Goal: Task Accomplishment & Management: Complete application form

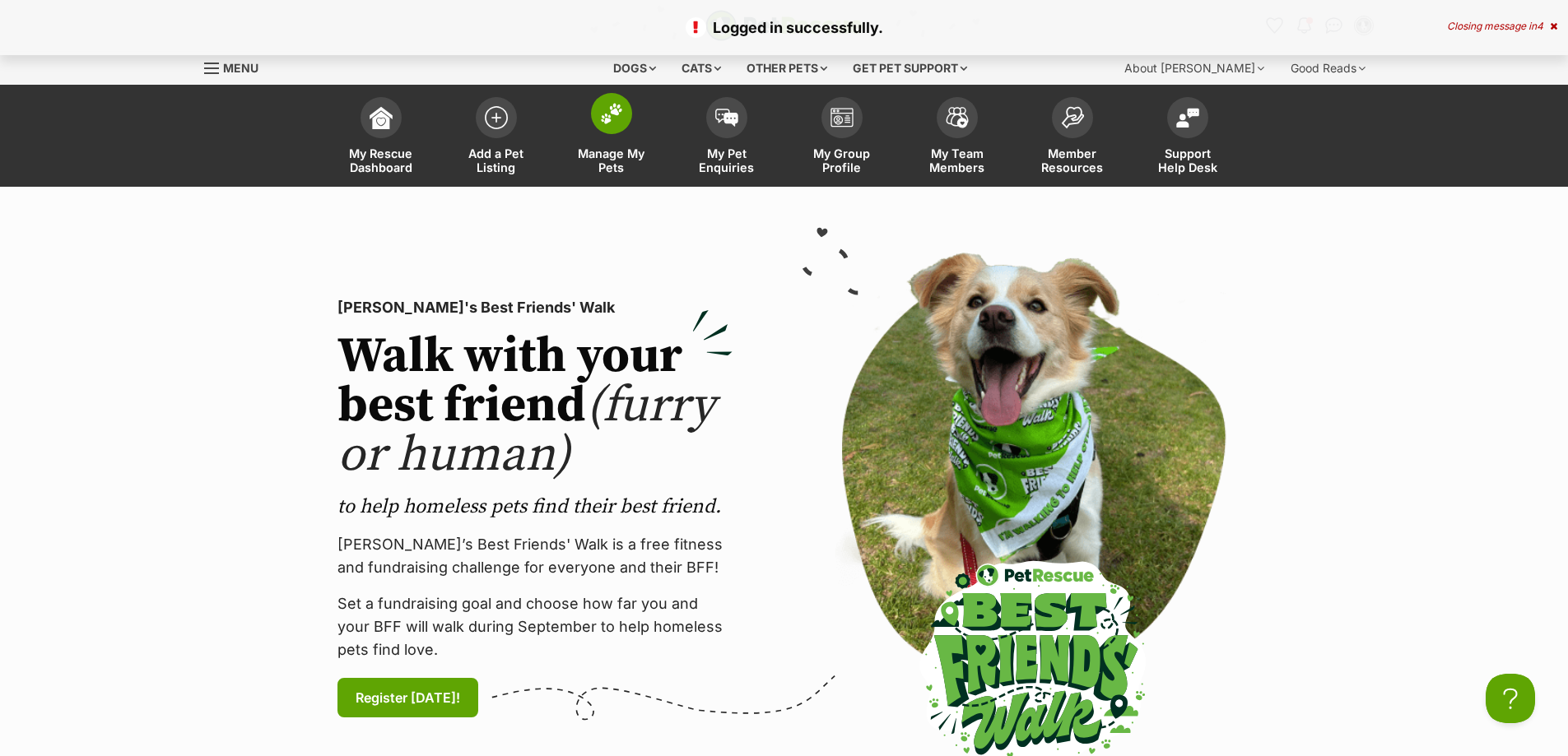
click at [630, 157] on span "Manage My Pets" at bounding box center [611, 160] width 74 height 28
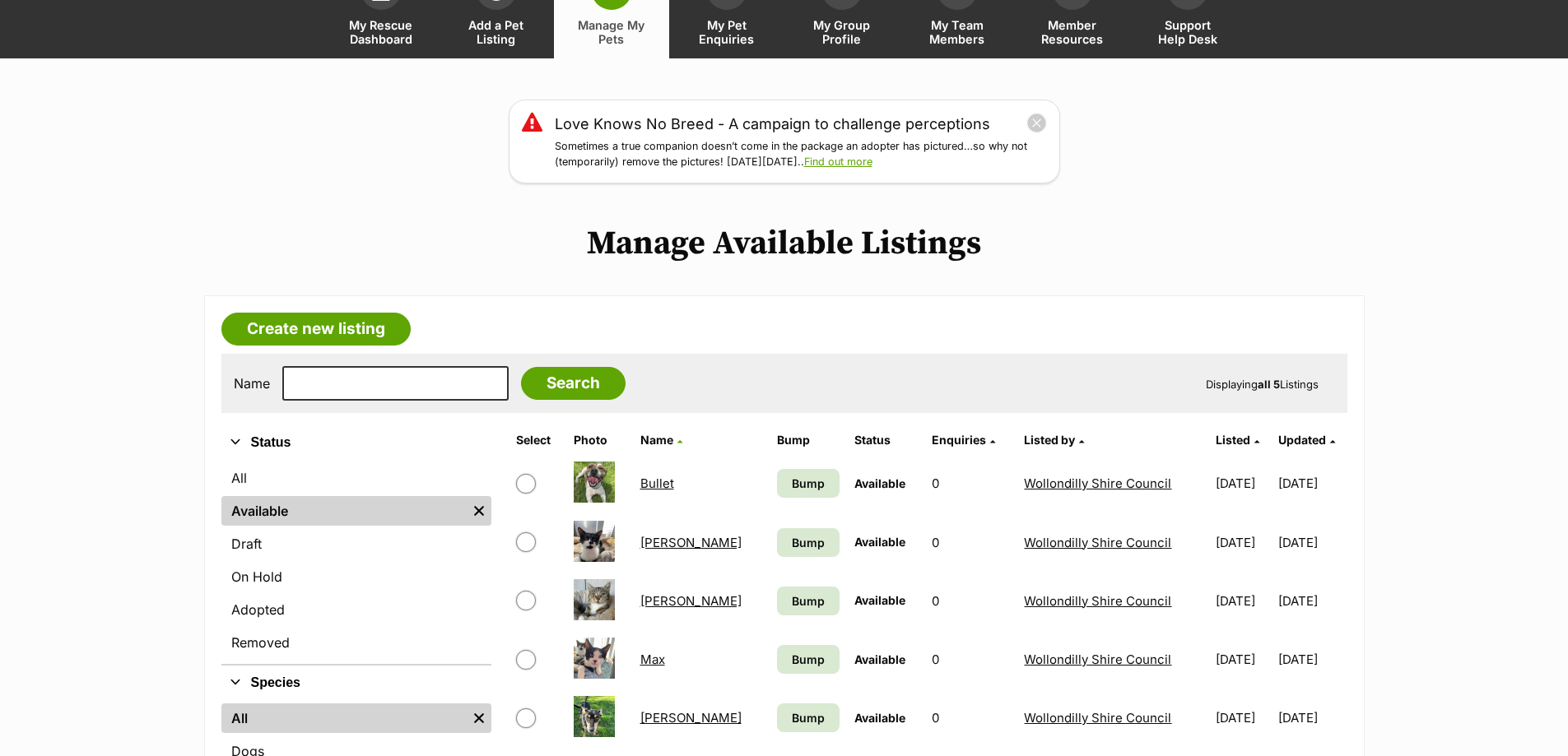
scroll to position [165, 0]
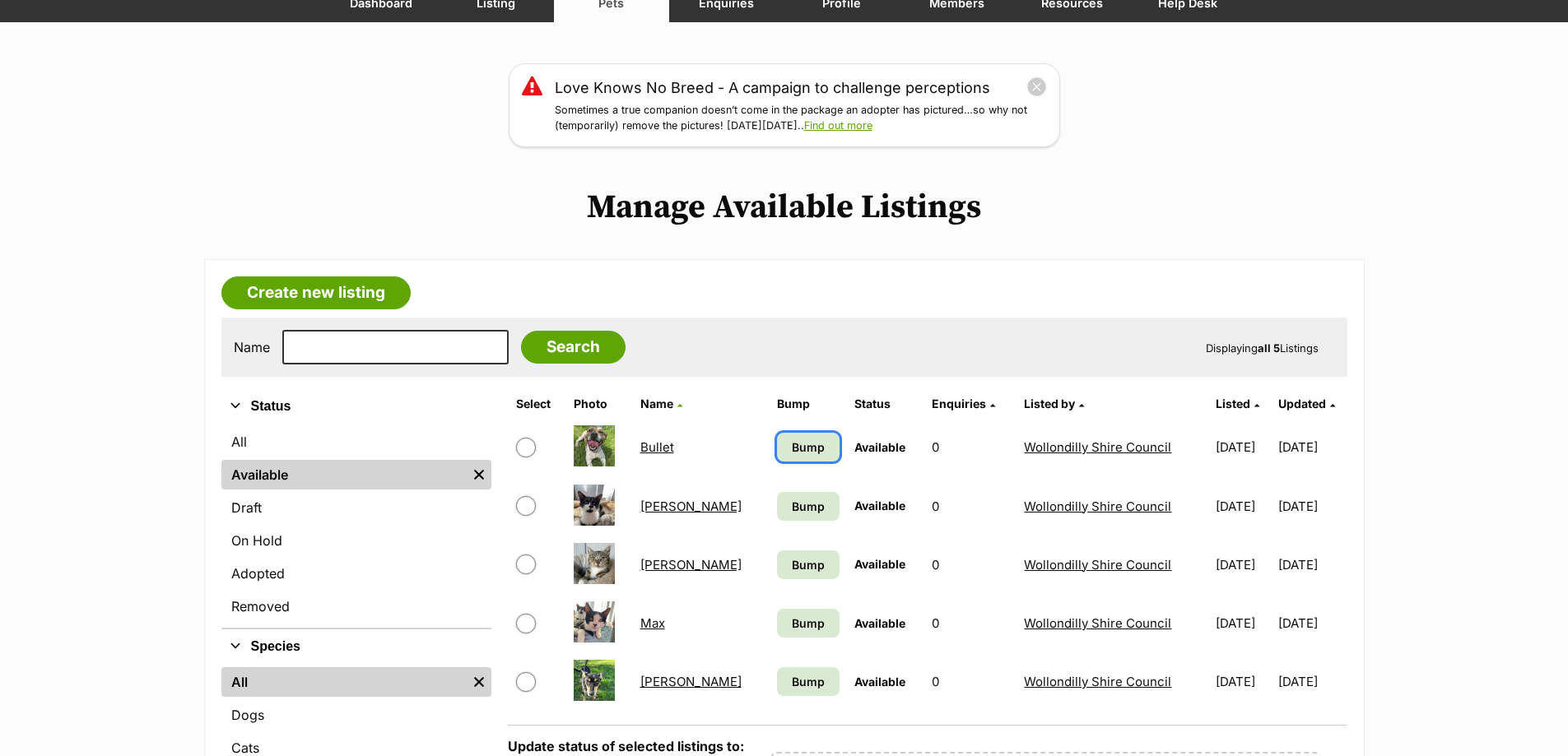
click at [792, 445] on span "Bump" at bounding box center [808, 447] width 33 height 17
click at [792, 506] on span "Bump" at bounding box center [808, 506] width 33 height 17
click at [792, 565] on span "Bump" at bounding box center [808, 564] width 33 height 17
click at [792, 629] on span "Bump" at bounding box center [808, 623] width 33 height 17
click at [792, 679] on span "Bump" at bounding box center [808, 681] width 33 height 17
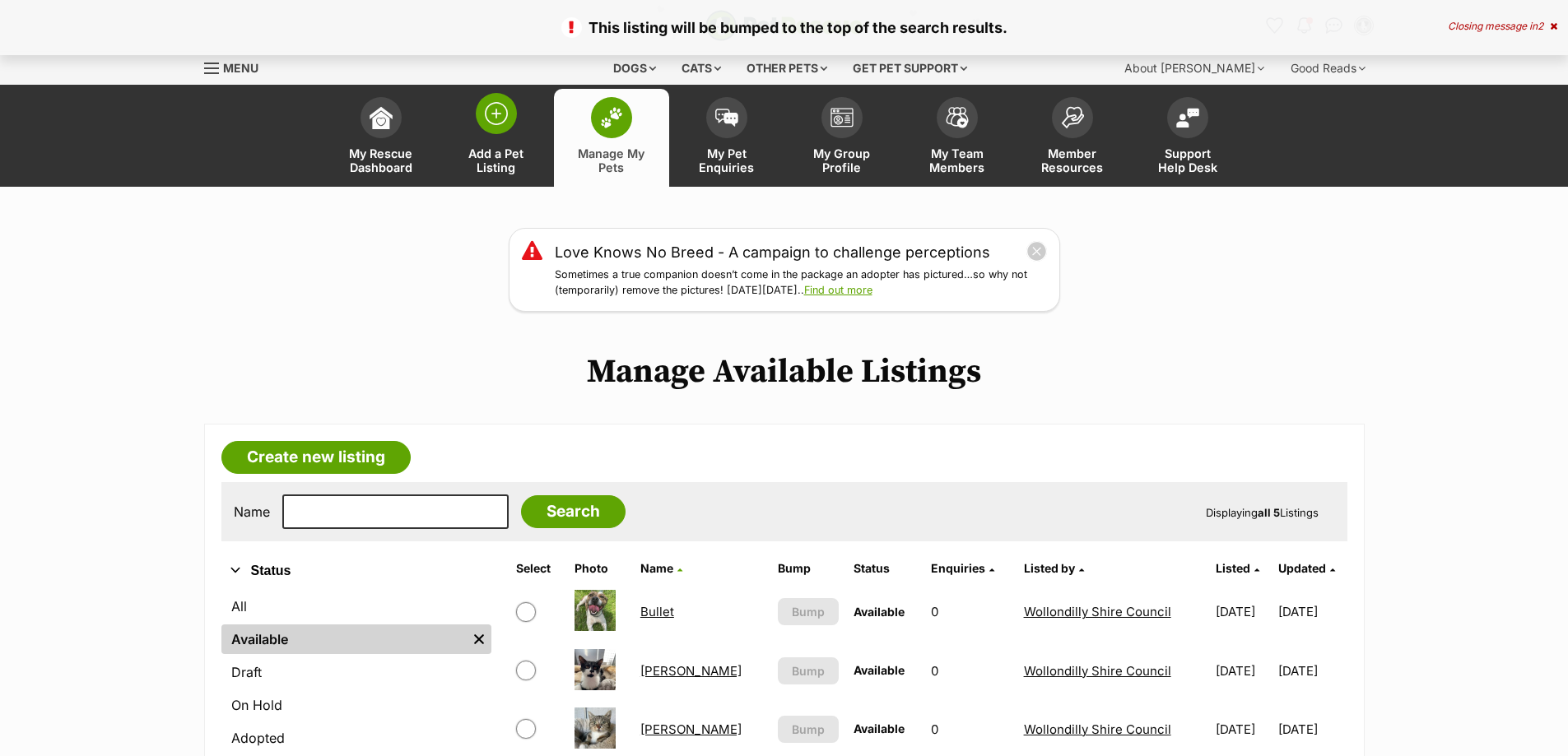
click at [500, 120] on img at bounding box center [496, 113] width 23 height 23
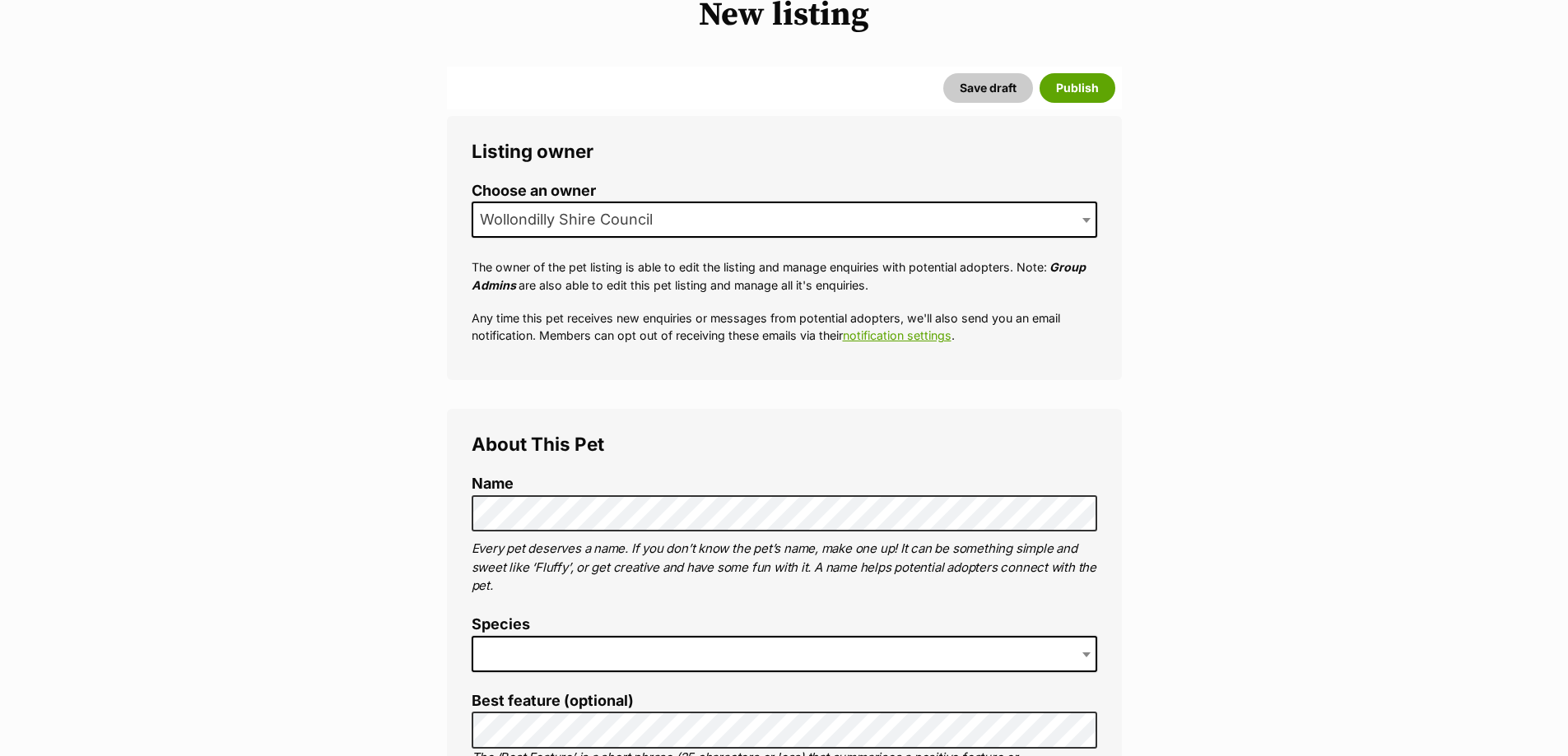
scroll to position [247, 0]
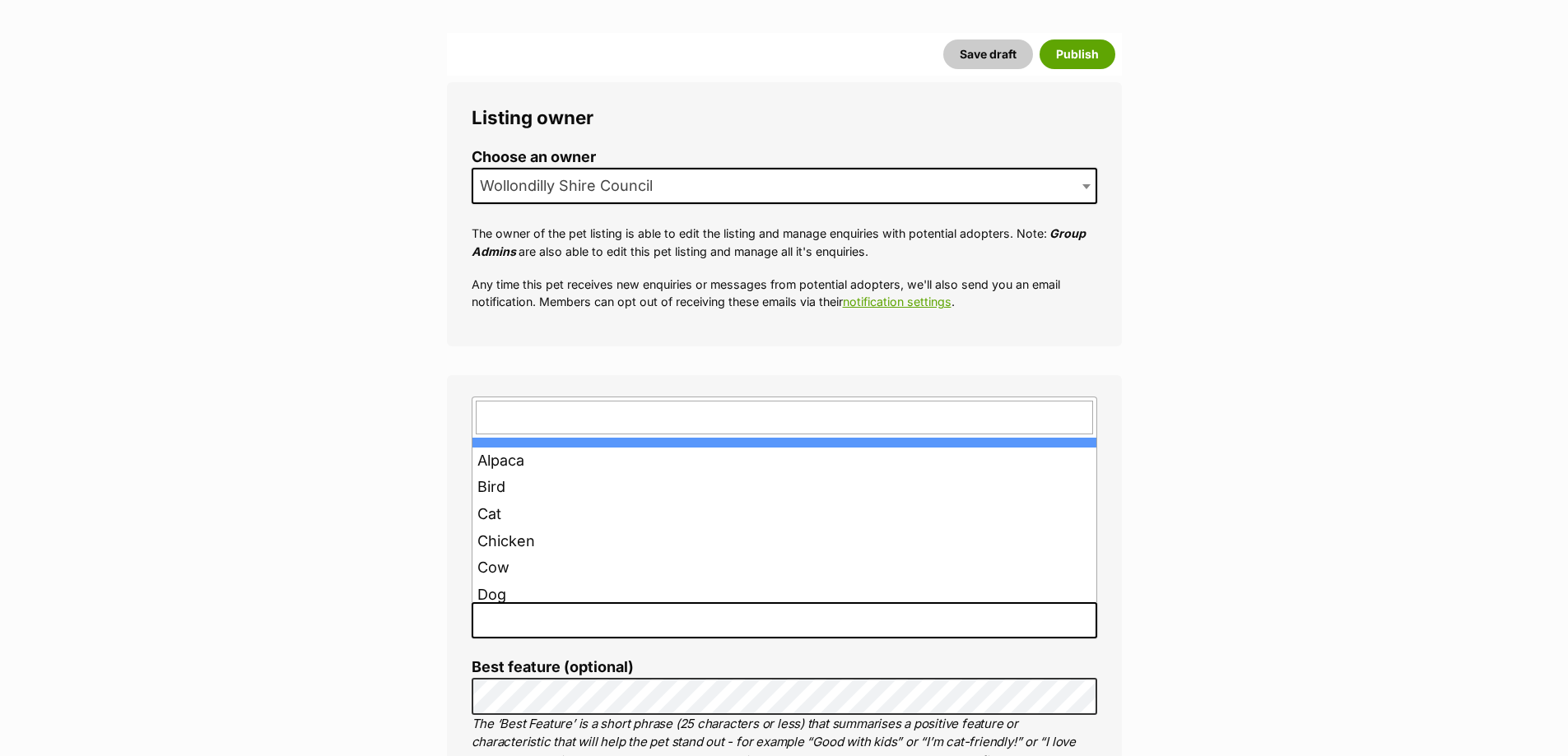
click at [574, 611] on span at bounding box center [784, 621] width 625 height 37
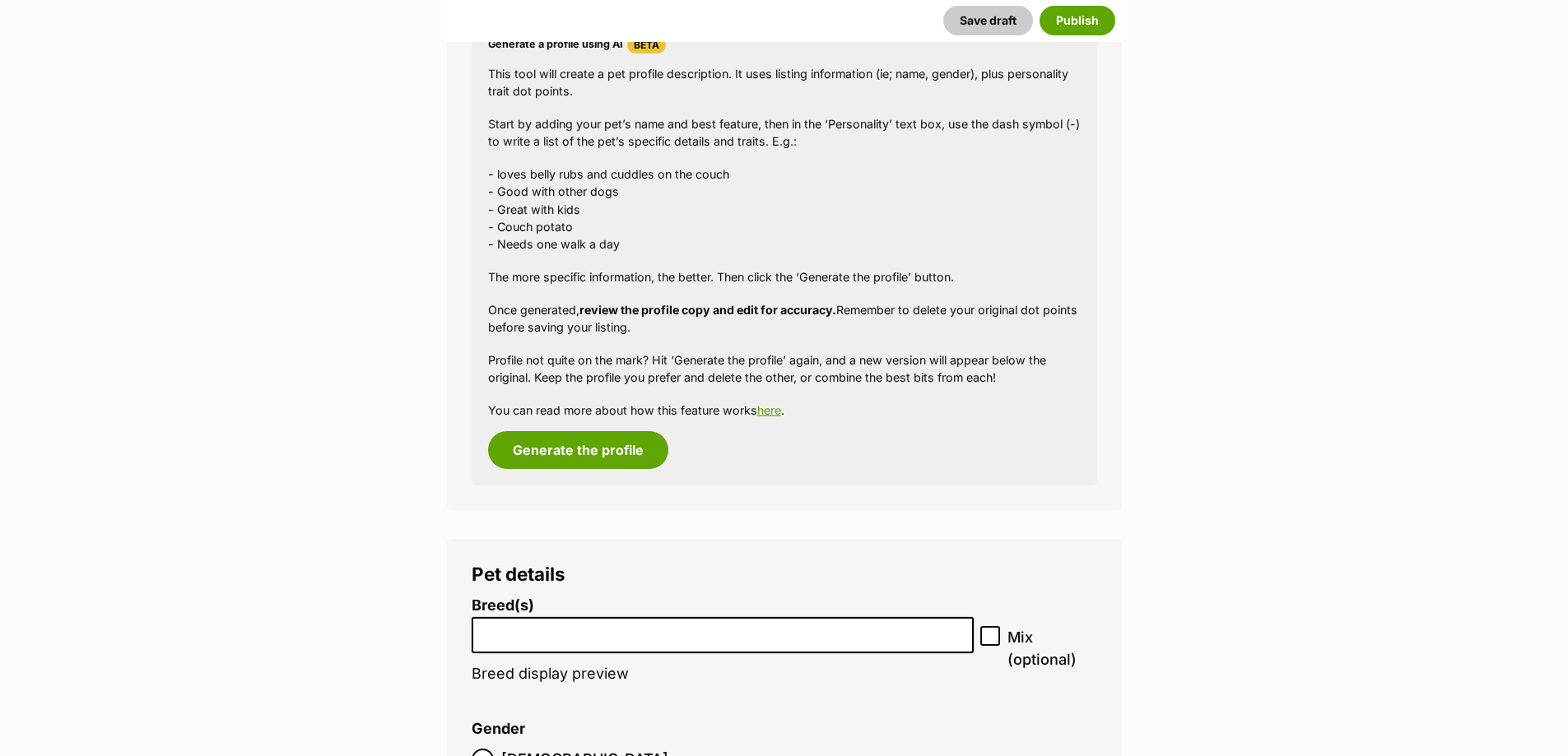
scroll to position [1645, 0]
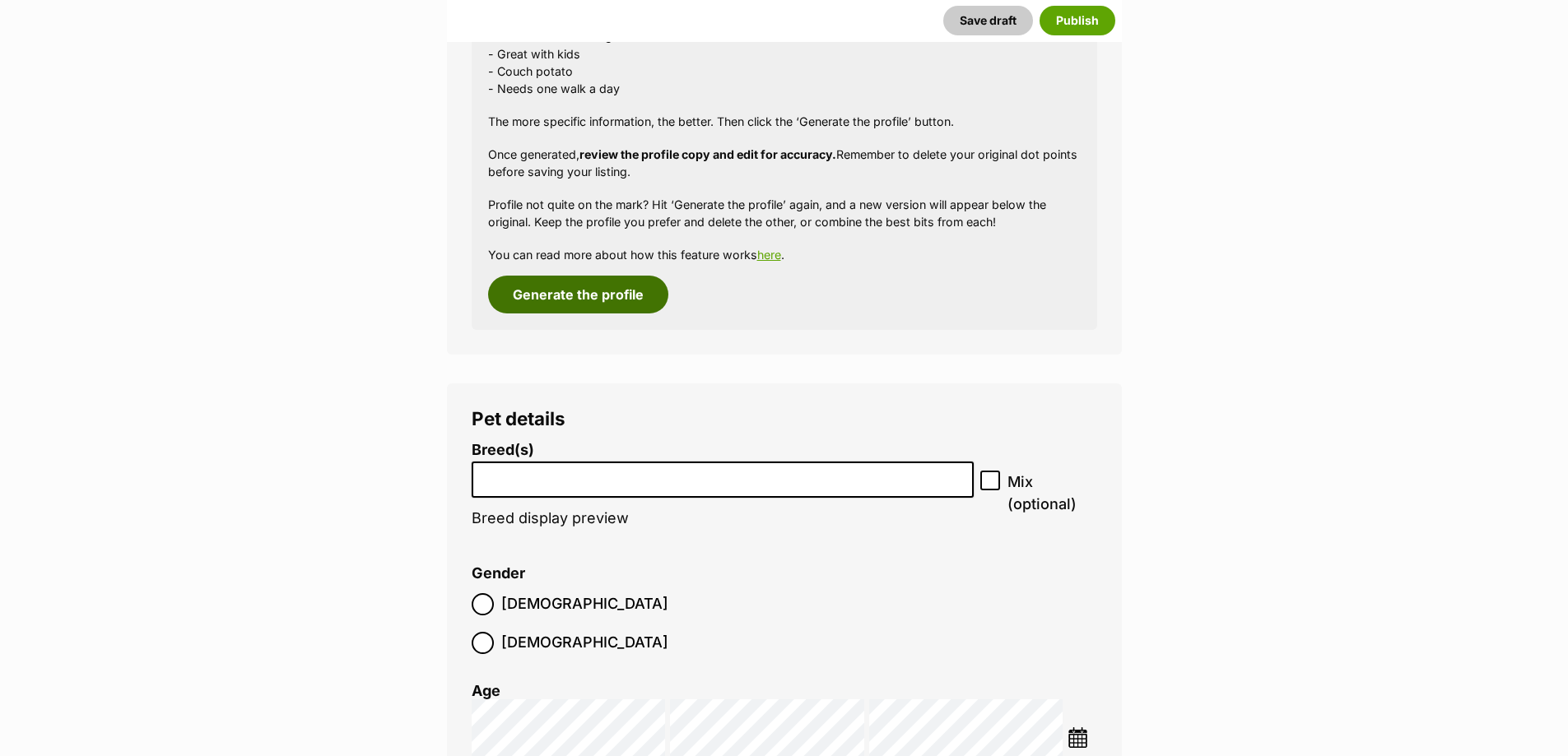
click at [622, 312] on button "Generate the profile" at bounding box center [578, 294] width 180 height 37
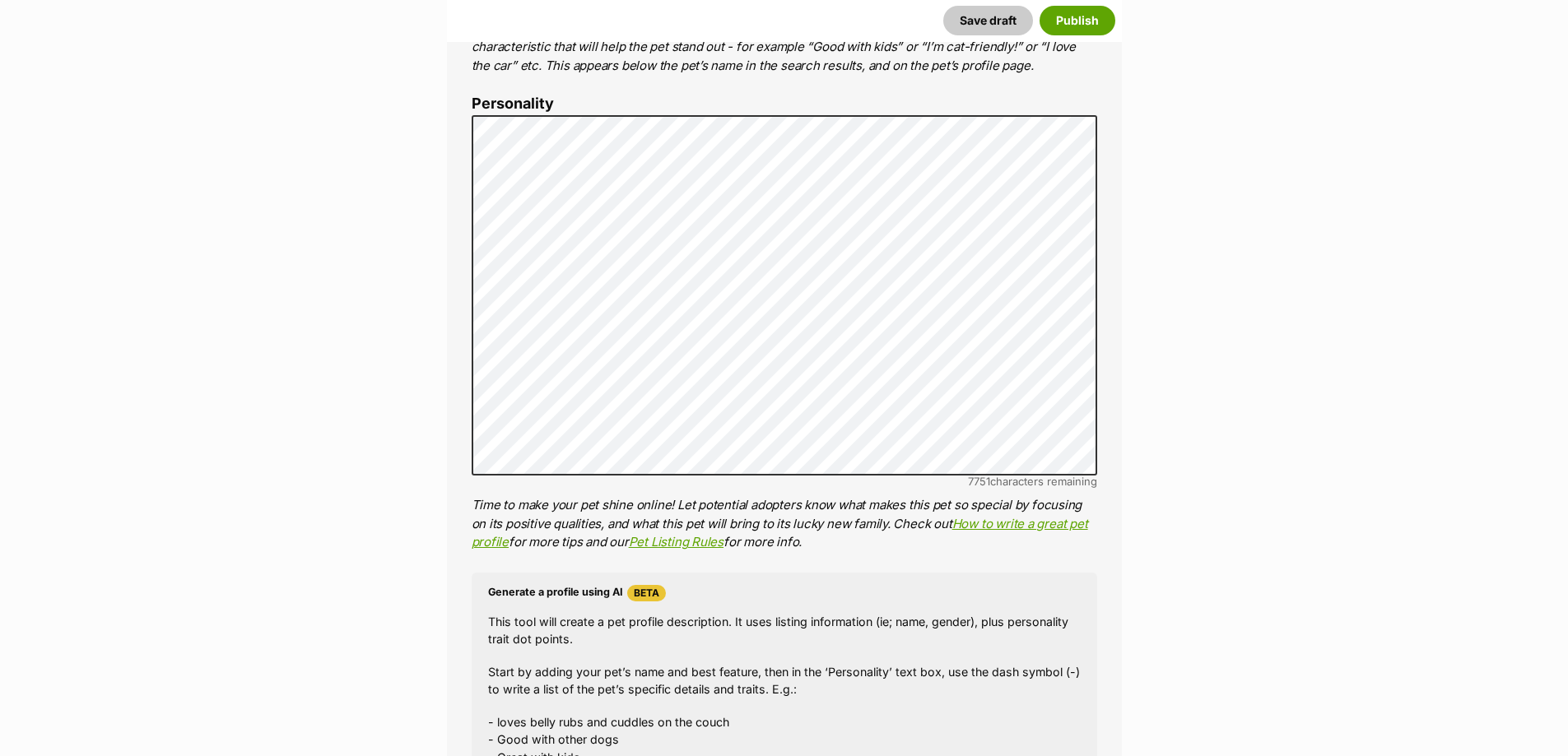
scroll to position [0, 0]
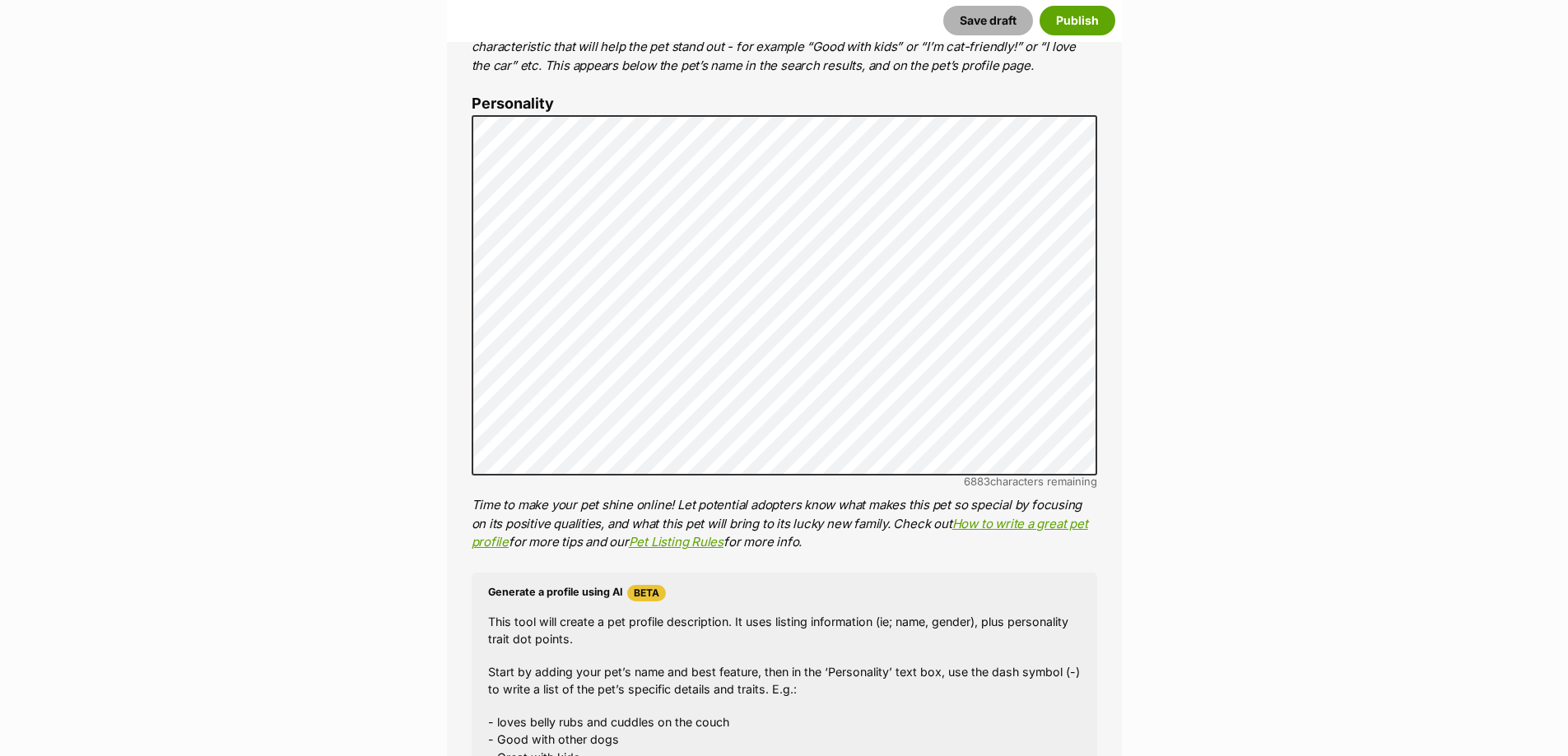
click at [988, 25] on button "Save draft" at bounding box center [987, 20] width 90 height 29
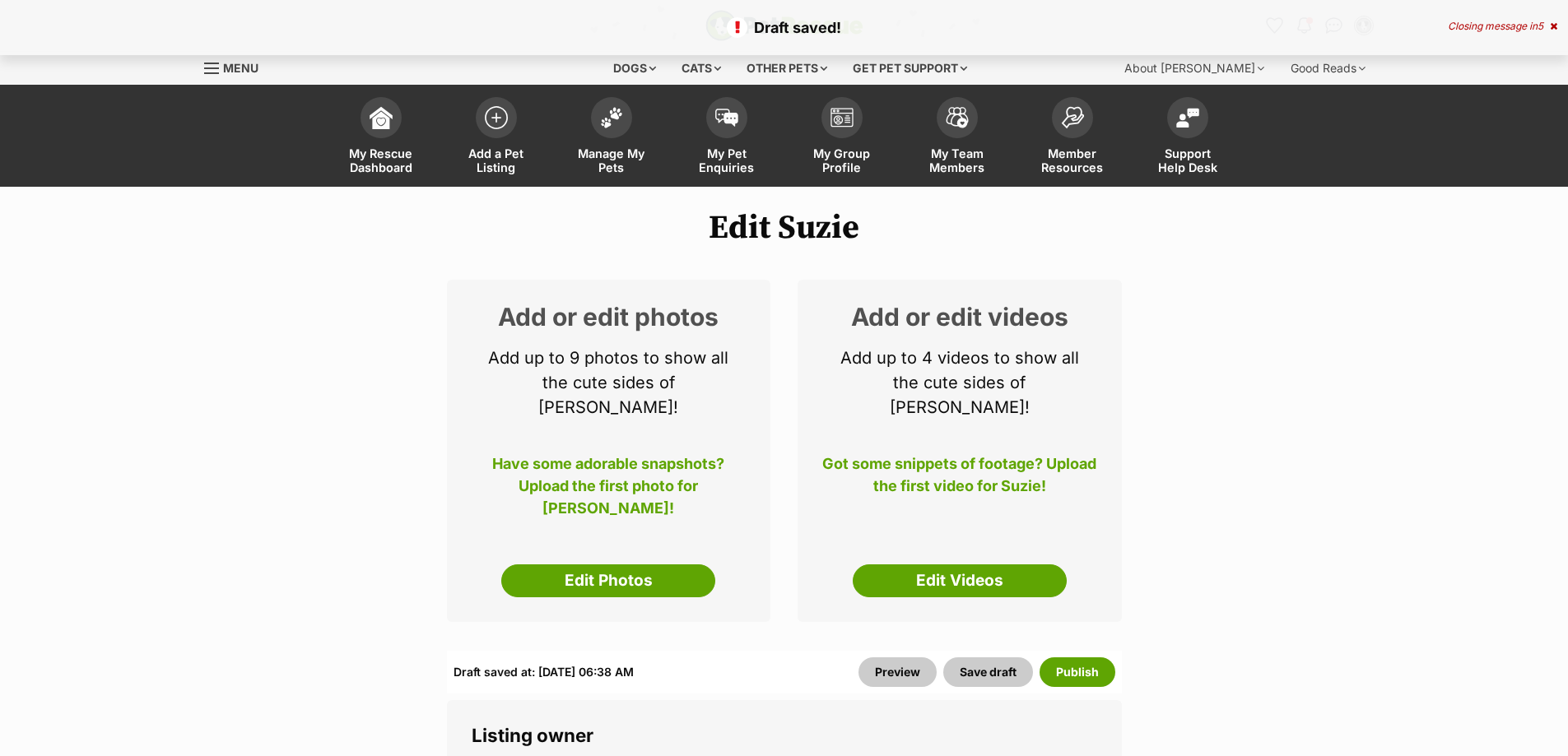
select select
click at [604, 144] on link "Manage My Pets" at bounding box center [612, 137] width 115 height 98
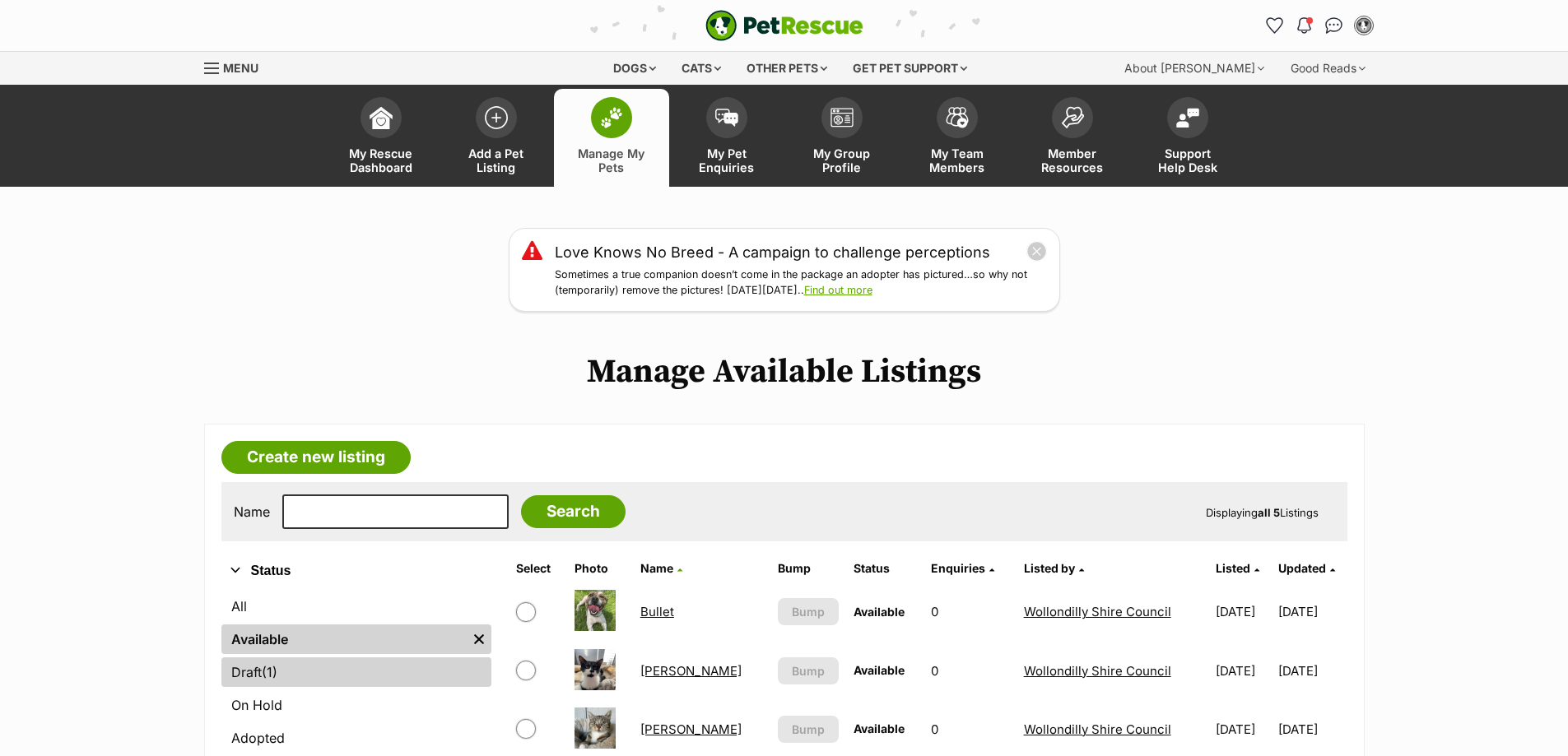
click at [303, 673] on link "Draft (1) Items" at bounding box center [356, 672] width 270 height 29
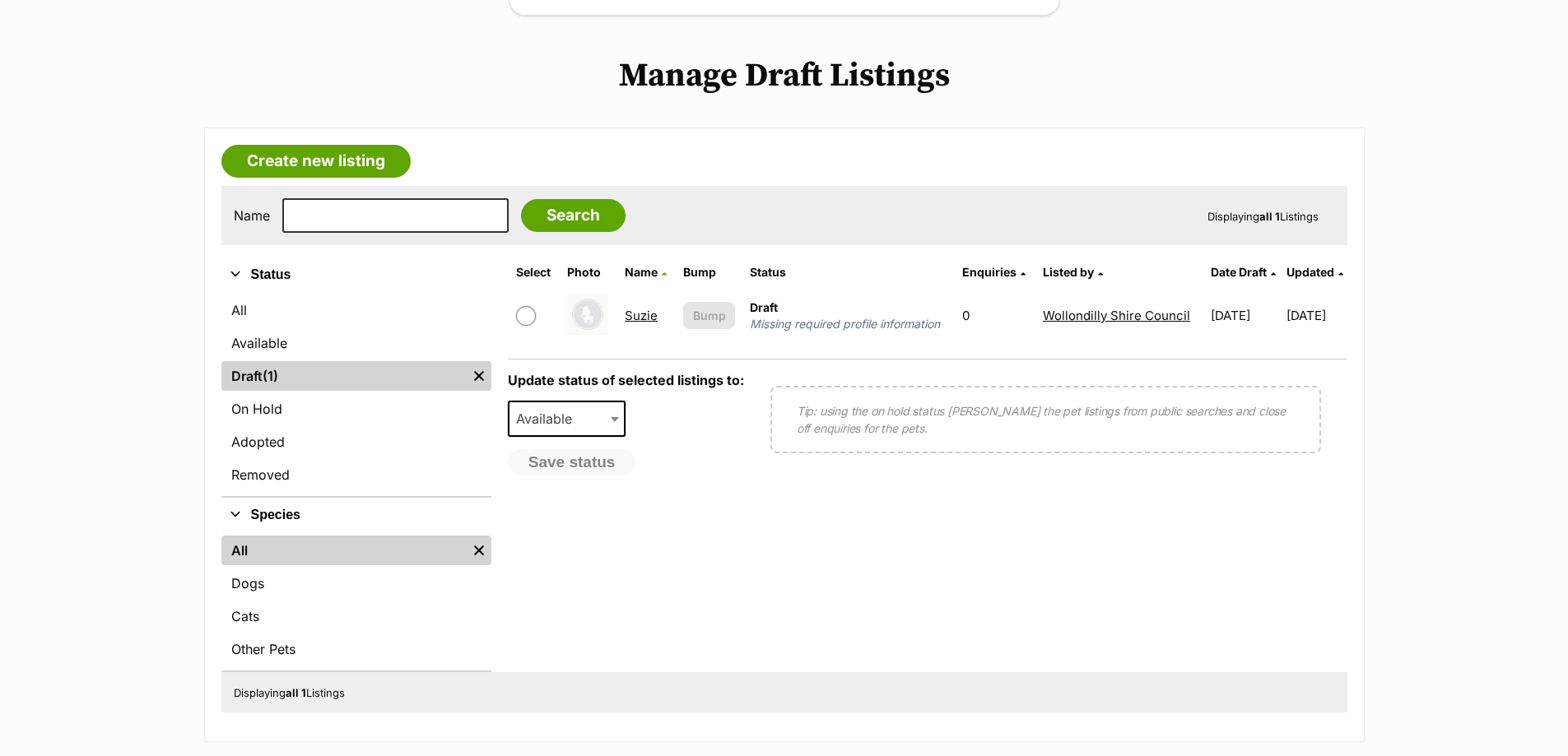
scroll to position [411, 0]
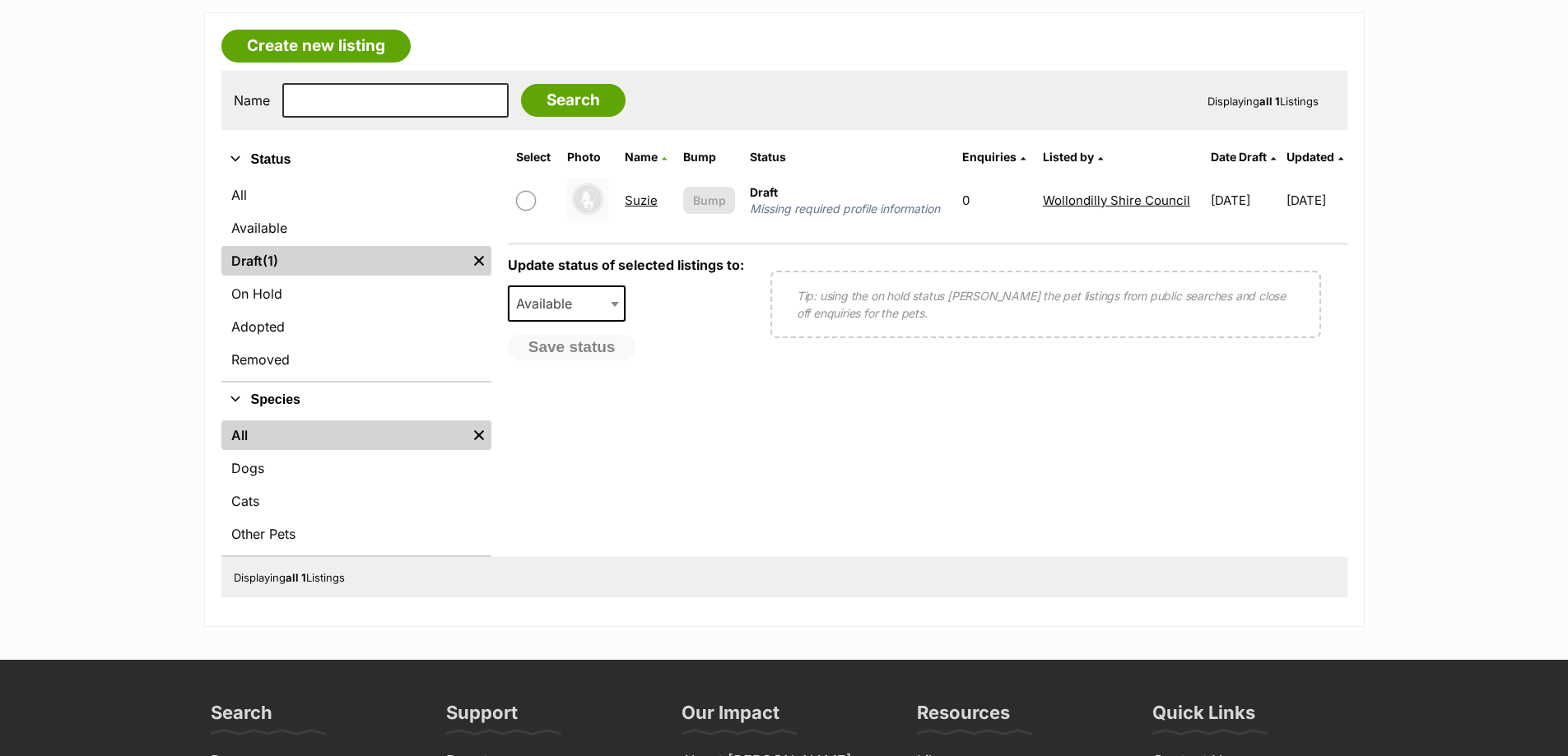
click at [641, 202] on link "Suzie" at bounding box center [641, 200] width 33 height 16
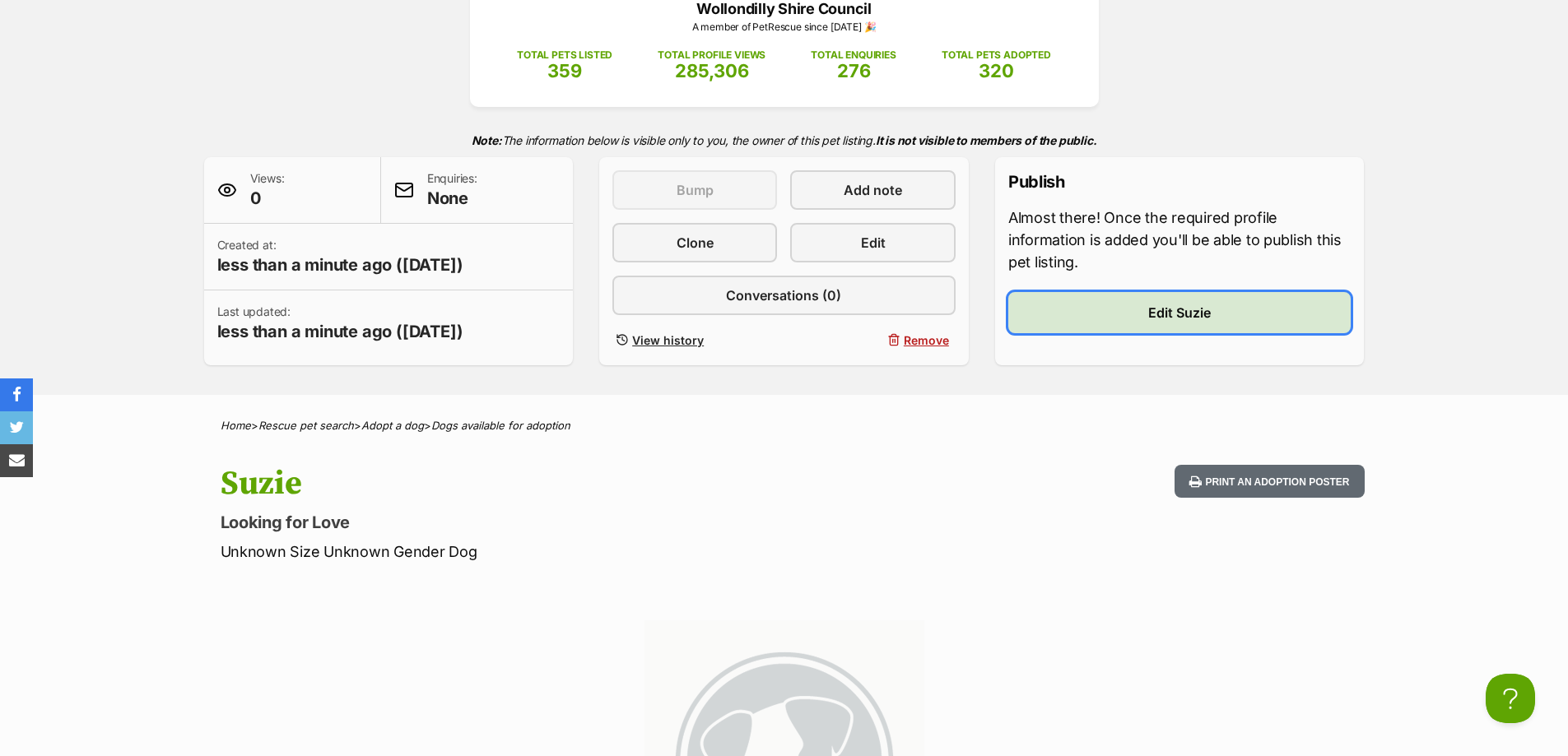
click at [1128, 320] on link "Edit Suzie" at bounding box center [1179, 313] width 343 height 41
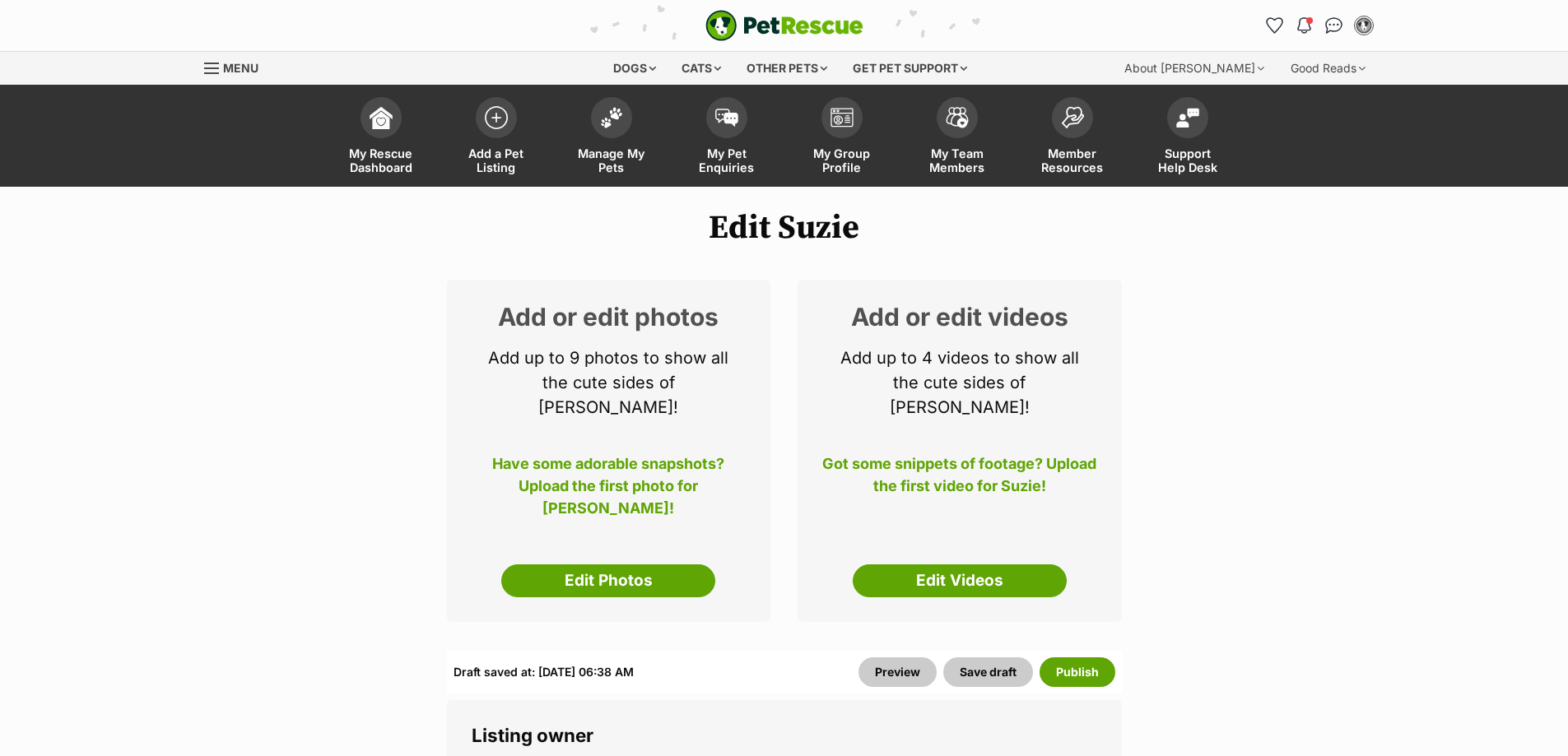
select select
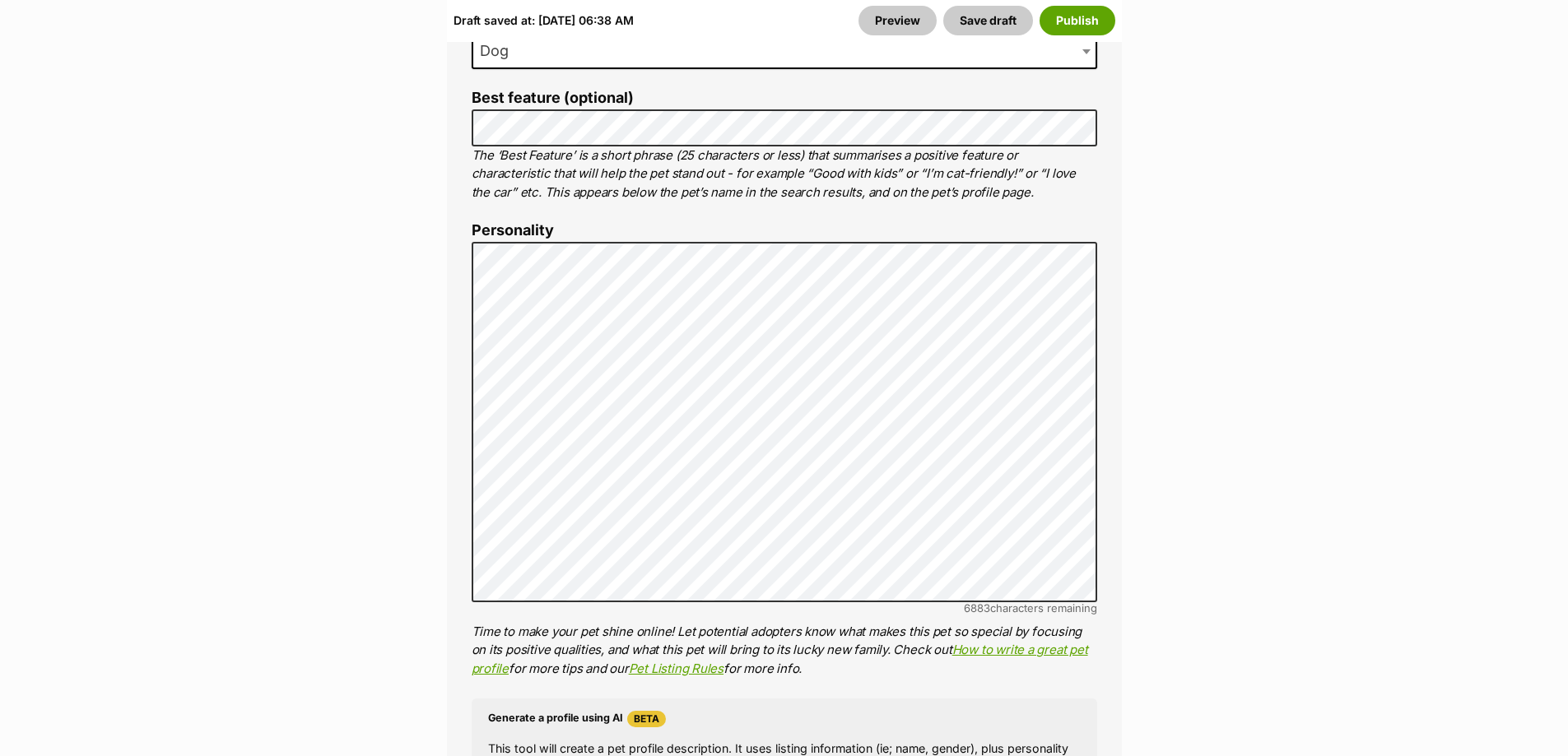
scroll to position [1234, 0]
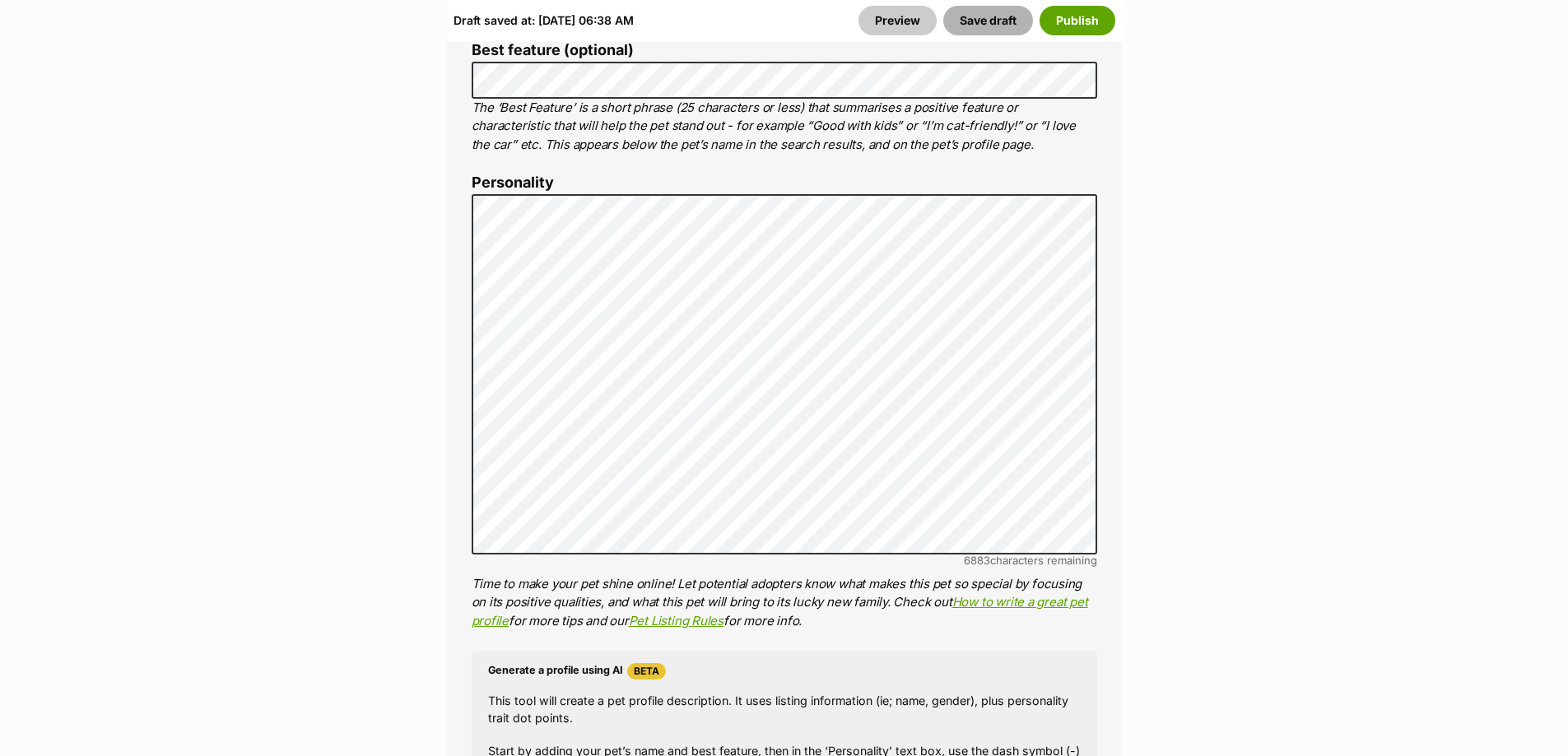
click at [987, 23] on button "Save draft" at bounding box center [987, 20] width 90 height 29
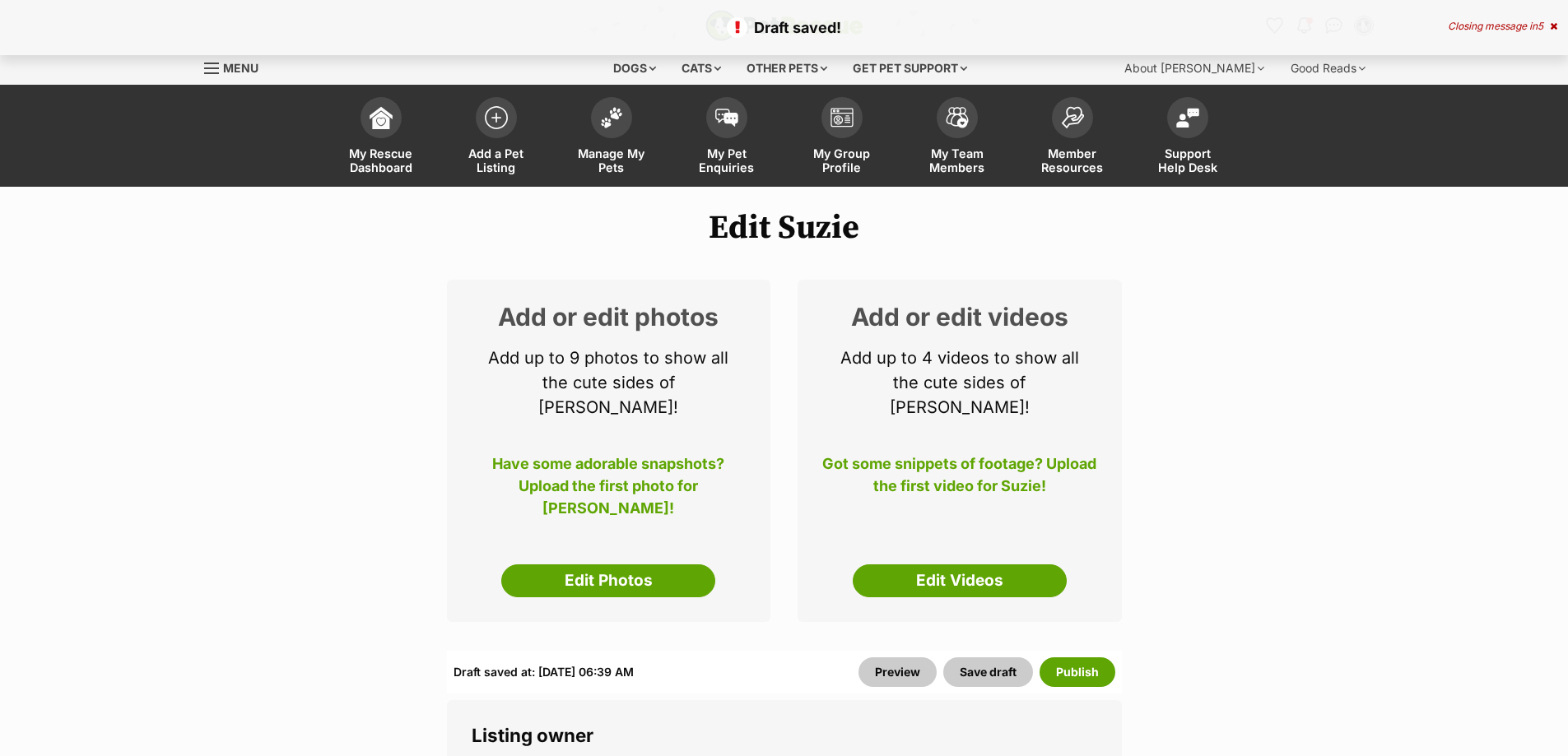
select select
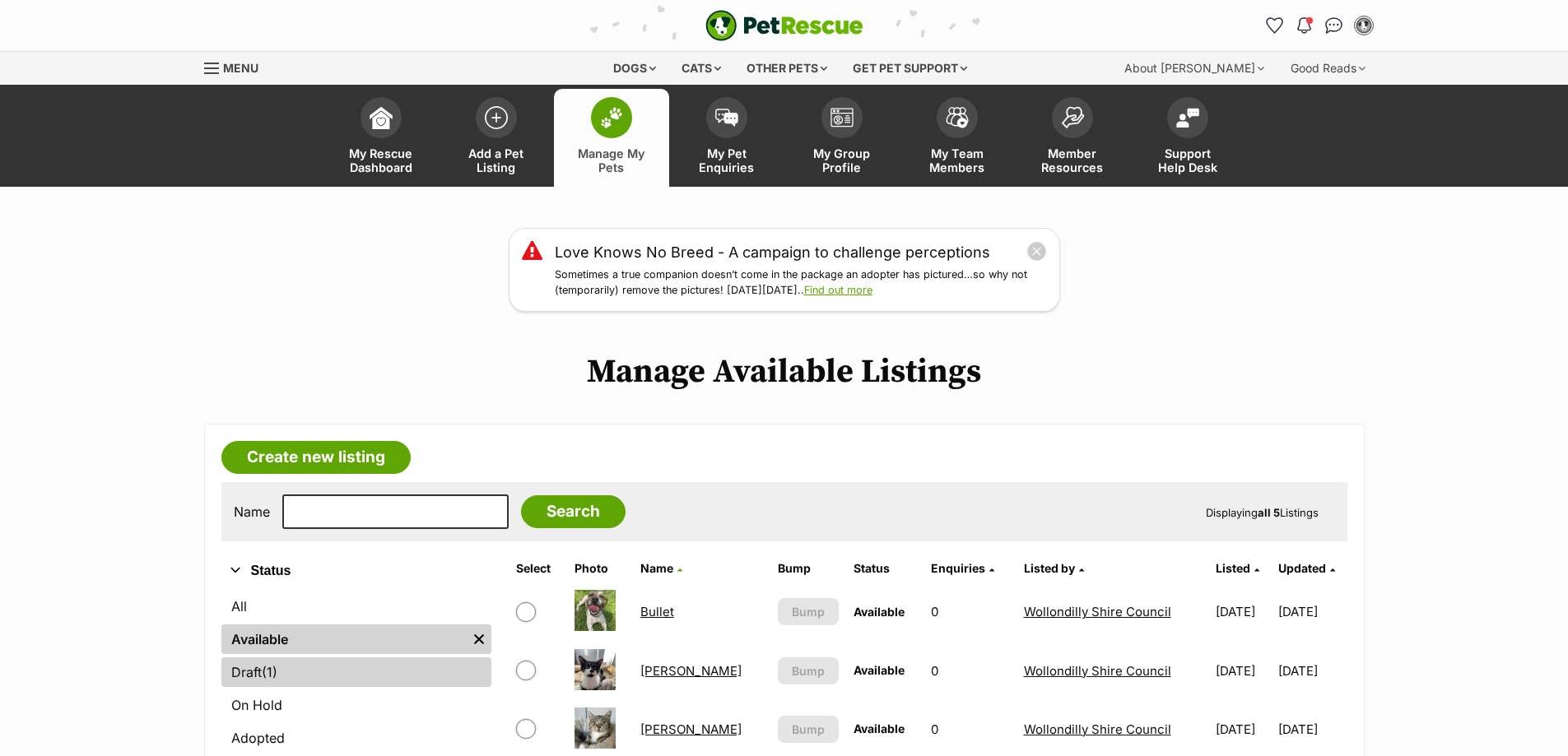
click at [375, 660] on link "Draft (1) Items" at bounding box center [356, 672] width 270 height 29
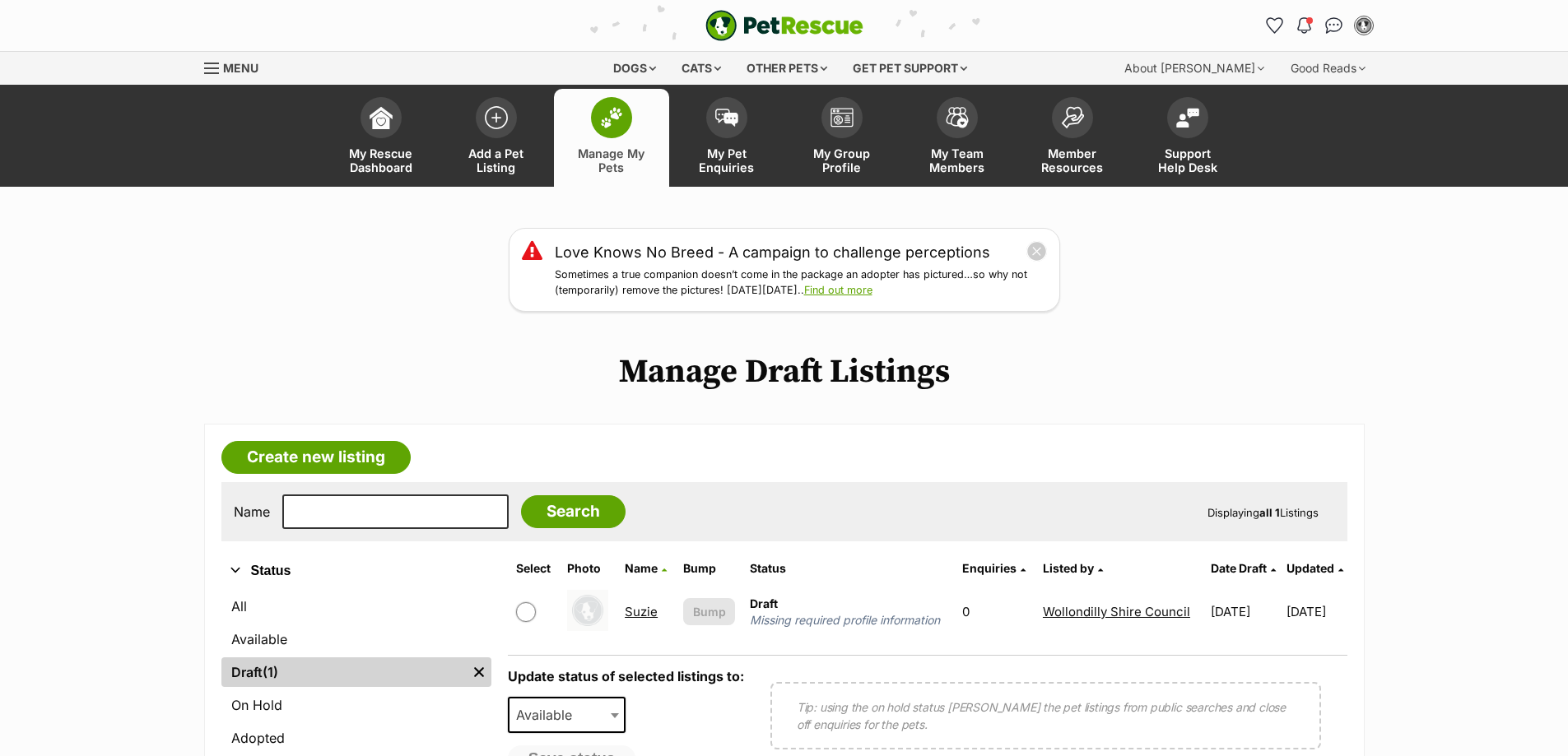
click at [626, 607] on link "Suzie" at bounding box center [641, 612] width 33 height 16
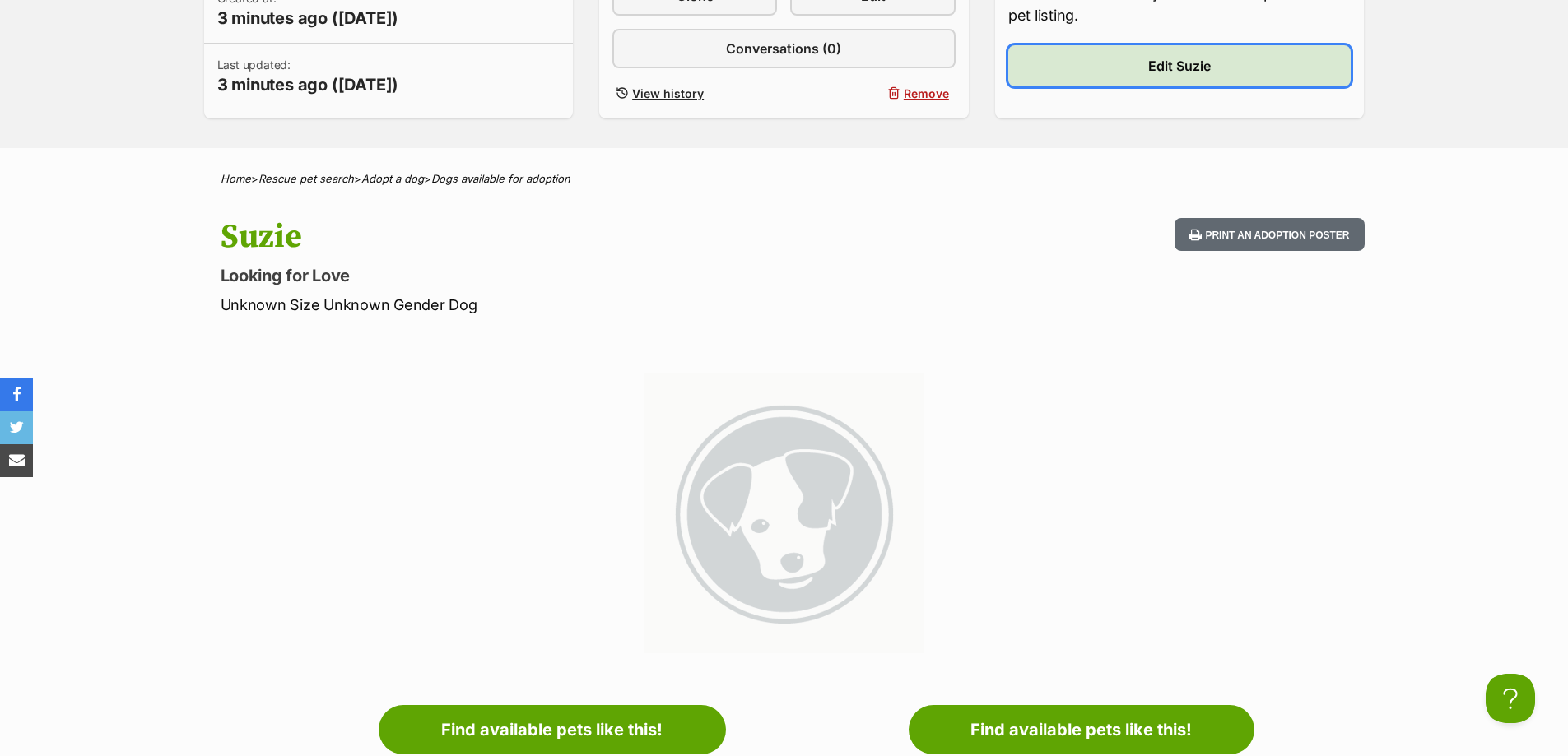
click at [1272, 59] on link "Edit Suzie" at bounding box center [1179, 66] width 343 height 41
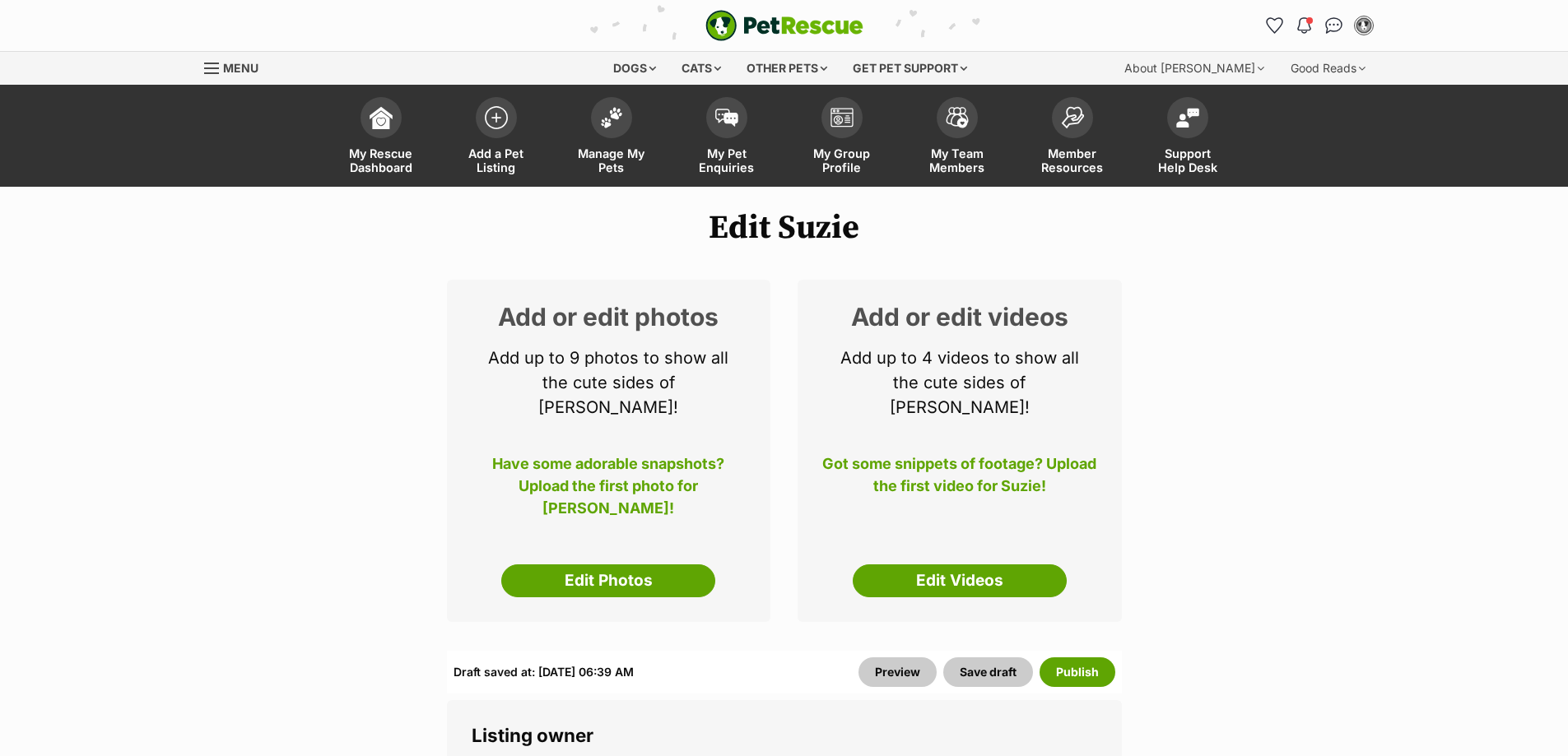
select select
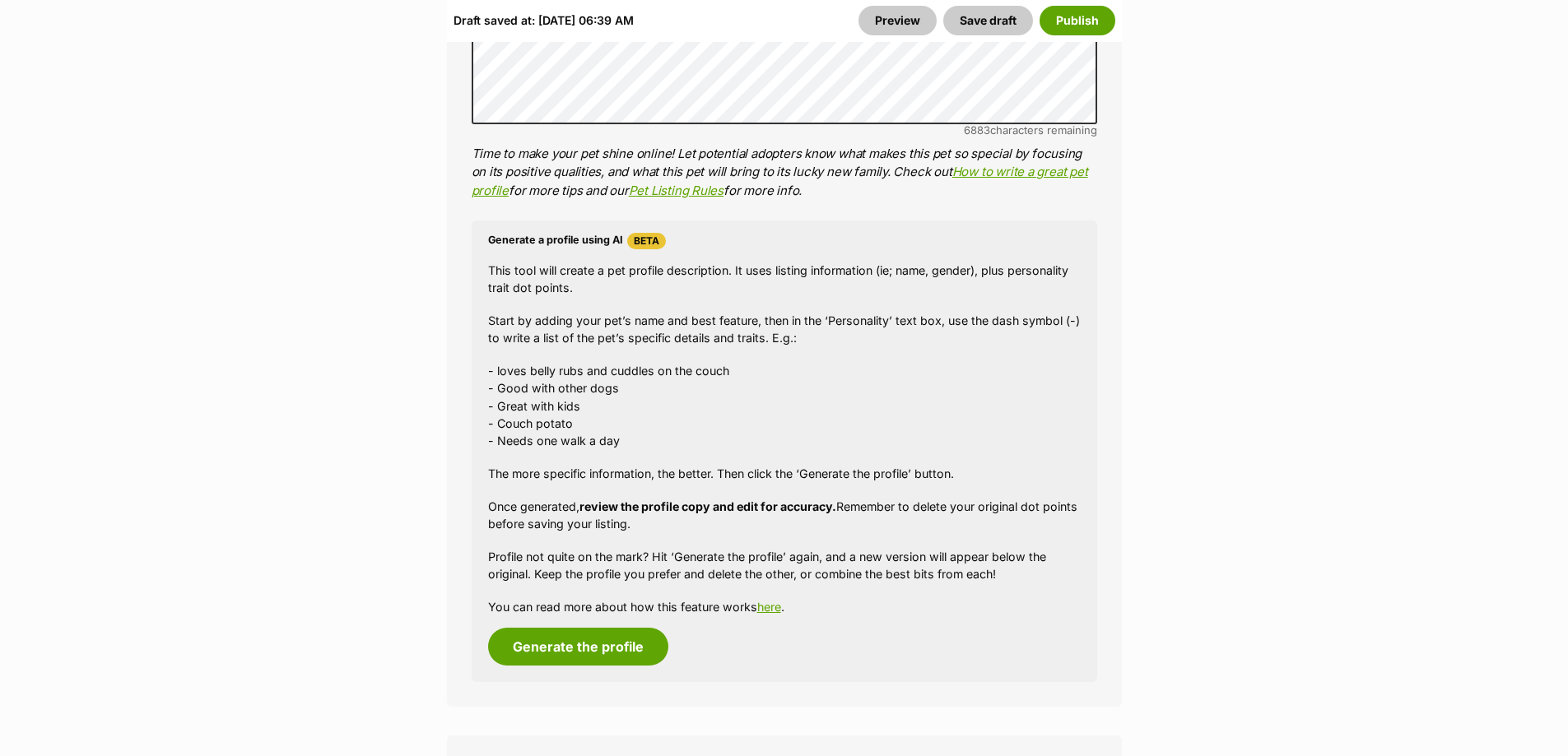
scroll to position [1810, 0]
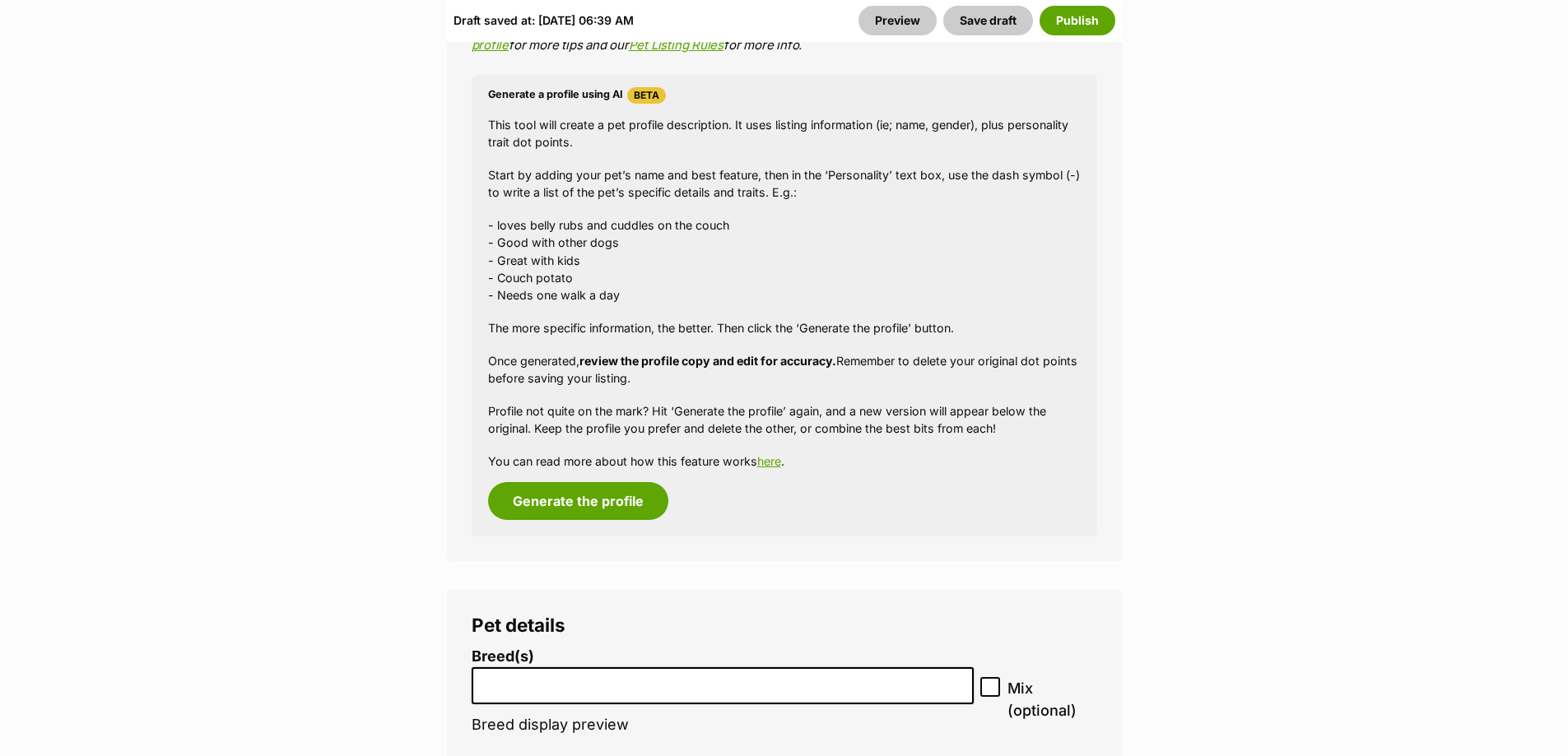
click at [648, 673] on input "search" at bounding box center [722, 681] width 491 height 17
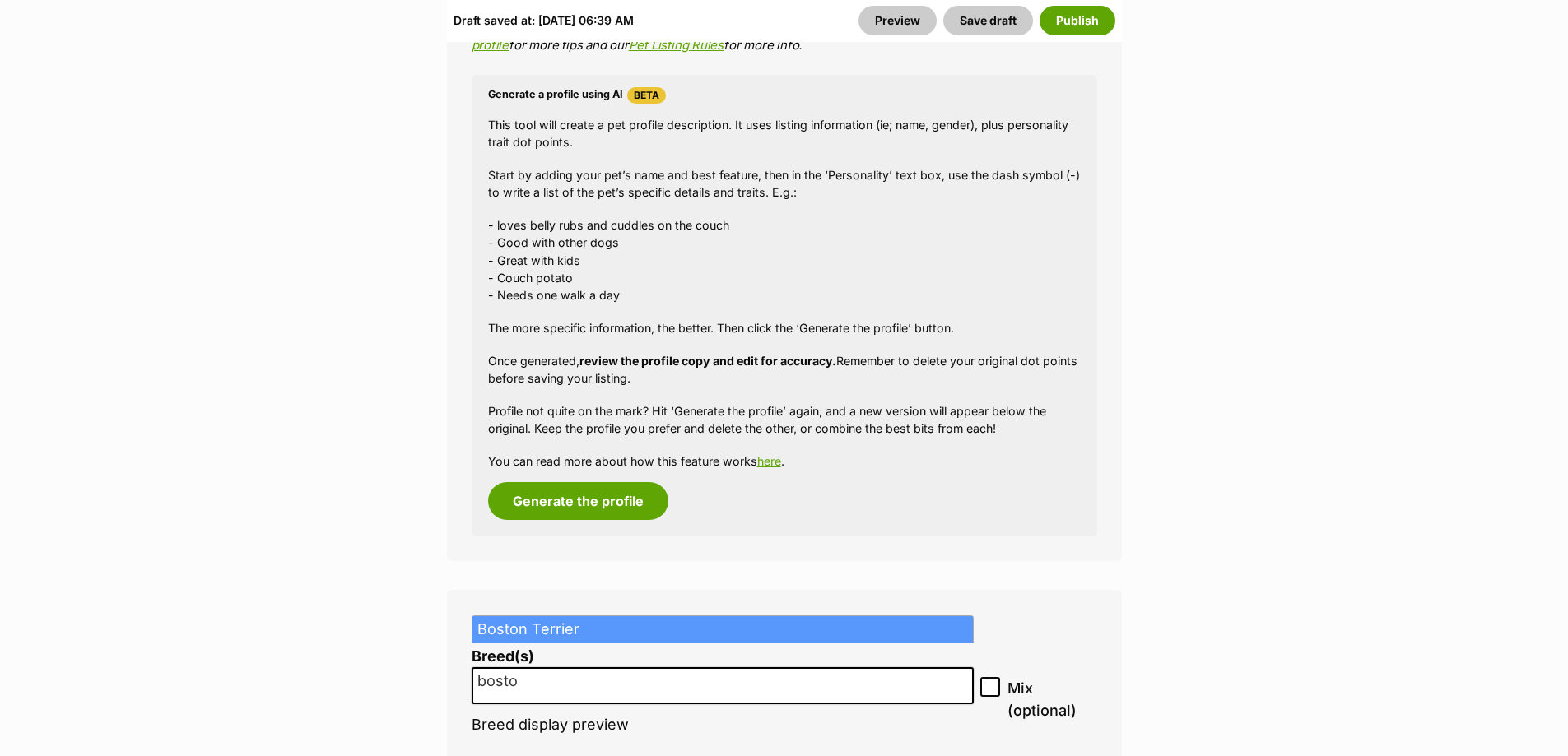
type input "bosto"
select select "40"
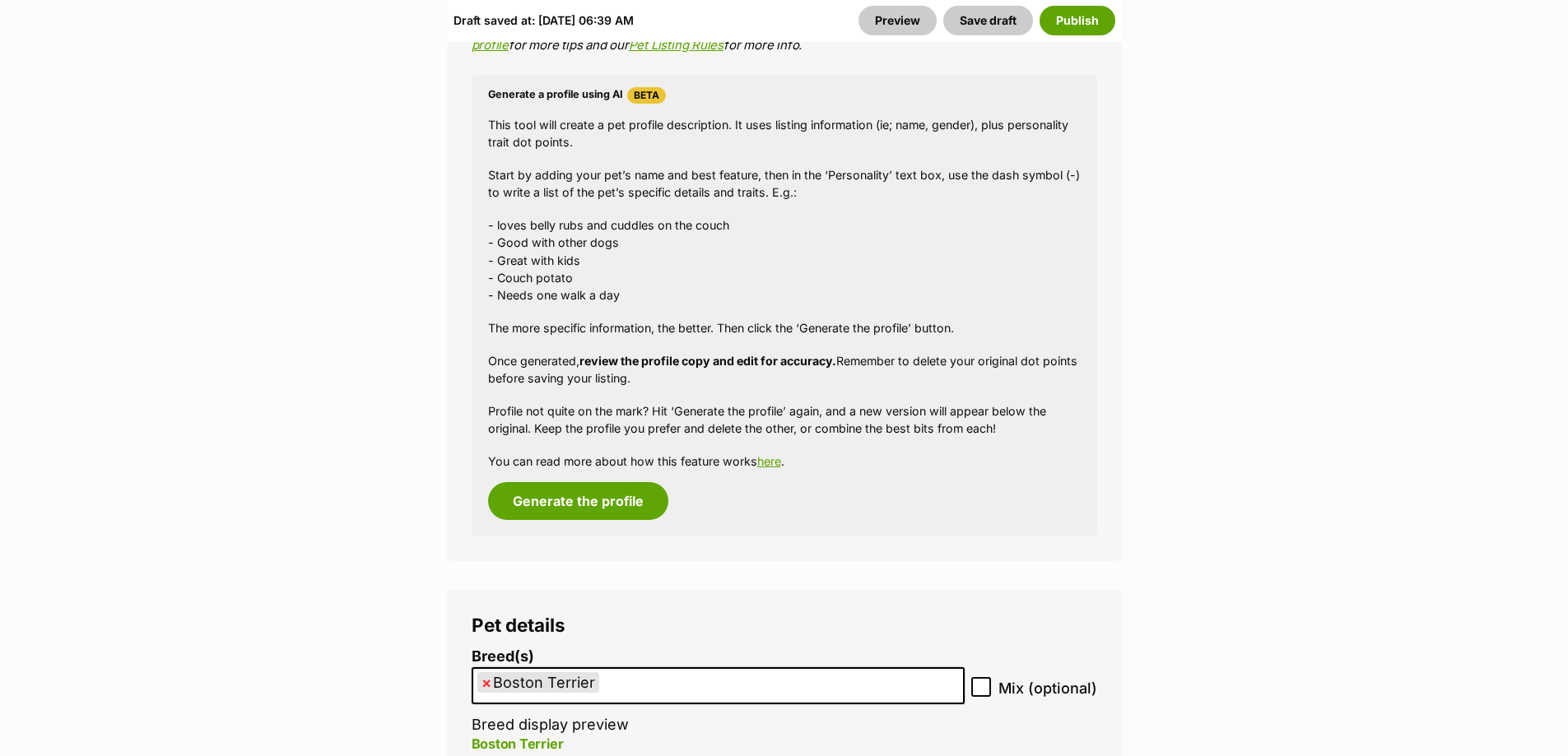
click at [987, 681] on icon at bounding box center [981, 687] width 12 height 12
click at [987, 677] on input "Mix (optional)" at bounding box center [981, 687] width 20 height 20
checkbox input "true"
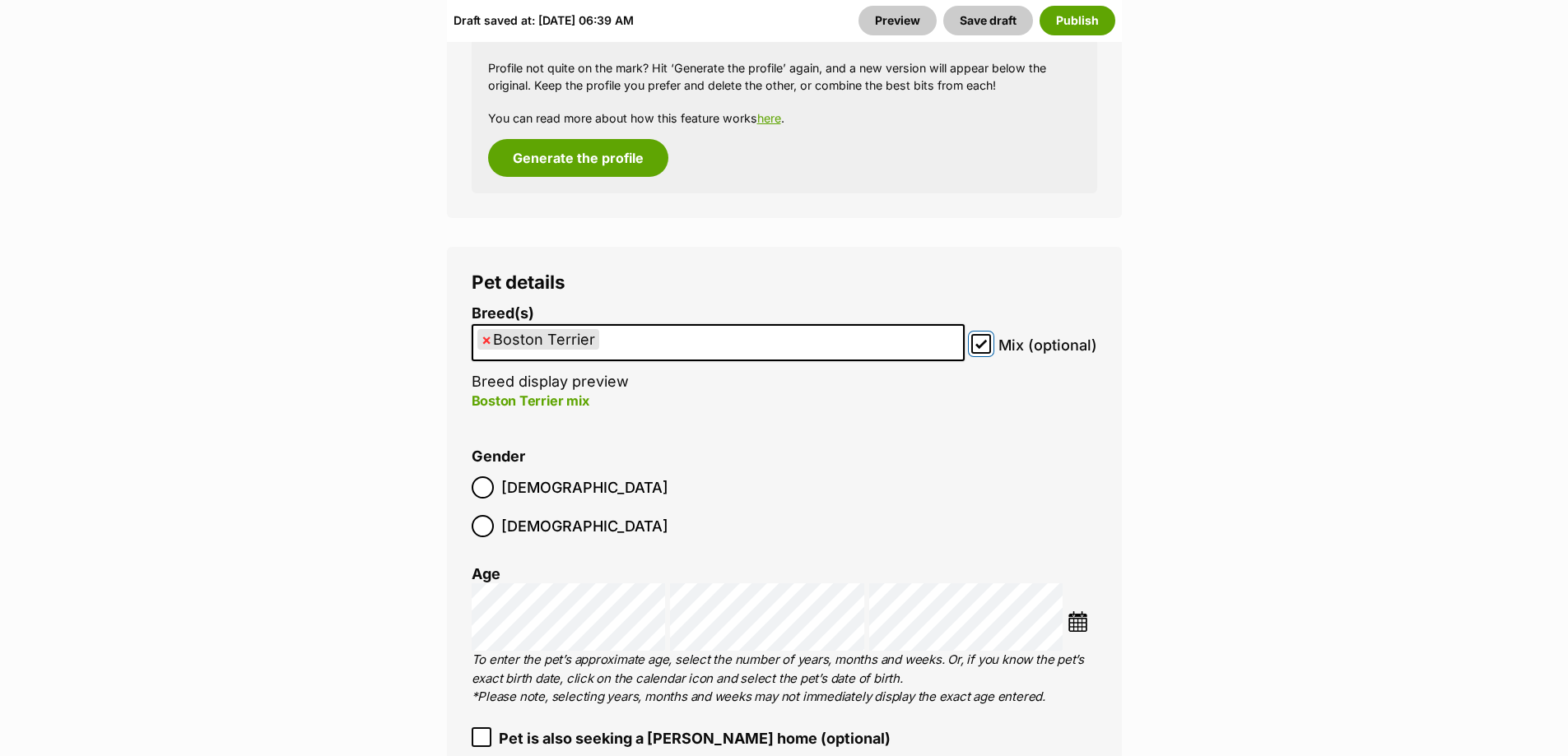
scroll to position [2221, 0]
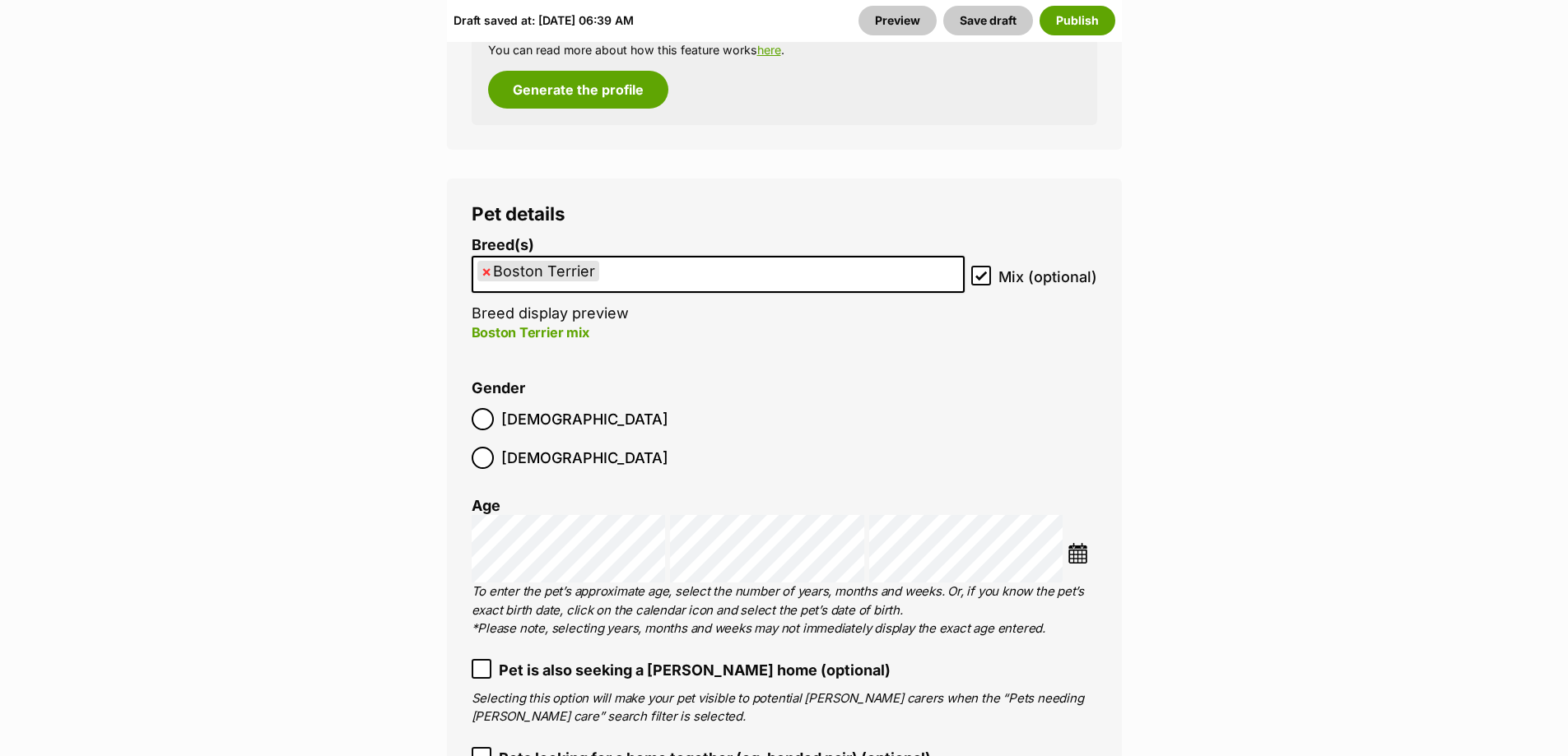
click at [1084, 543] on img at bounding box center [1077, 553] width 21 height 21
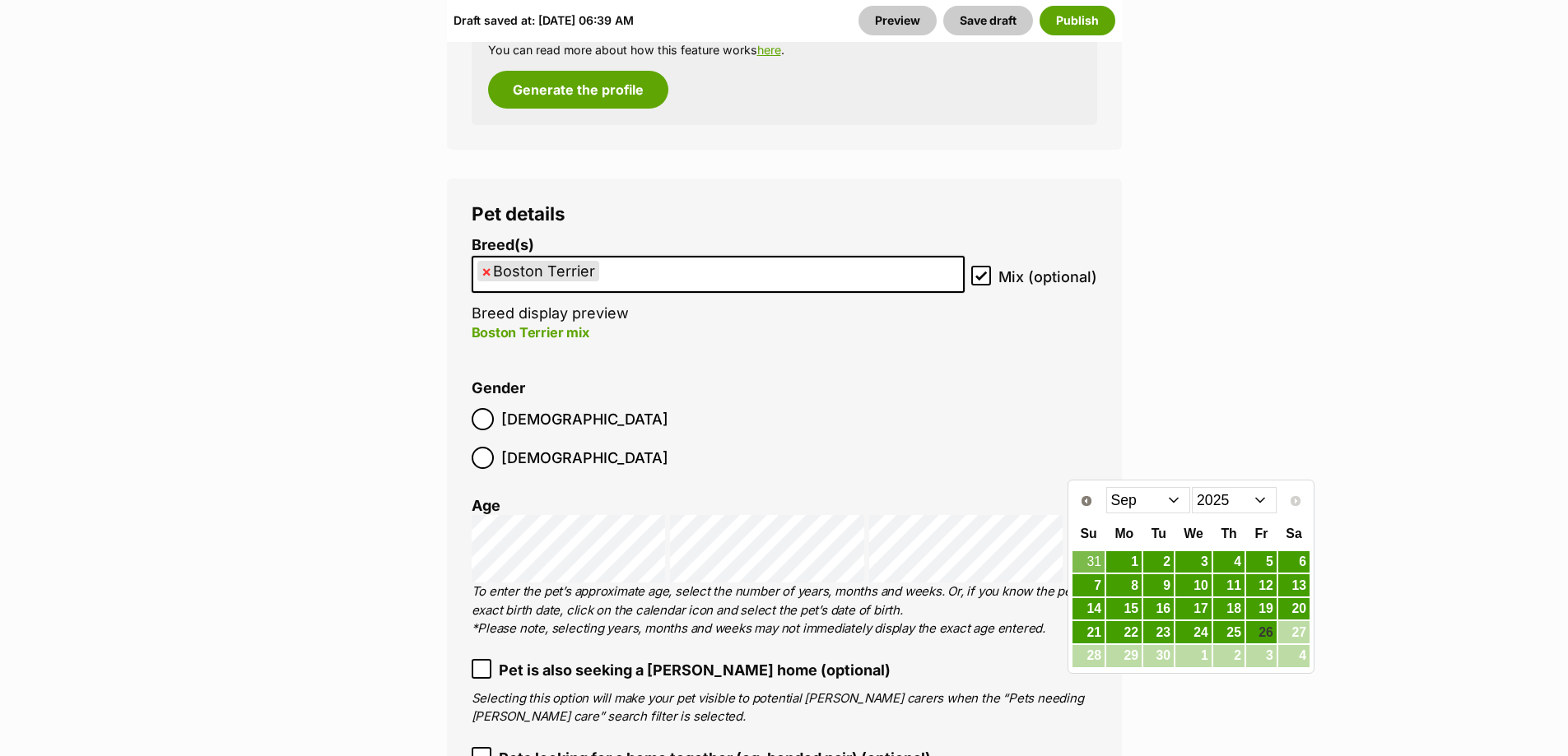
click at [1179, 492] on select "Jan Feb Mar Apr May Jun Jul Aug Sep" at bounding box center [1148, 500] width 85 height 27
drag, startPoint x: 1213, startPoint y: 564, endPoint x: 1115, endPoint y: 555, distance: 98.4
click at [1211, 563] on tr "29 30 31 1 2 3 4" at bounding box center [1190, 562] width 239 height 24
click at [1192, 562] on link "1" at bounding box center [1193, 562] width 37 height 21
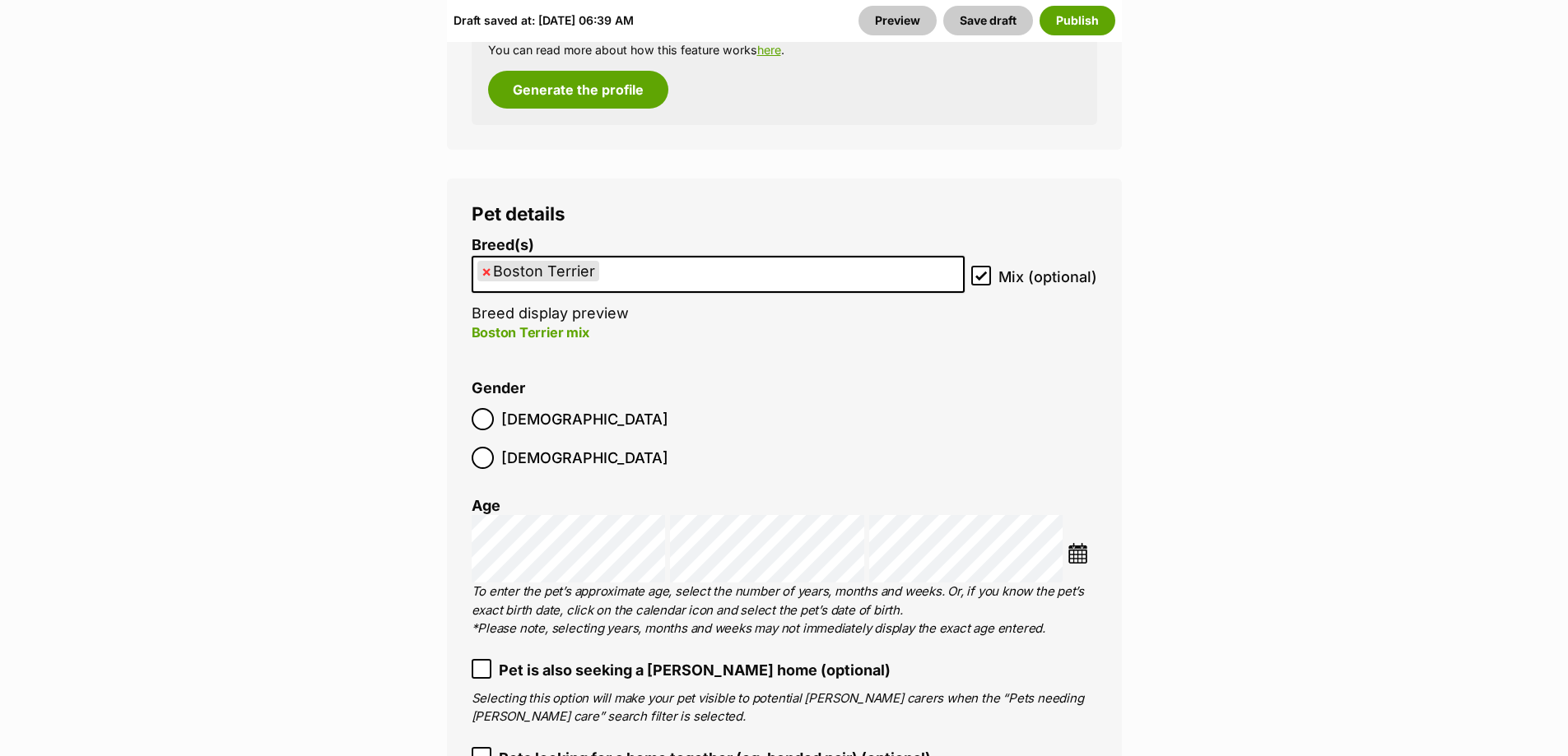
click at [1084, 543] on img at bounding box center [1077, 553] width 21 height 21
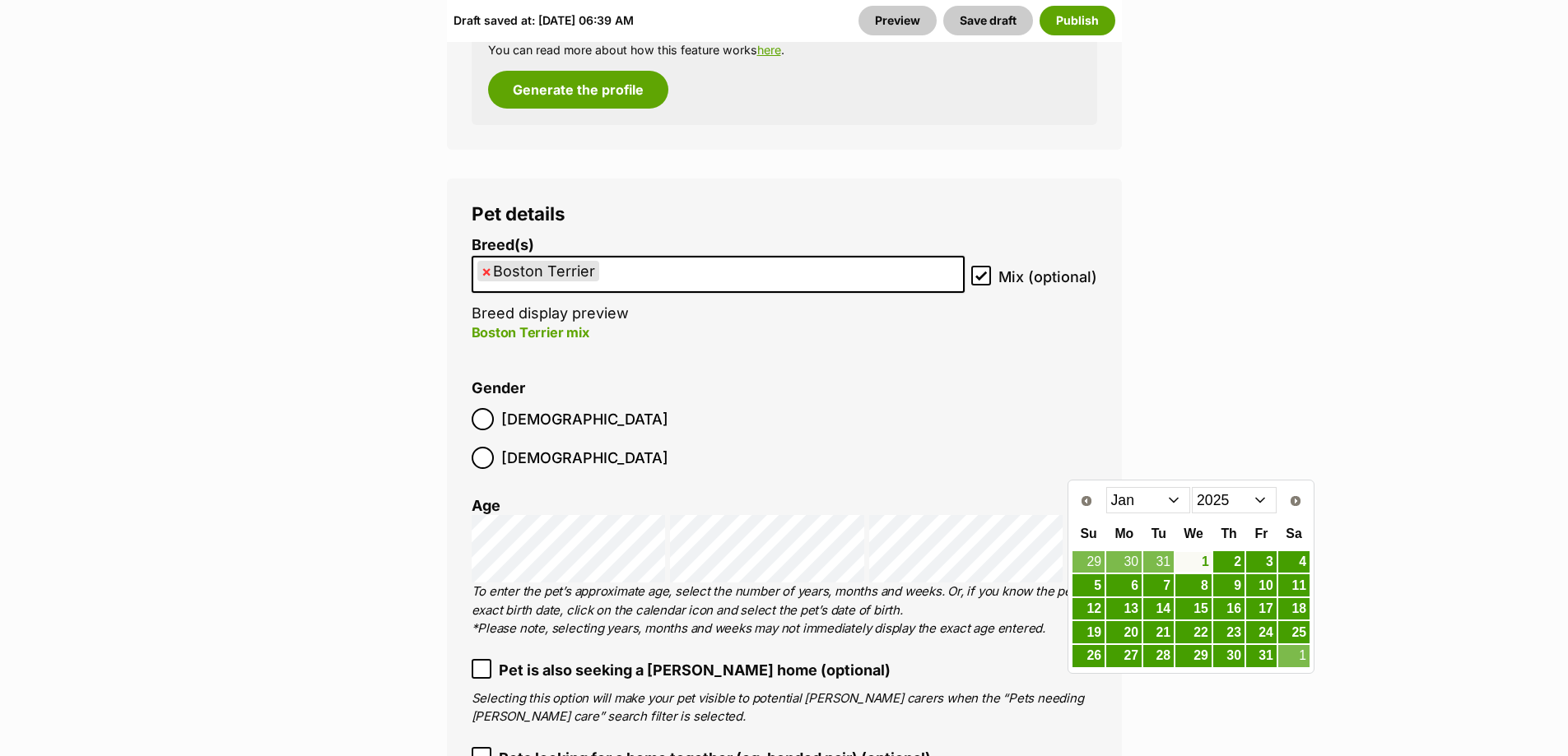
click at [1193, 560] on link "1" at bounding box center [1193, 562] width 37 height 21
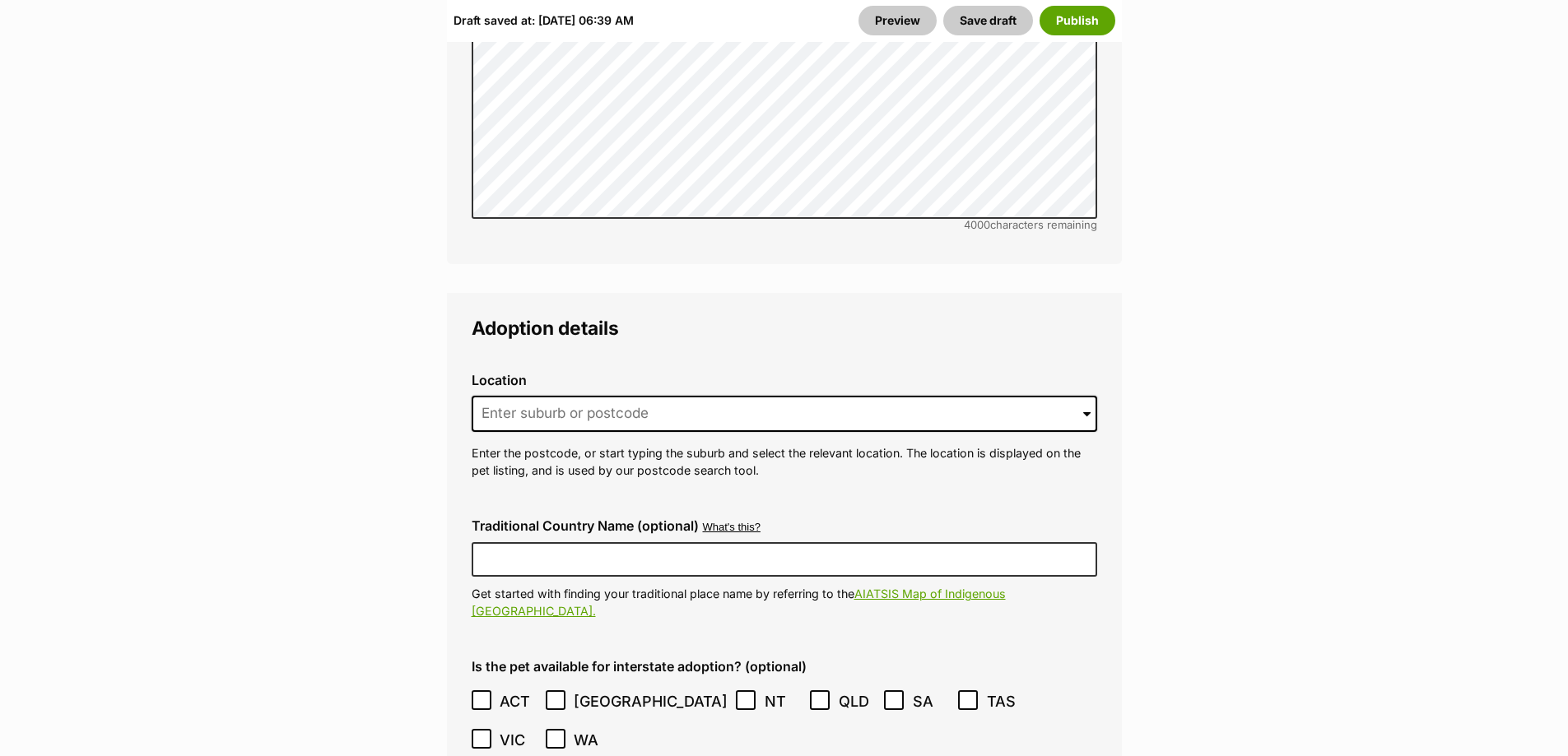
scroll to position [3949, 0]
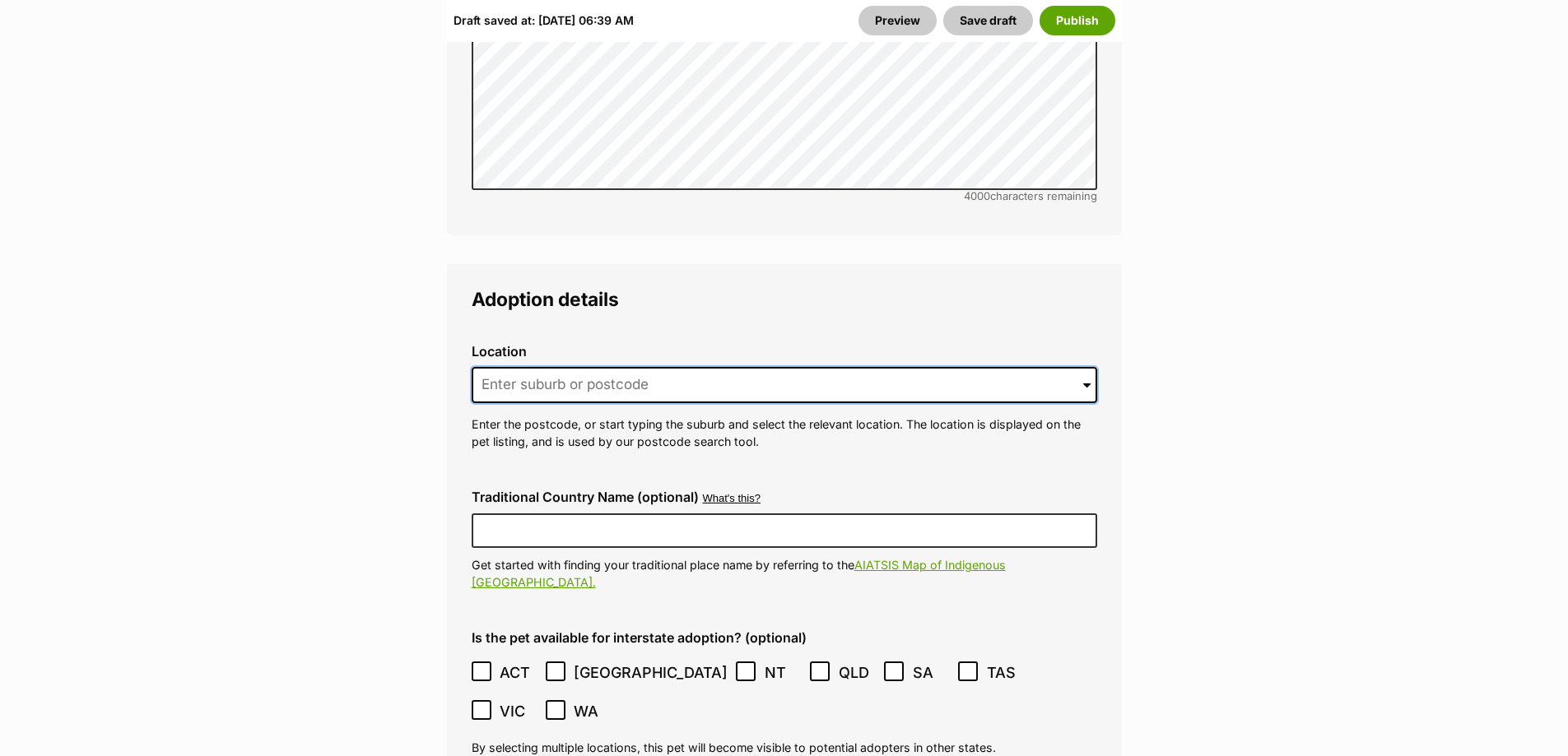
click at [553, 367] on input at bounding box center [784, 385] width 625 height 37
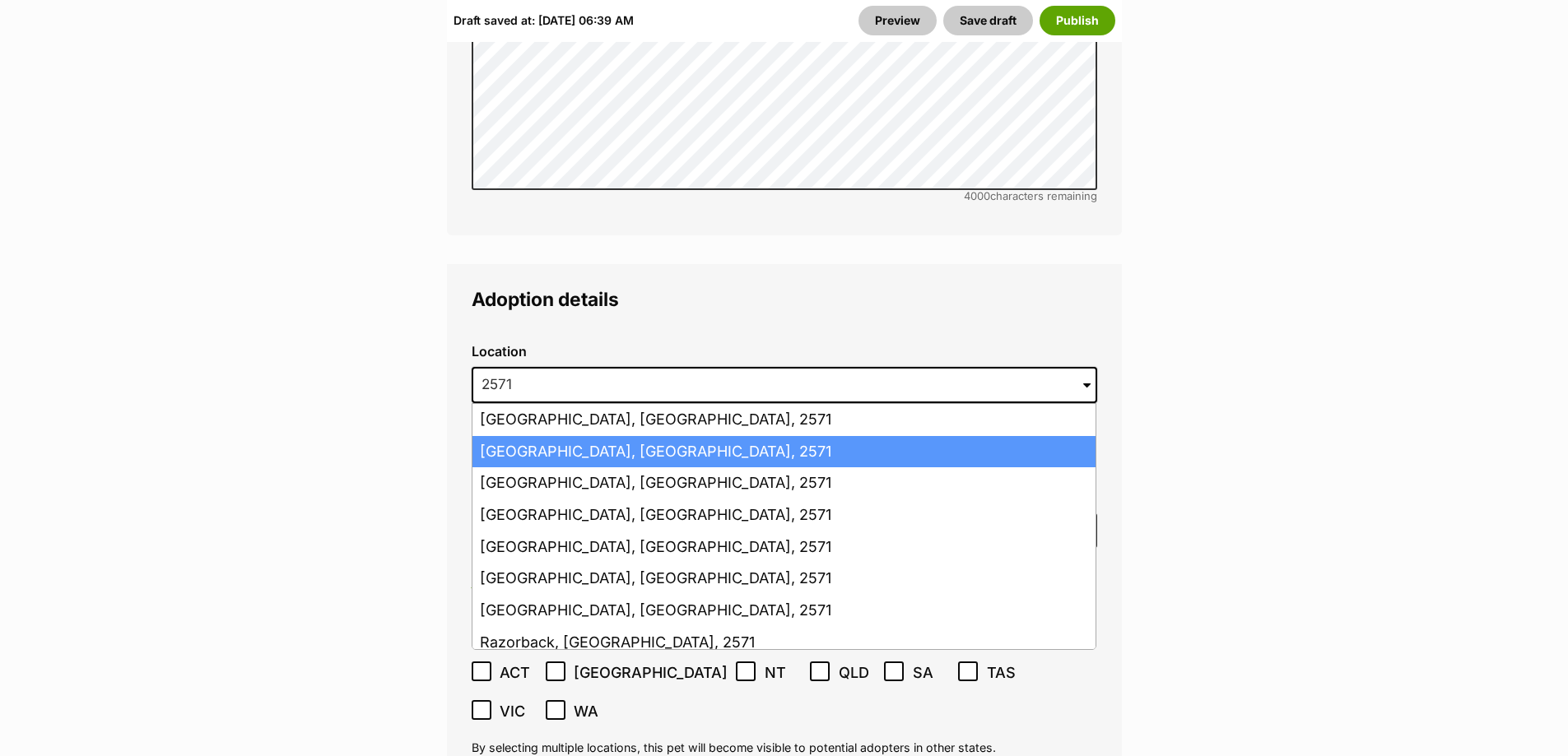
click at [593, 436] on li "Picton, New South Wales, 2571" at bounding box center [784, 452] width 623 height 32
type input "Picton, New South Wales, 2571"
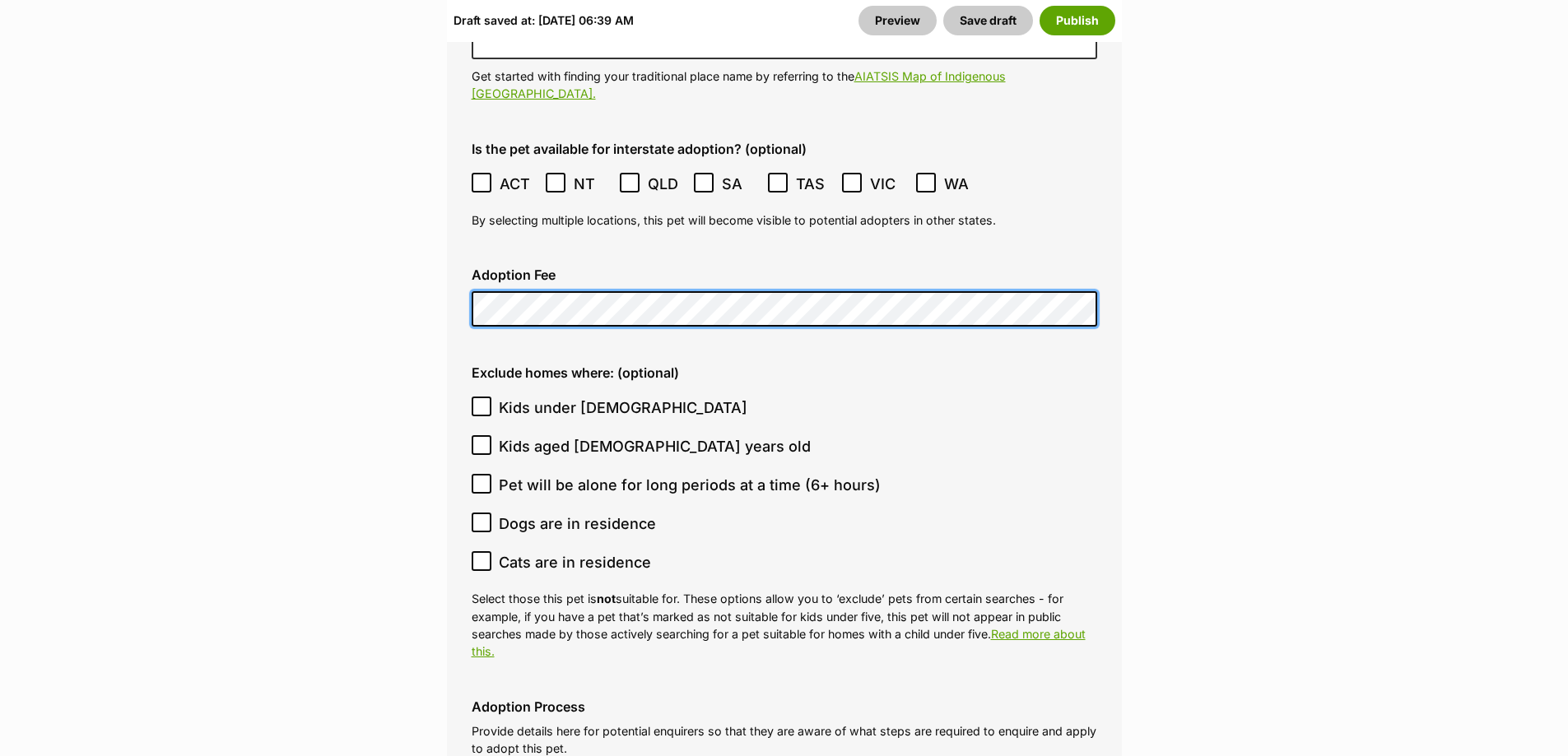
scroll to position [4443, 0]
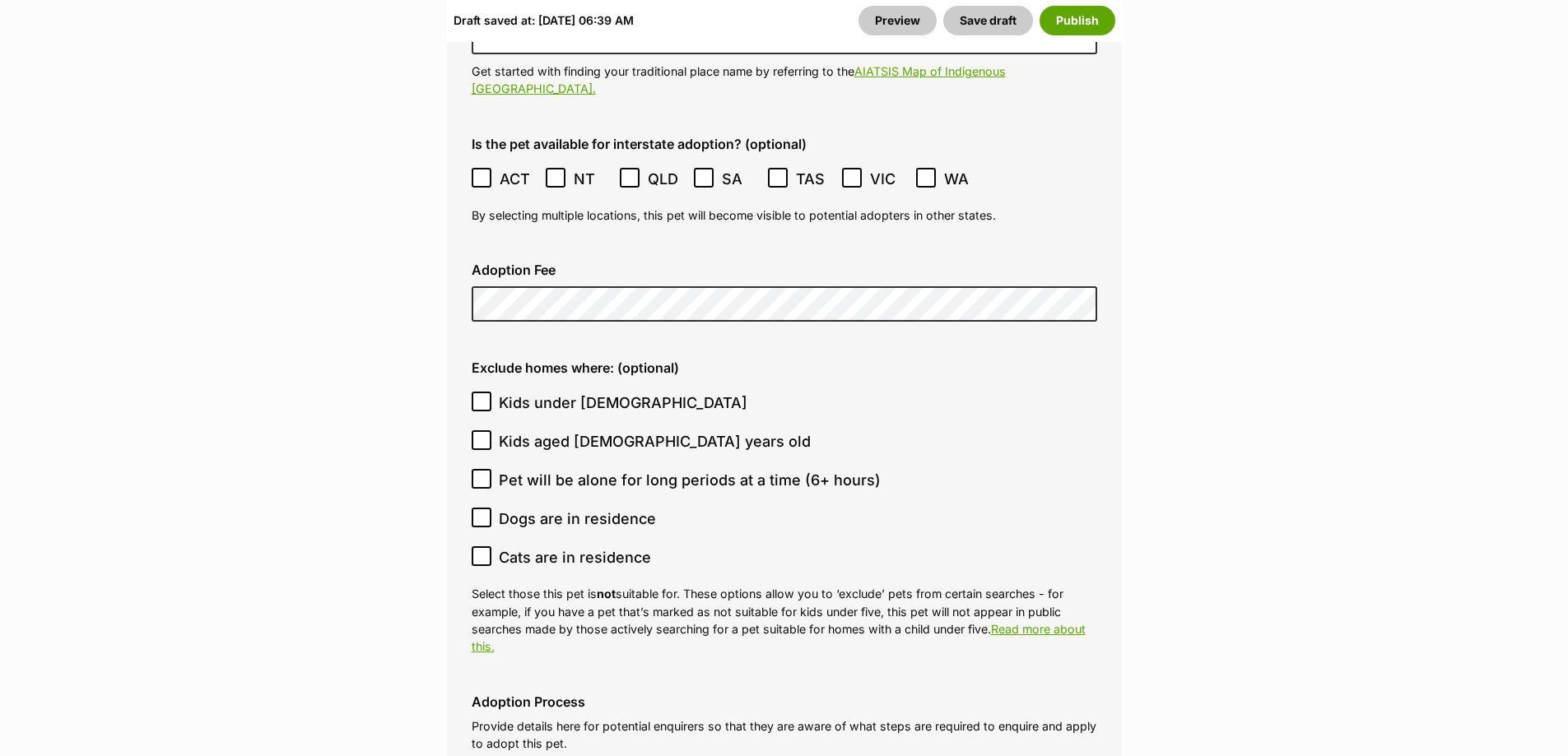
click at [588, 391] on span "Kids under 5 years old" at bounding box center [623, 402] width 249 height 22
click at [491, 391] on input "Kids under 5 years old" at bounding box center [482, 401] width 20 height 20
checkbox input "true"
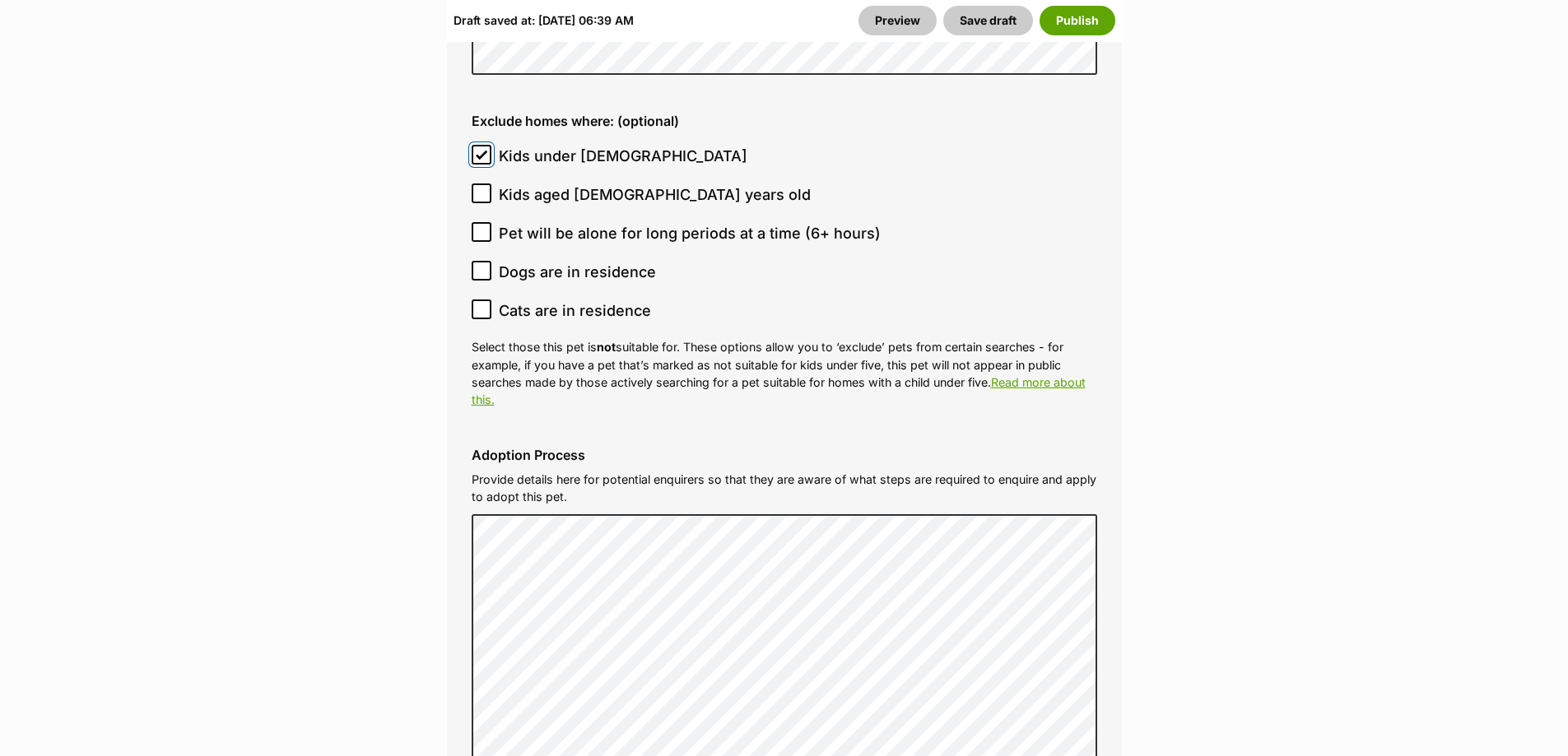
scroll to position [4772, 0]
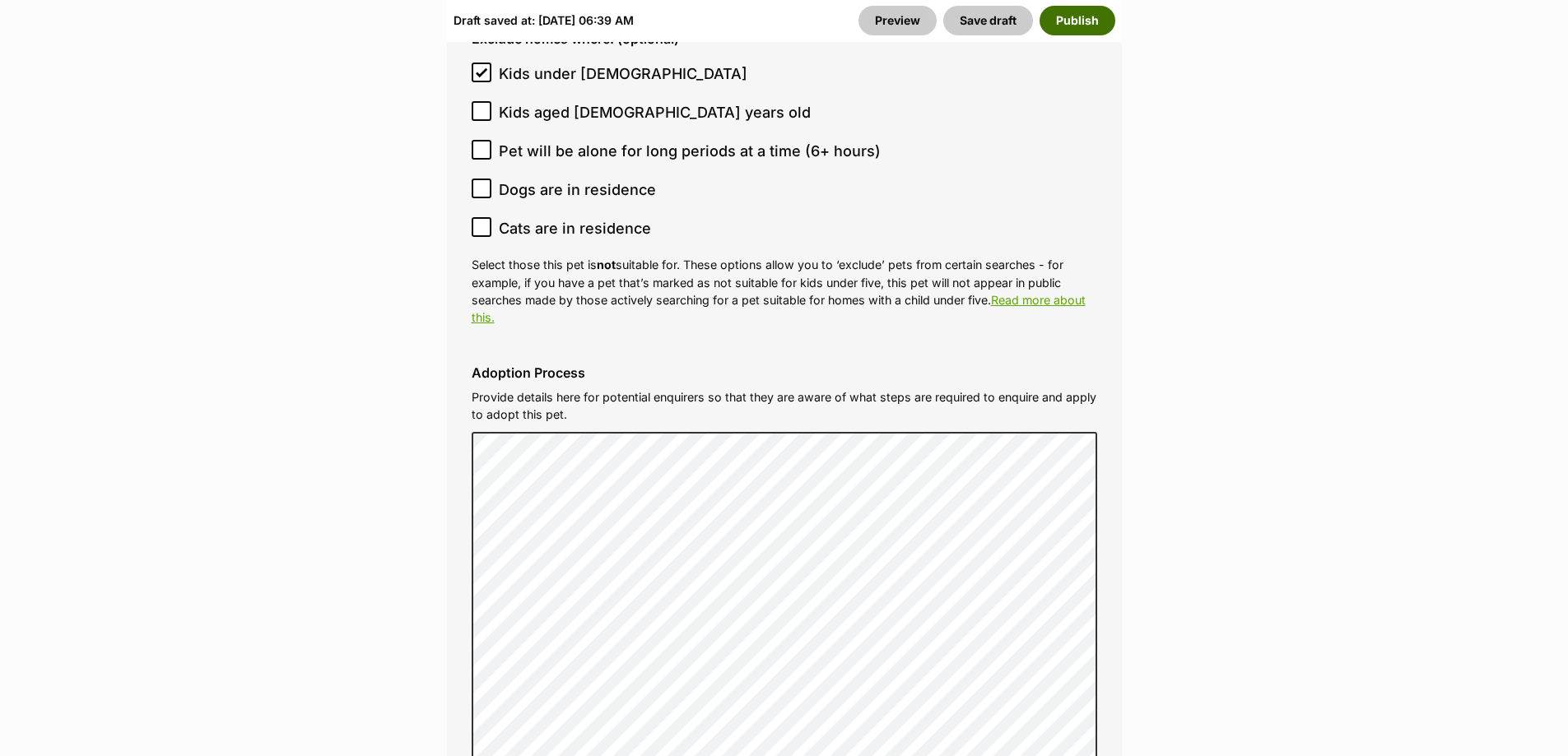
click at [1095, 23] on button "Publish" at bounding box center [1077, 20] width 76 height 29
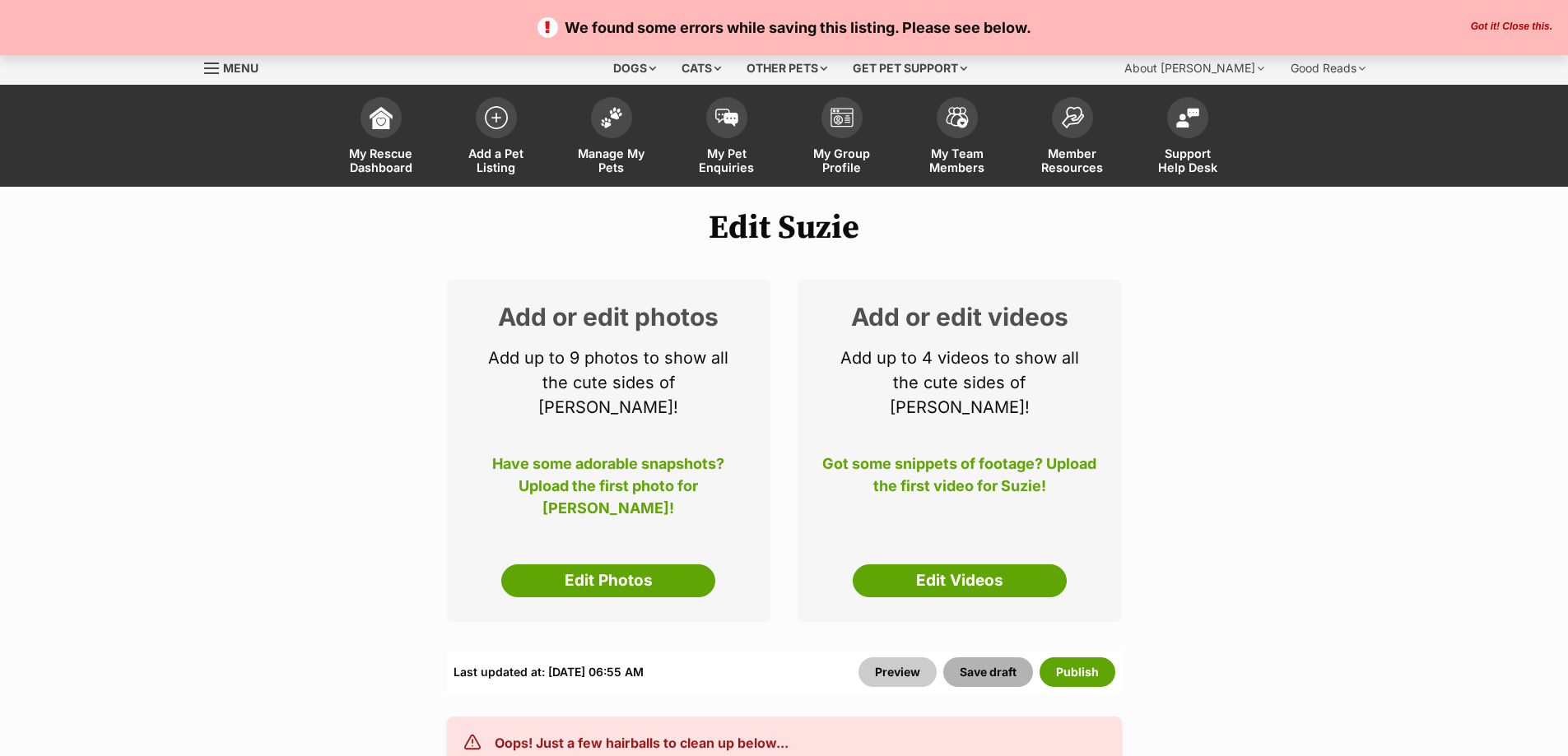
click at [964, 657] on button "Save draft" at bounding box center [987, 672] width 90 height 29
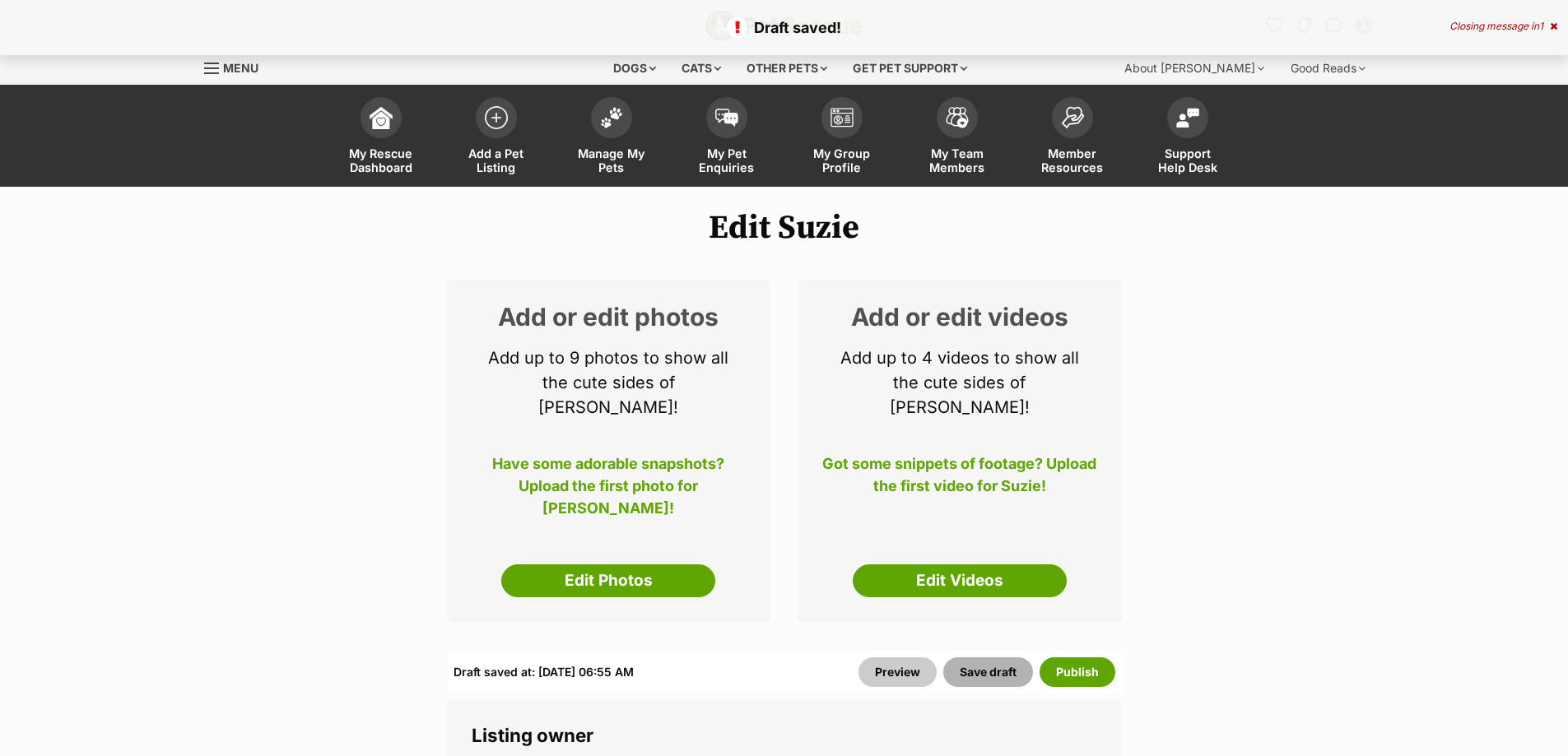
click at [995, 657] on button "Save draft" at bounding box center [987, 672] width 90 height 29
click at [625, 144] on link "Manage My Pets" at bounding box center [612, 137] width 115 height 98
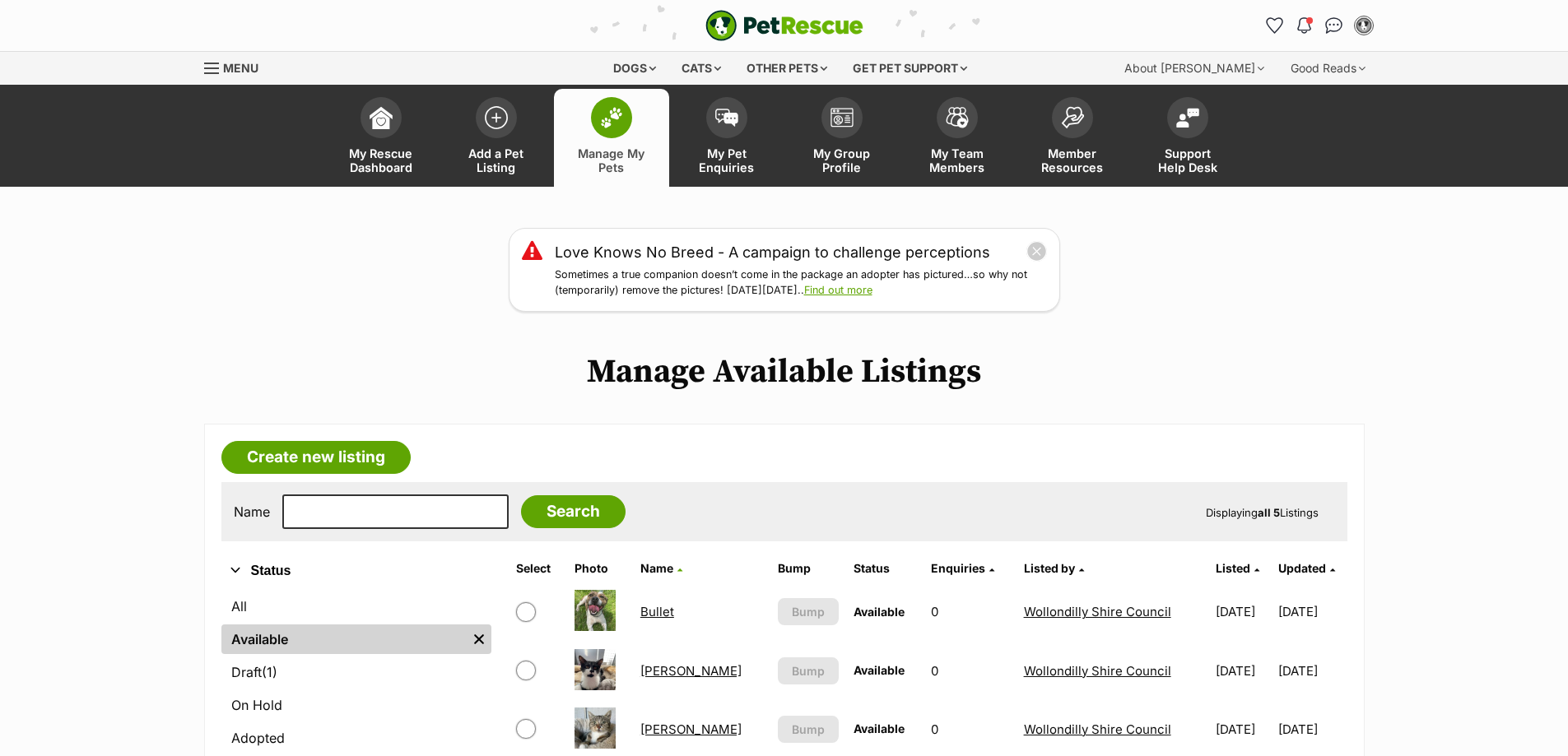
click at [665, 611] on link "Bullet" at bounding box center [656, 612] width 34 height 16
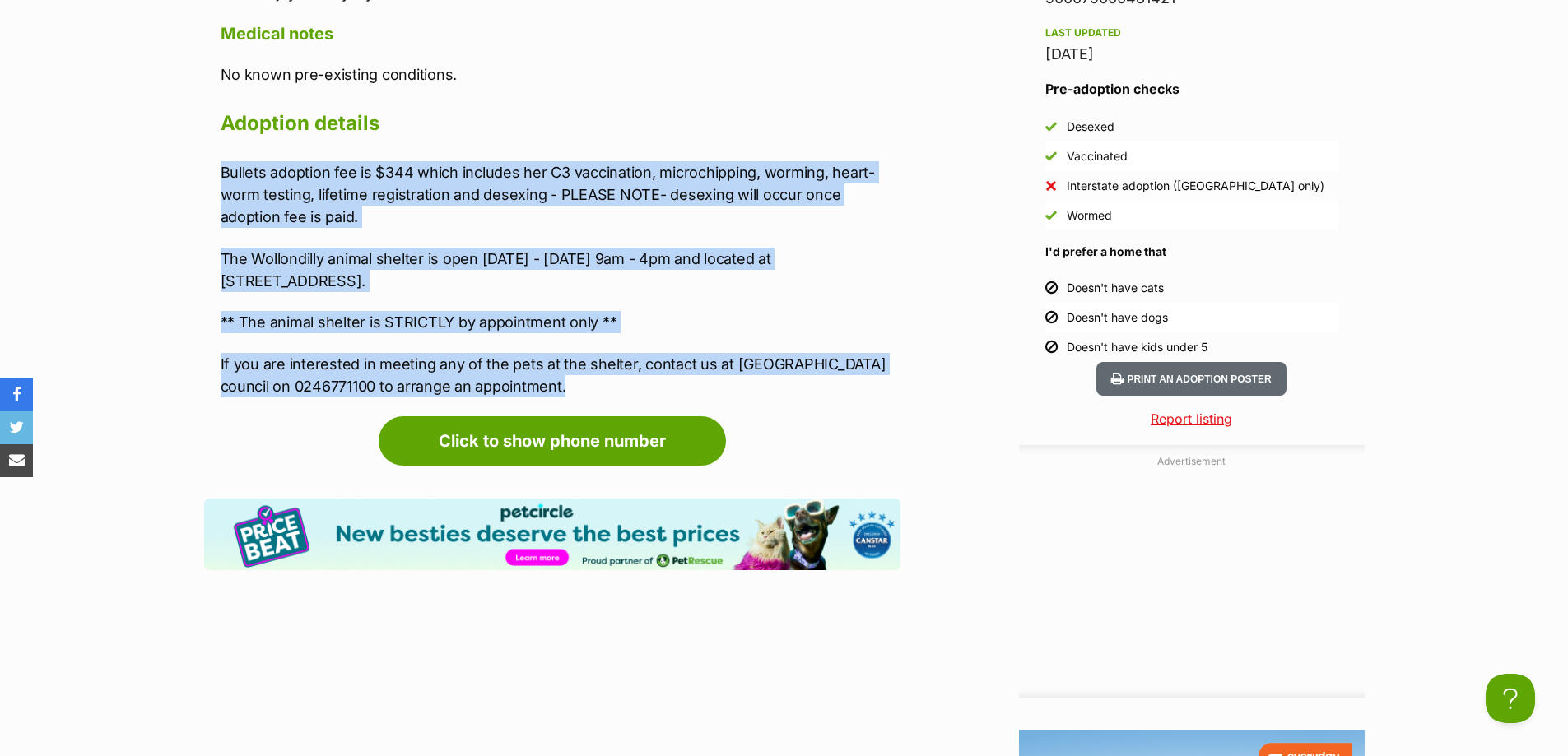
drag, startPoint x: 543, startPoint y: 365, endPoint x: 208, endPoint y: 150, distance: 398.1
copy div "Bullets adoption fee is $344 which includes her C3 vaccination, microchipping, …"
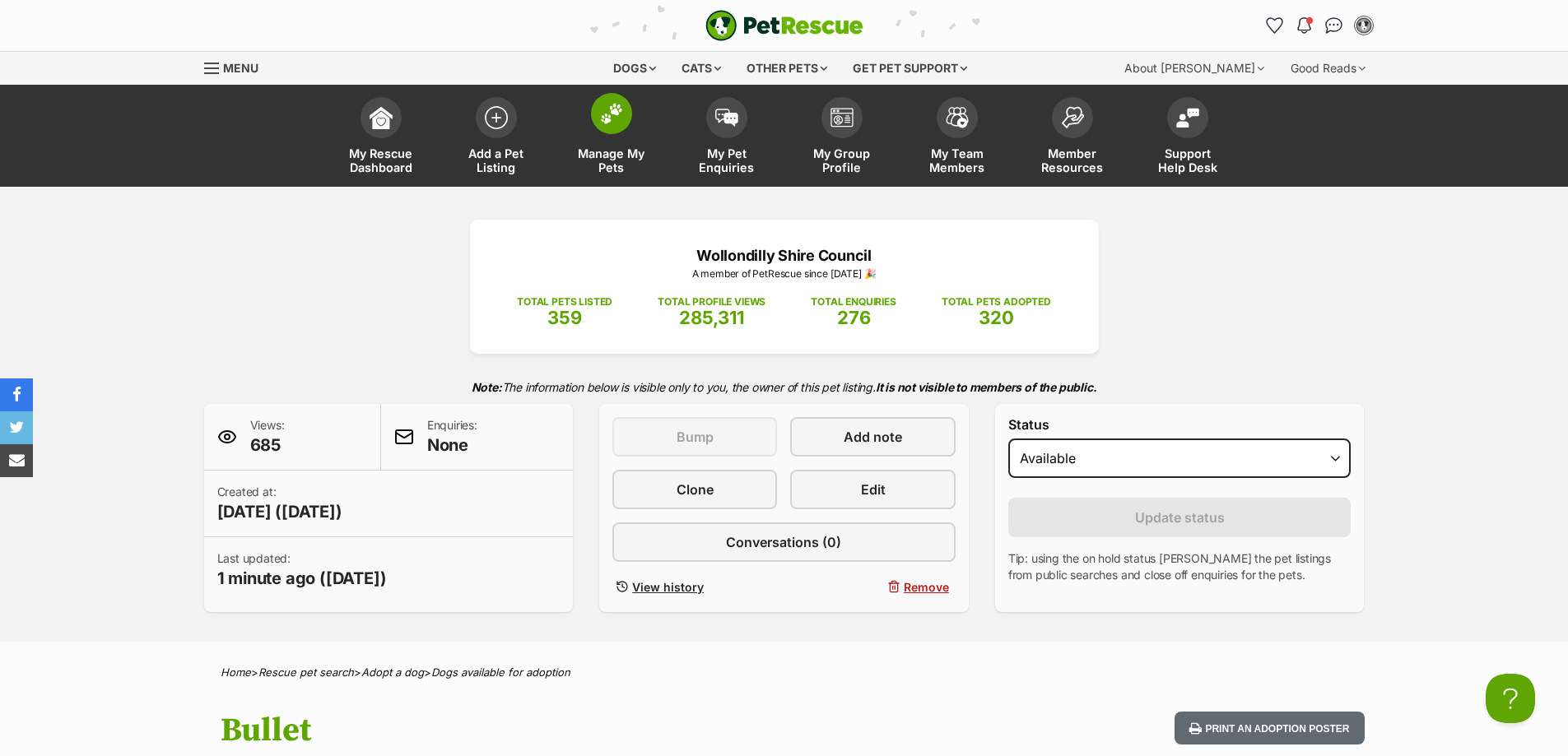
click at [596, 138] on link "Manage My Pets" at bounding box center [612, 137] width 115 height 98
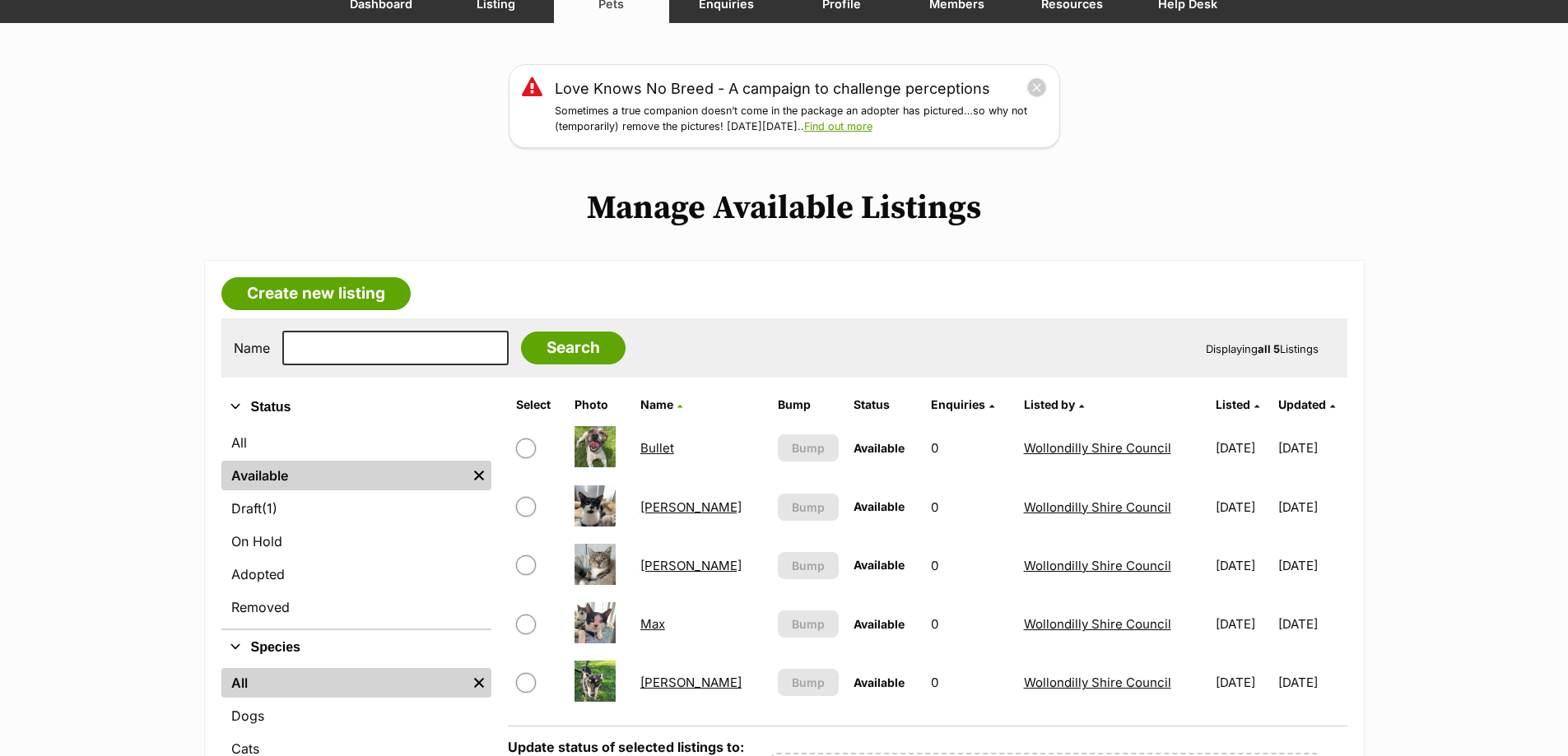
scroll to position [329, 0]
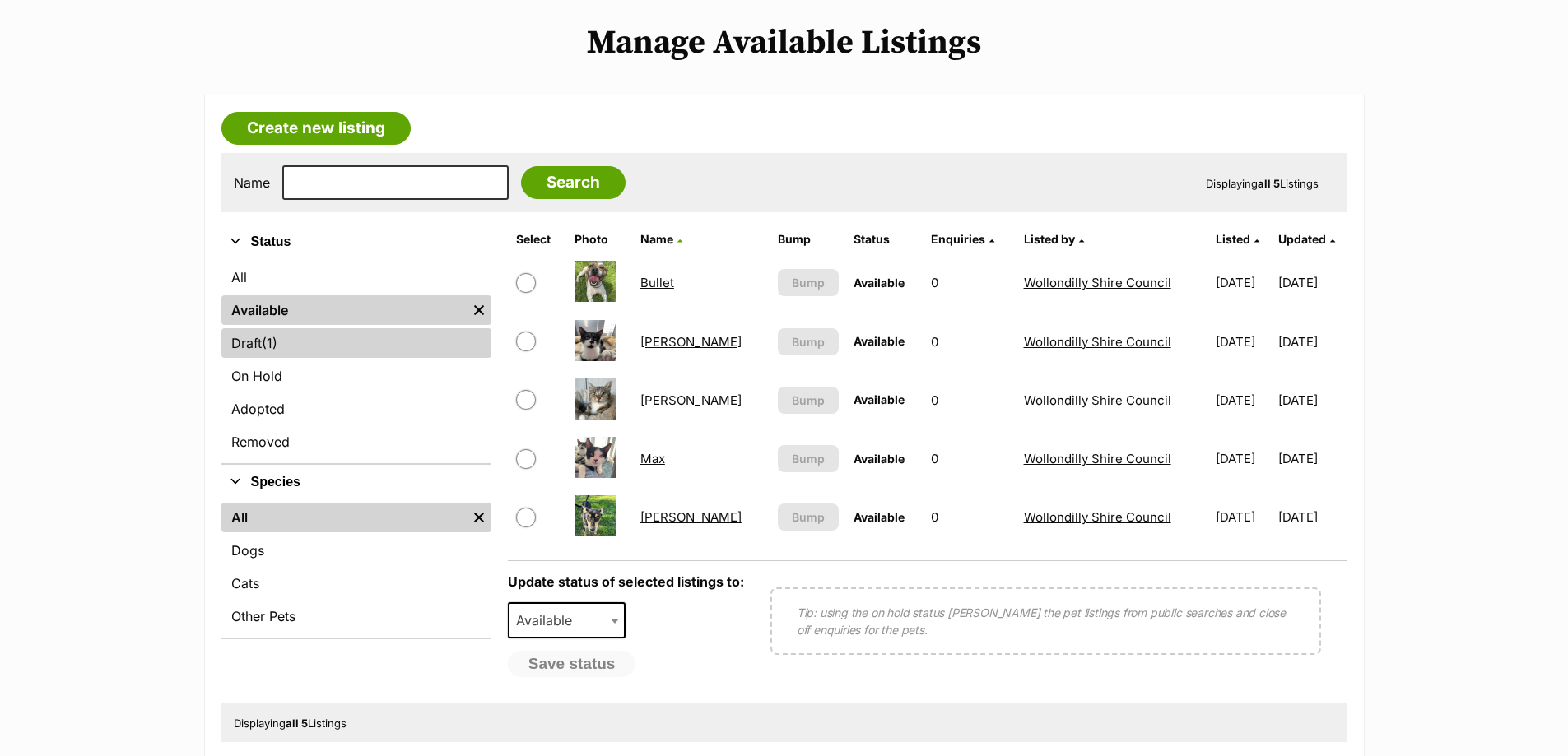
click at [260, 329] on link "Draft (1) Items" at bounding box center [356, 343] width 270 height 29
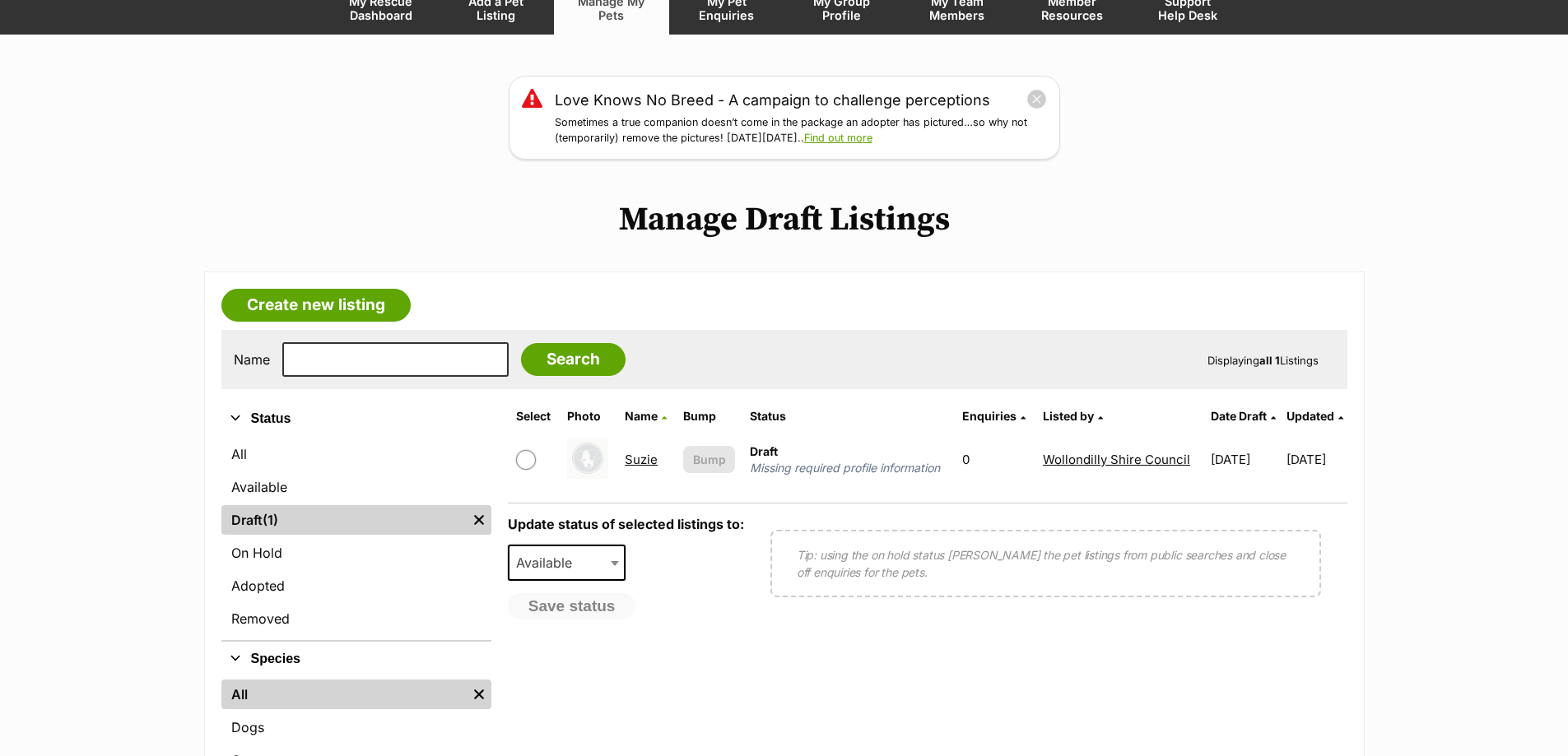
scroll to position [165, 0]
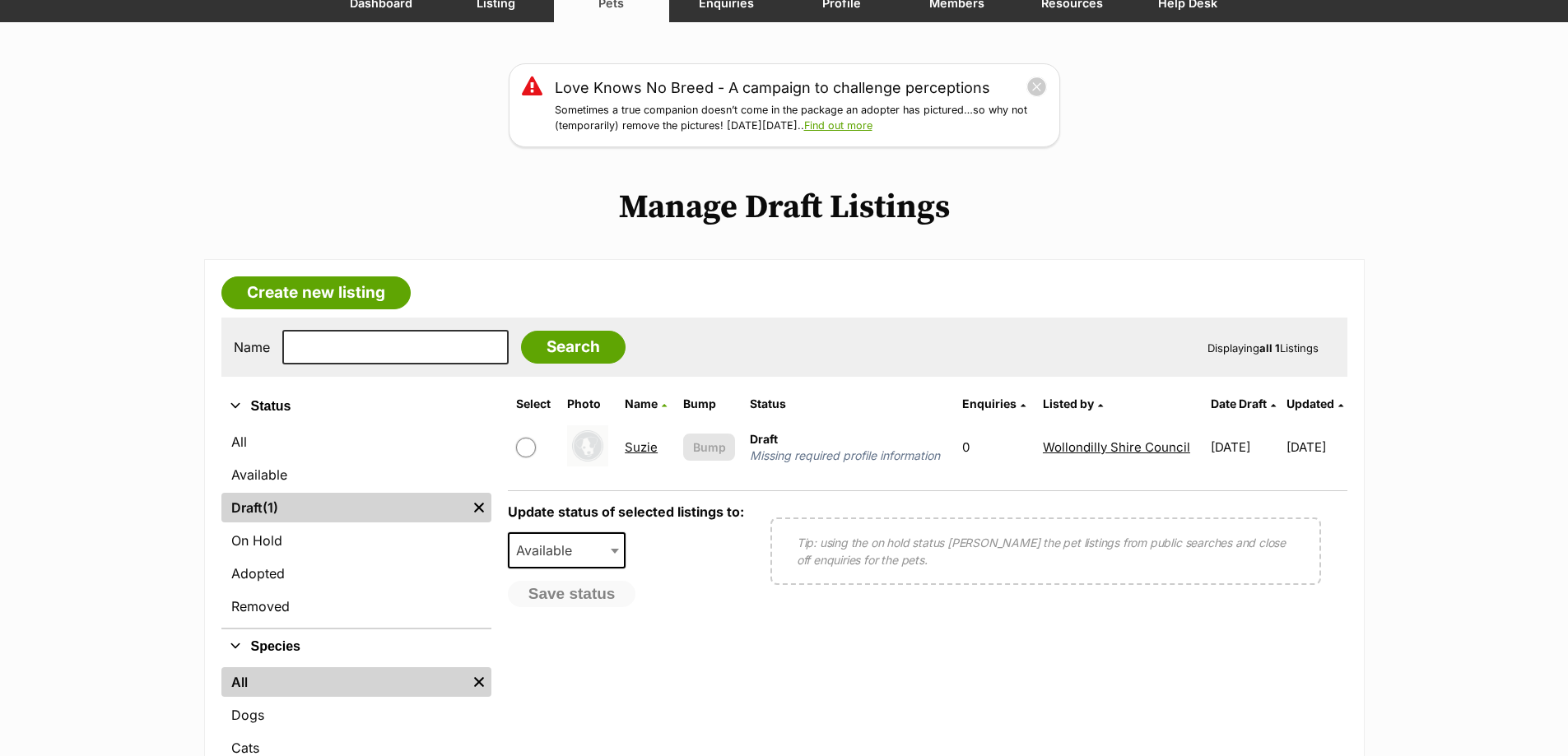
click at [640, 451] on link "Suzie" at bounding box center [641, 447] width 33 height 16
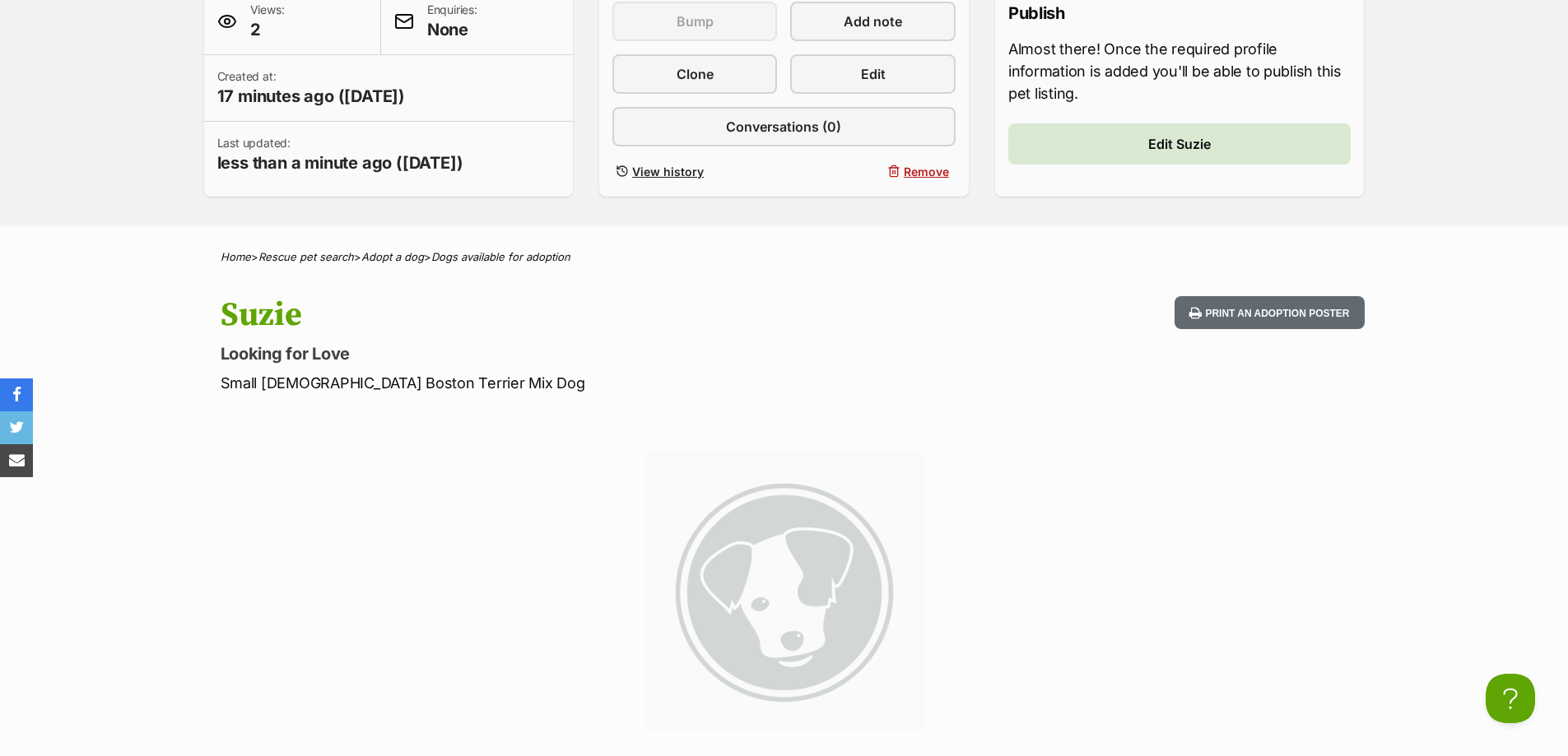
scroll to position [494, 0]
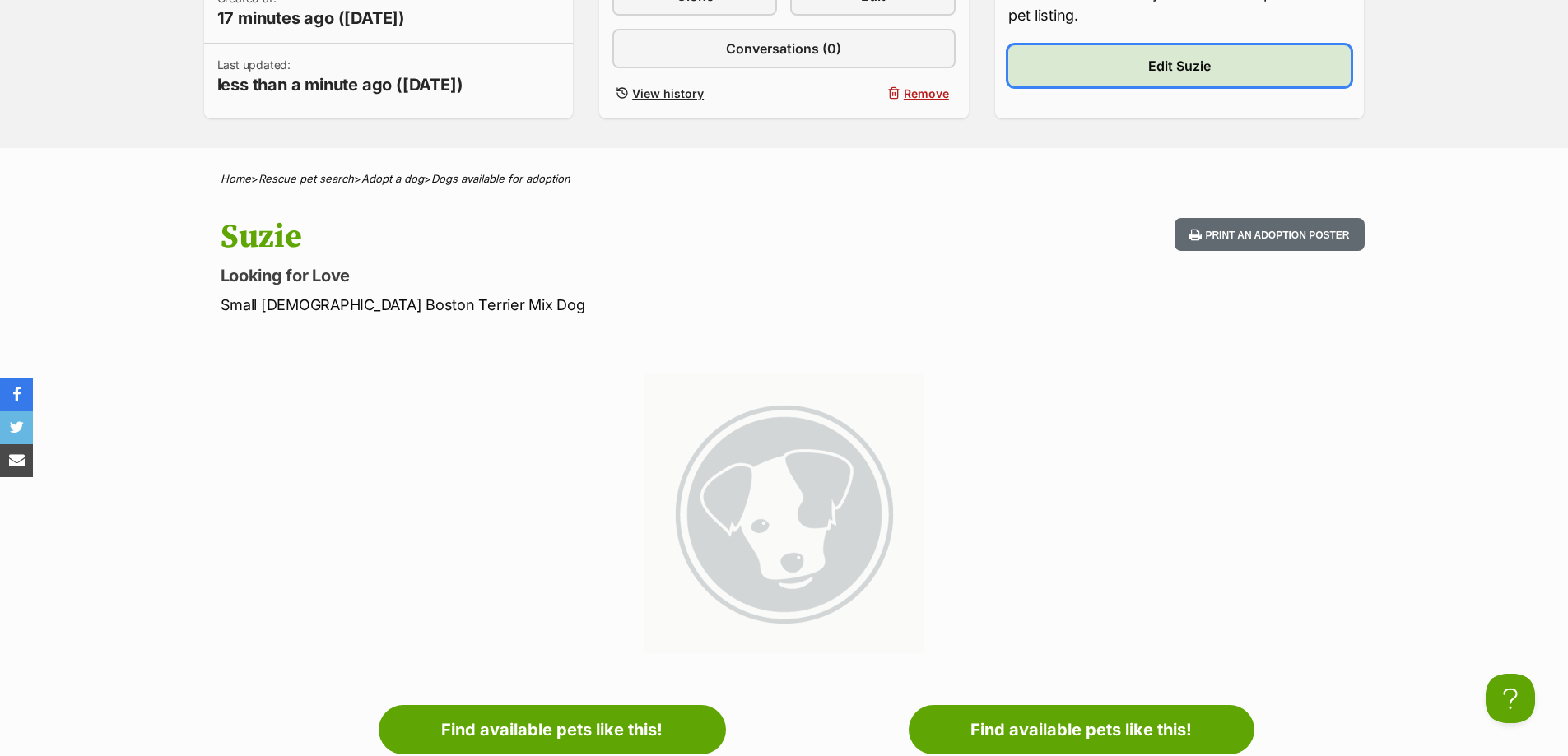
click at [1114, 70] on link "Edit Suzie" at bounding box center [1179, 66] width 343 height 41
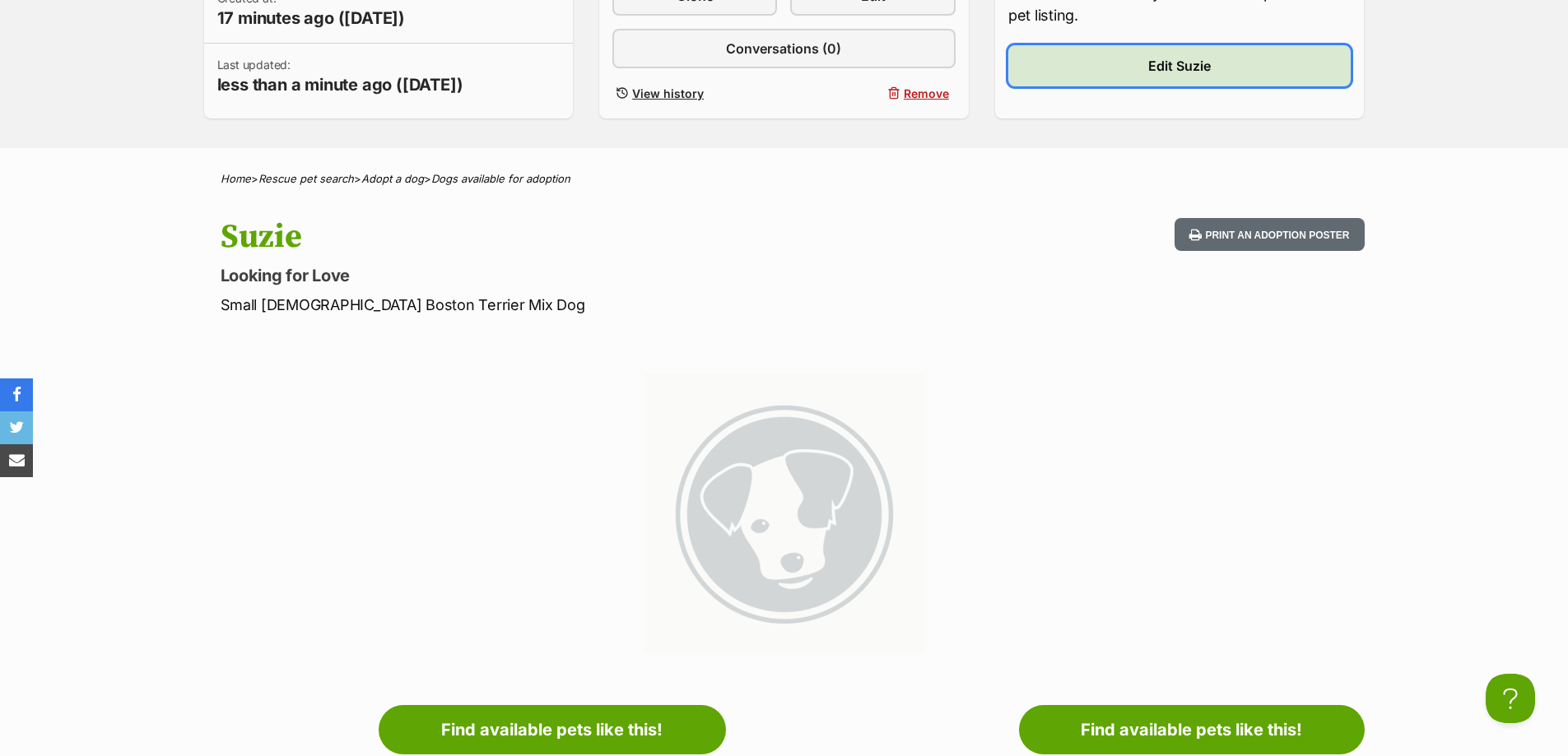
scroll to position [0, 0]
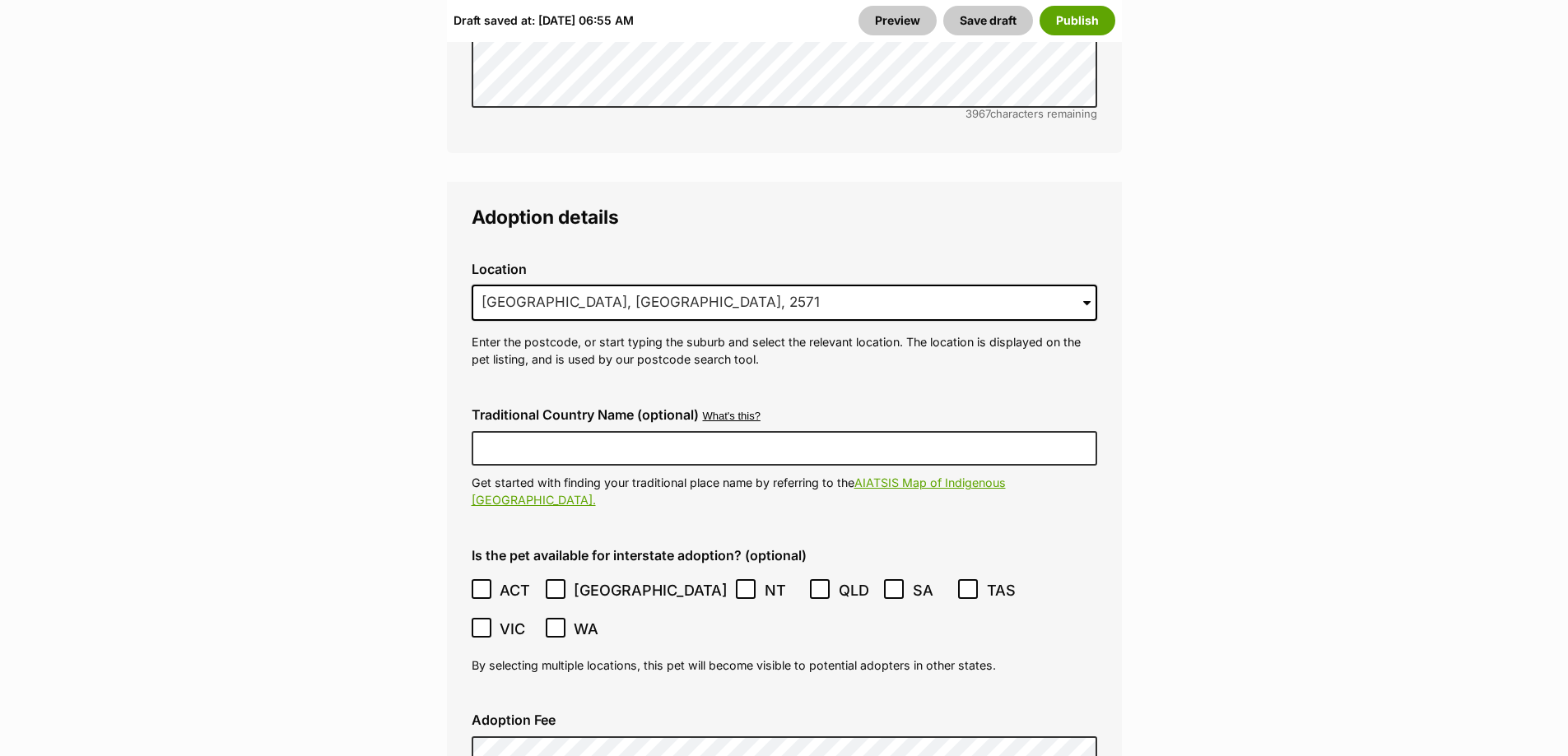
scroll to position [4690, 0]
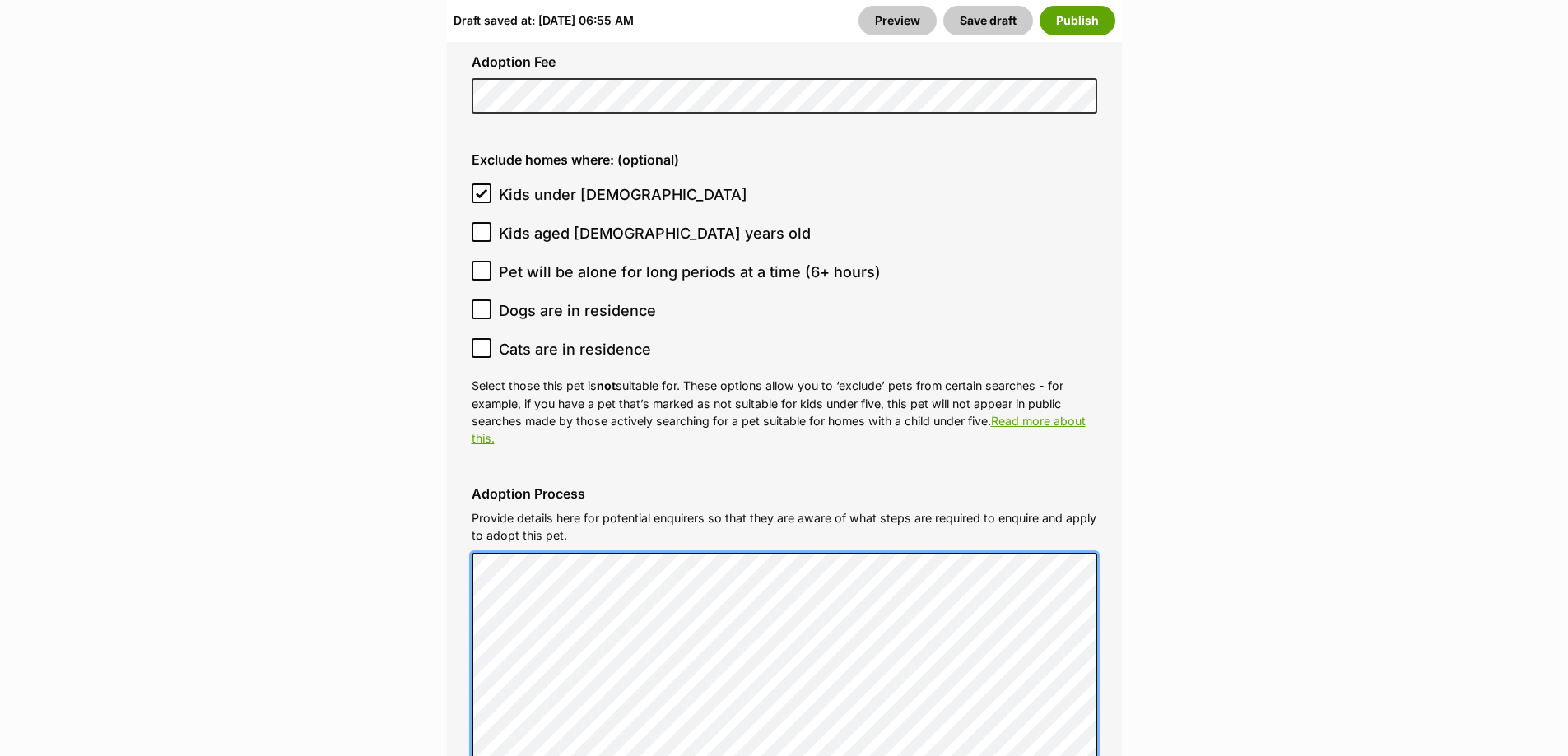
click at [465, 474] on div "Adoption Process Provide details here for potential enquirers so that they are …" at bounding box center [784, 735] width 652 height 524
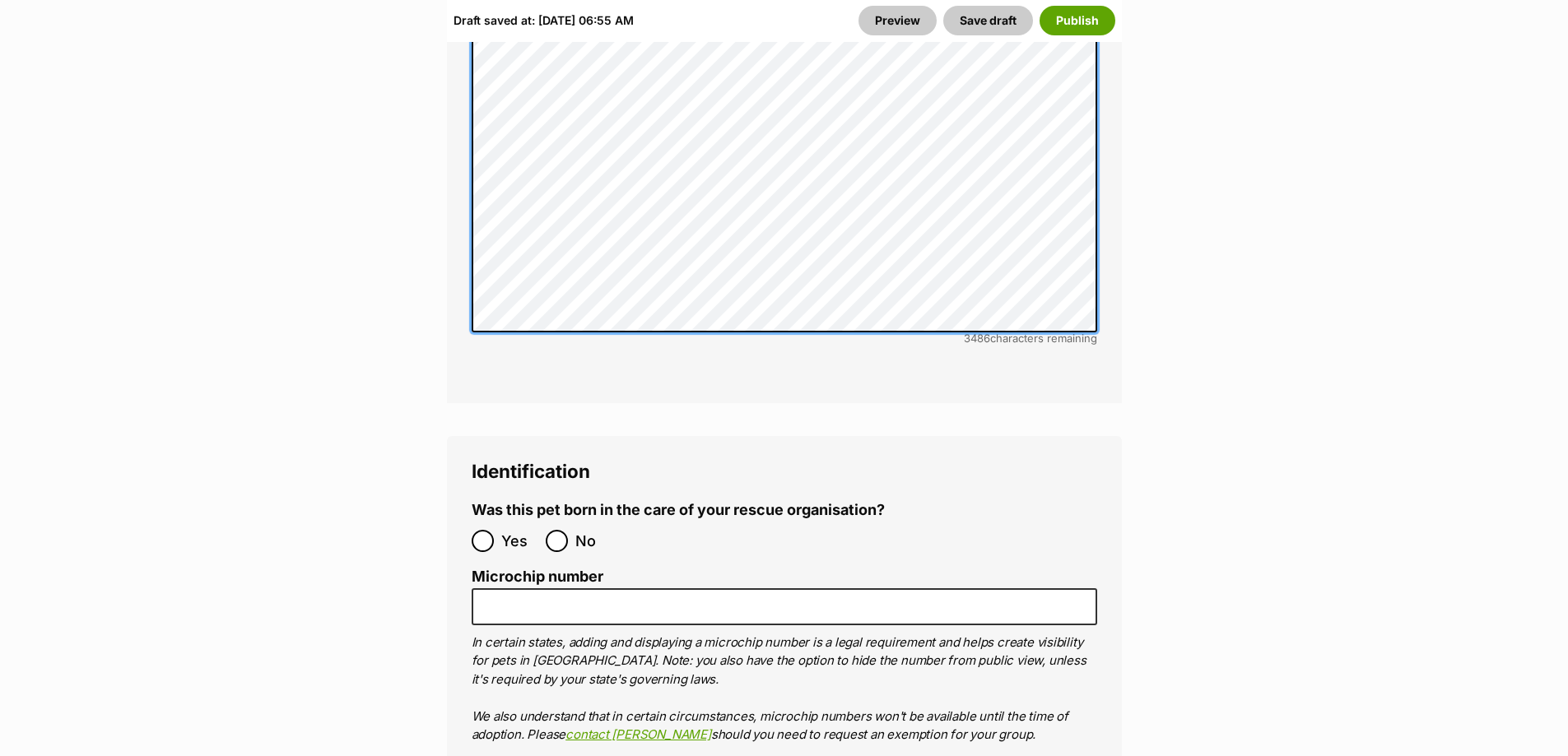
scroll to position [5430, 0]
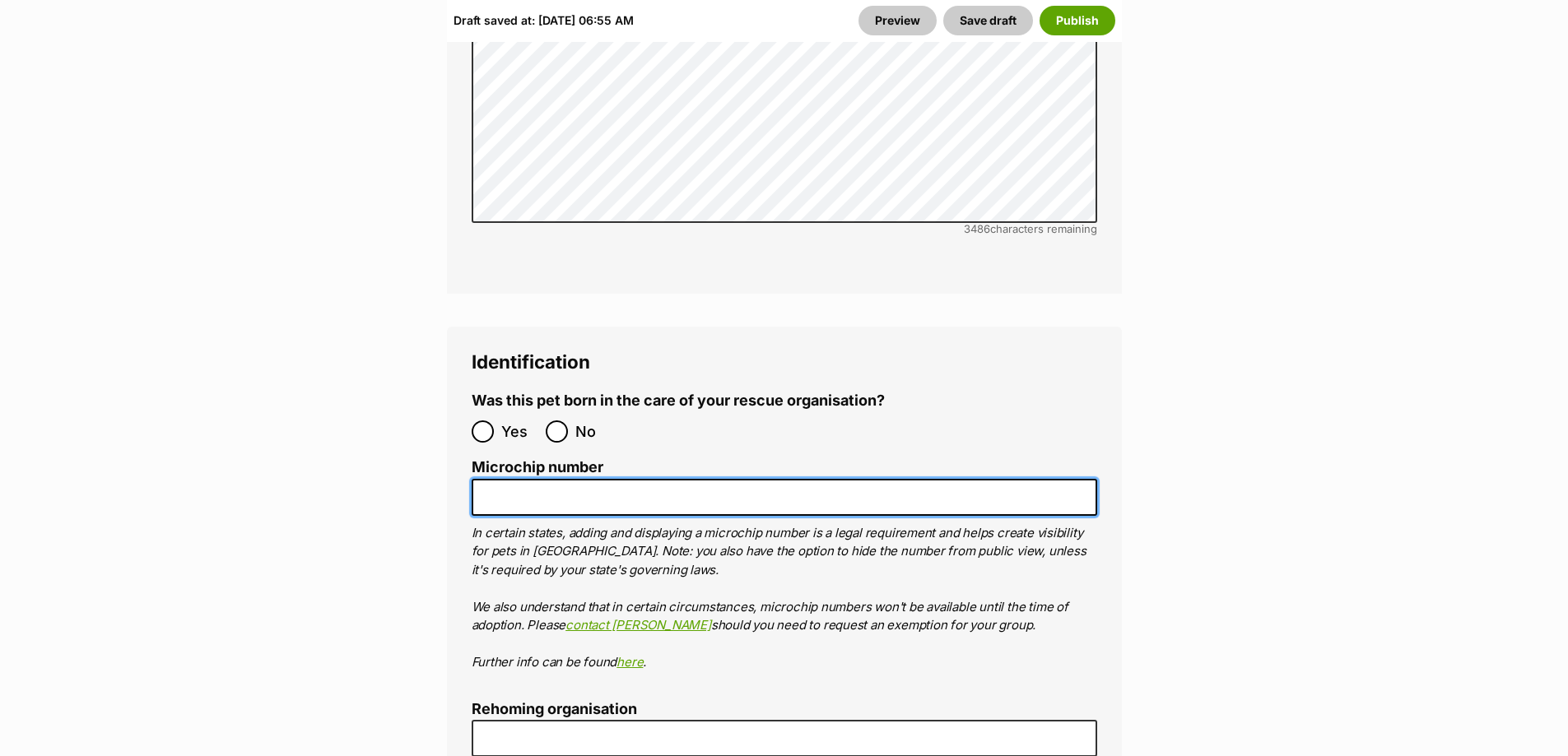
click at [686, 479] on input "Microchip number" at bounding box center [784, 497] width 625 height 37
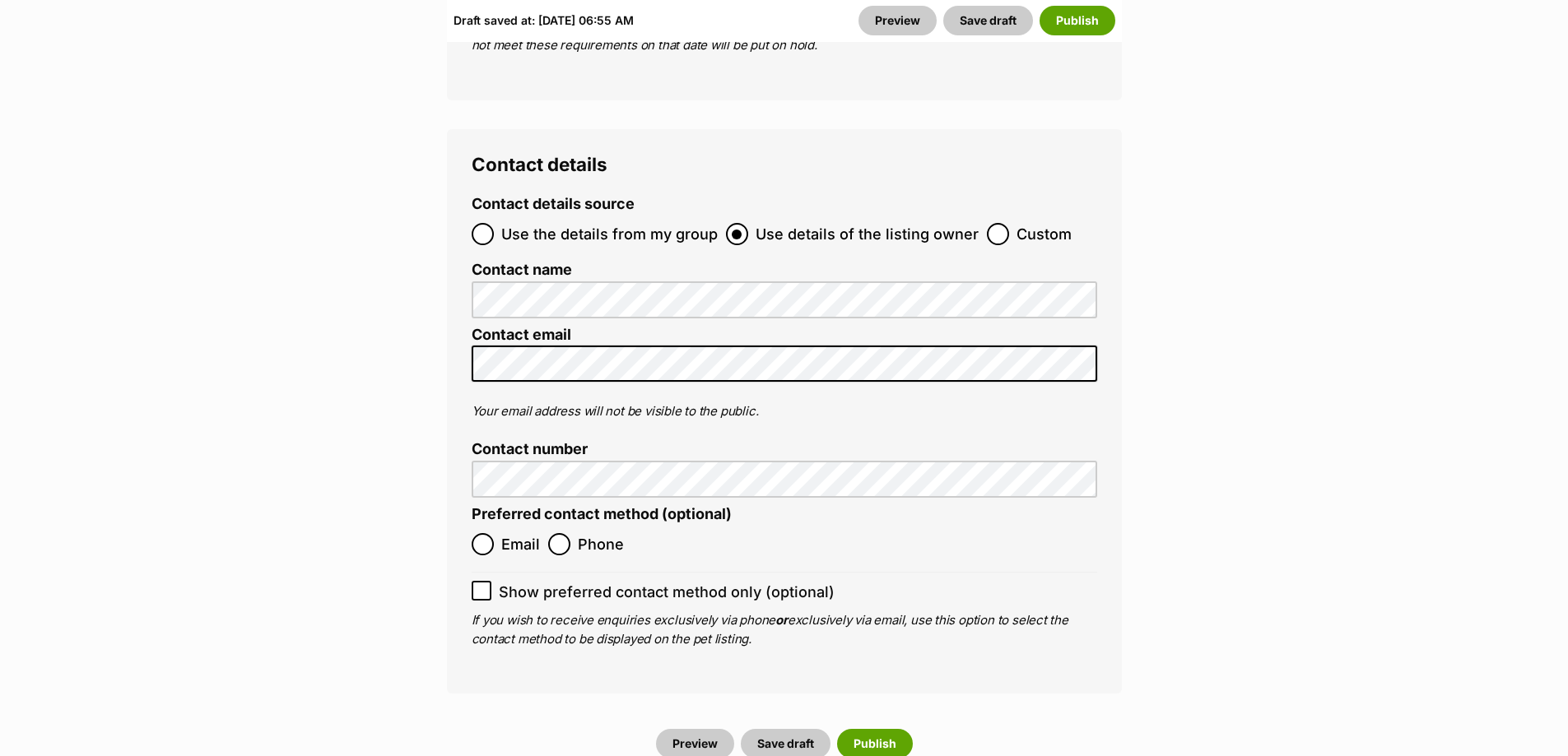
scroll to position [6335, 0]
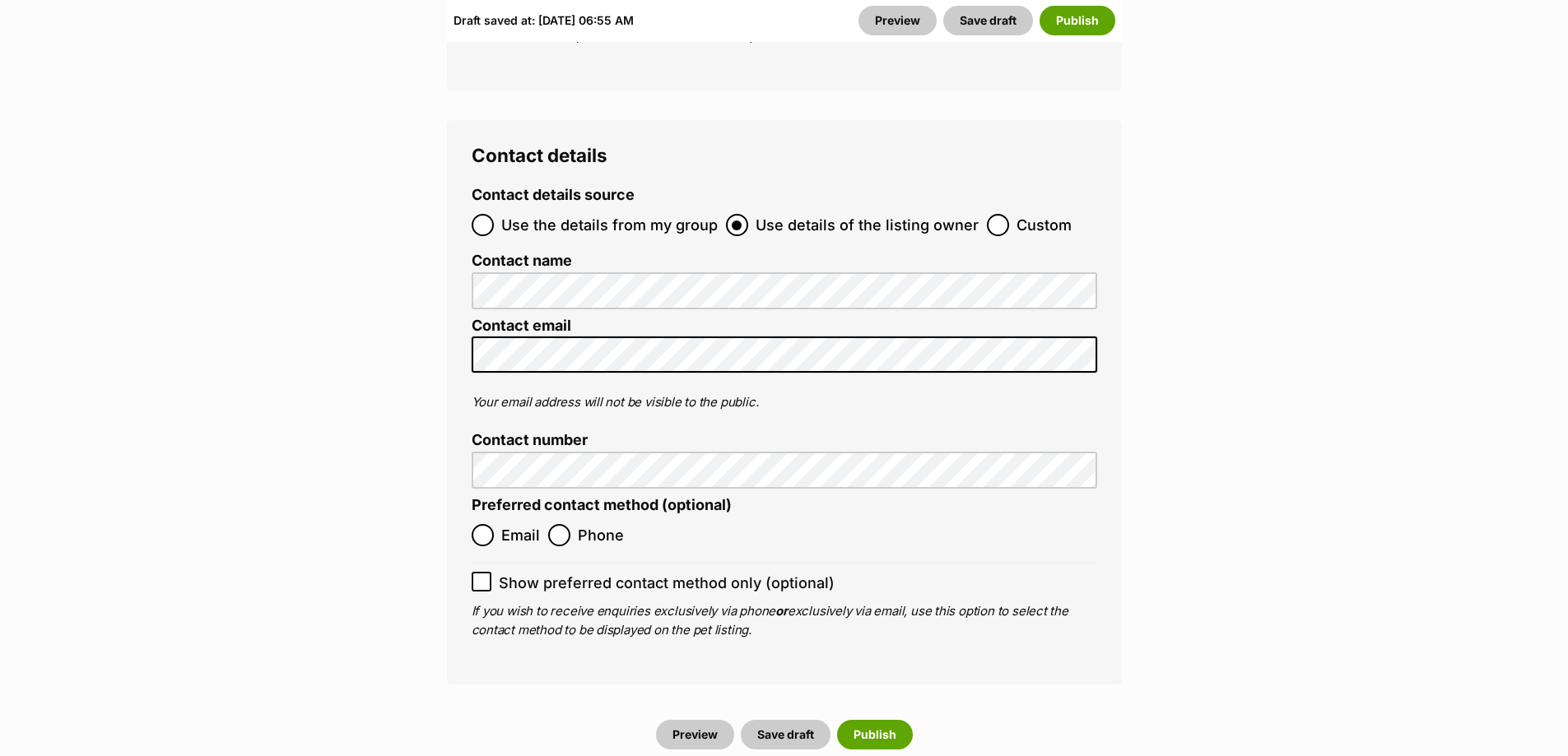
type input "991001006362865"
click at [573, 524] on label "Phone" at bounding box center [585, 535] width 76 height 22
click at [571, 524] on input "Phone" at bounding box center [559, 535] width 22 height 22
radio input "true"
click at [482, 579] on icon at bounding box center [481, 582] width 10 height 7
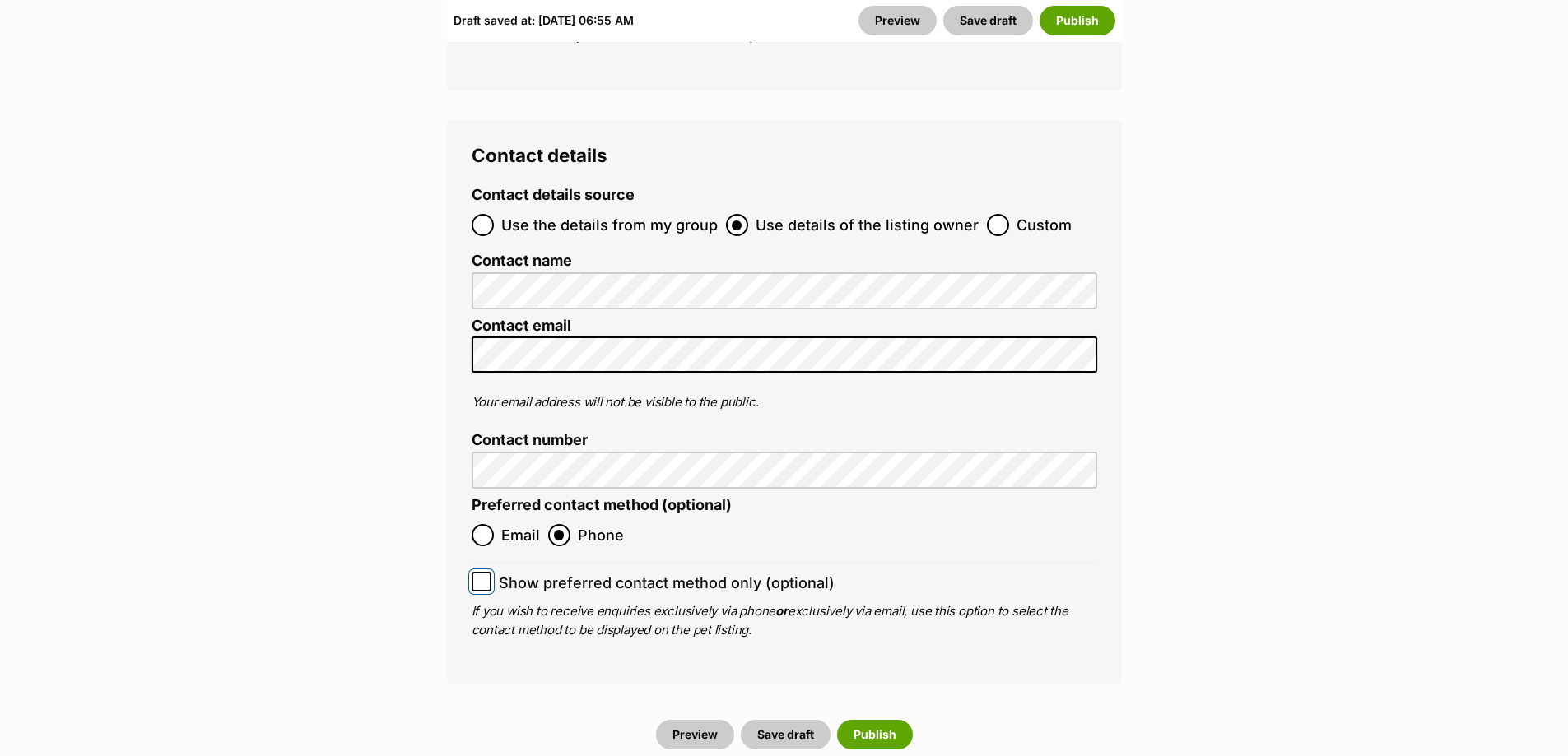
click at [482, 572] on input "Show preferred contact method only (optional)" at bounding box center [482, 582] width 20 height 20
checkbox input "true"
click at [893, 720] on button "Publish" at bounding box center [874, 735] width 76 height 29
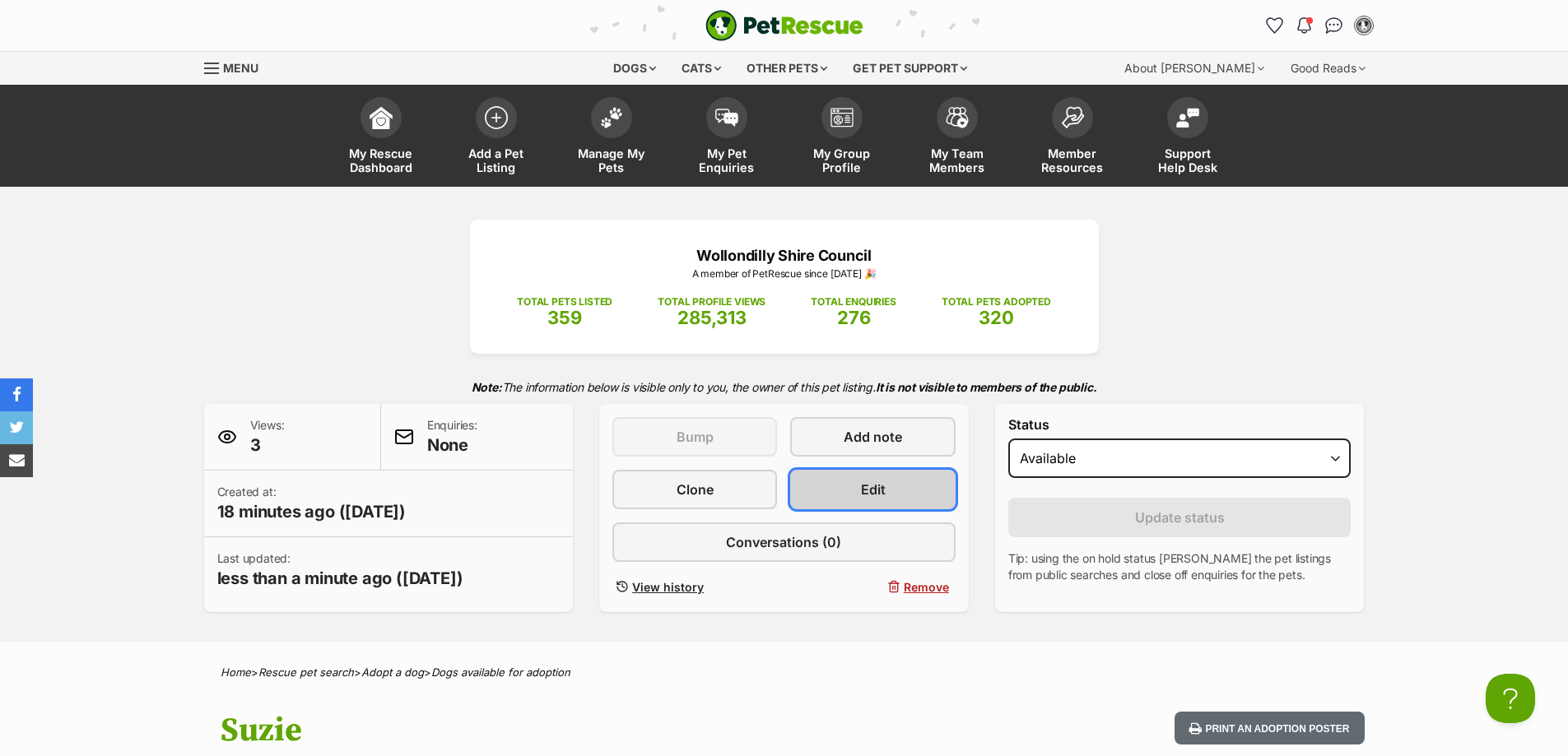
click at [868, 480] on span "Edit" at bounding box center [872, 490] width 25 height 20
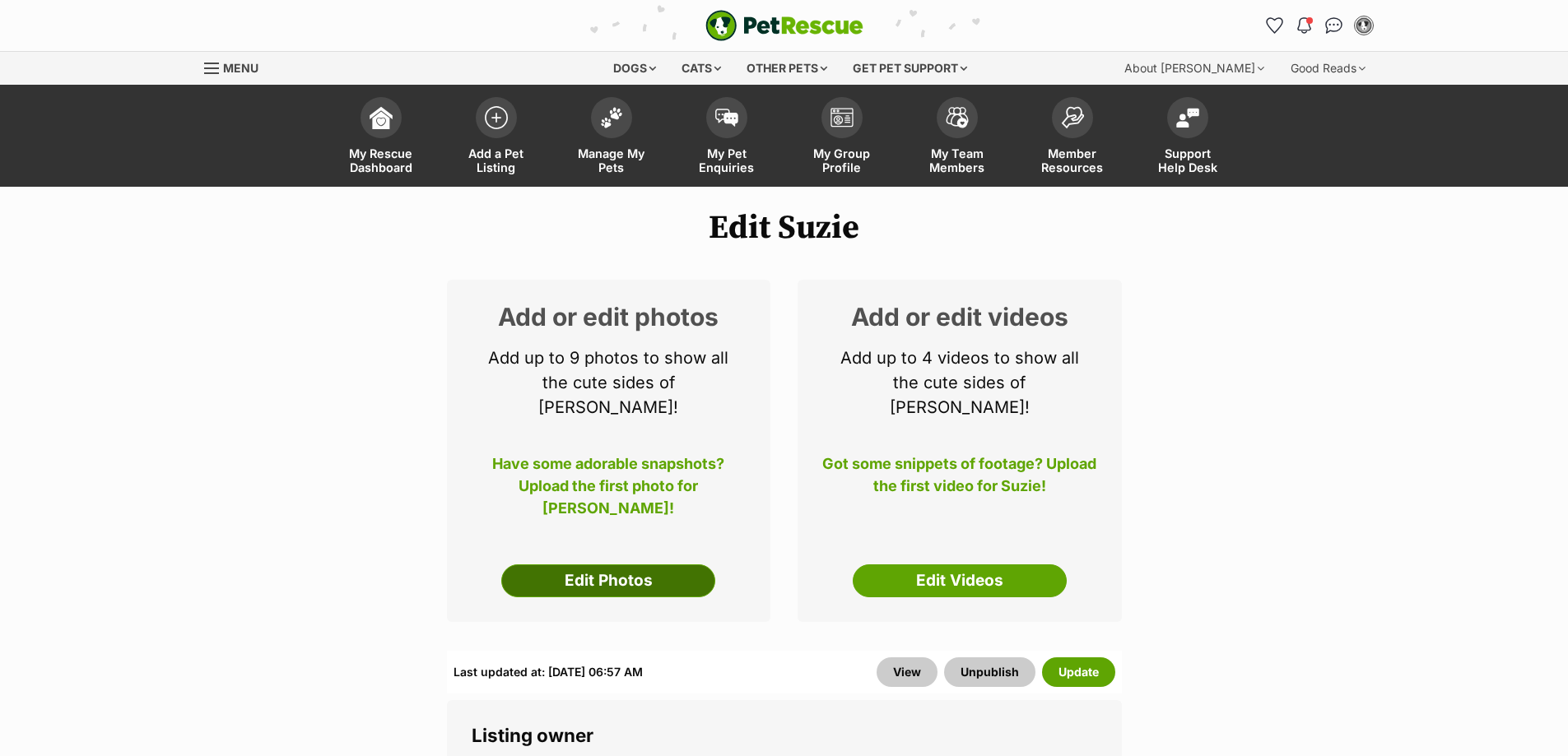
click at [639, 564] on link "Edit Photos" at bounding box center [608, 580] width 214 height 33
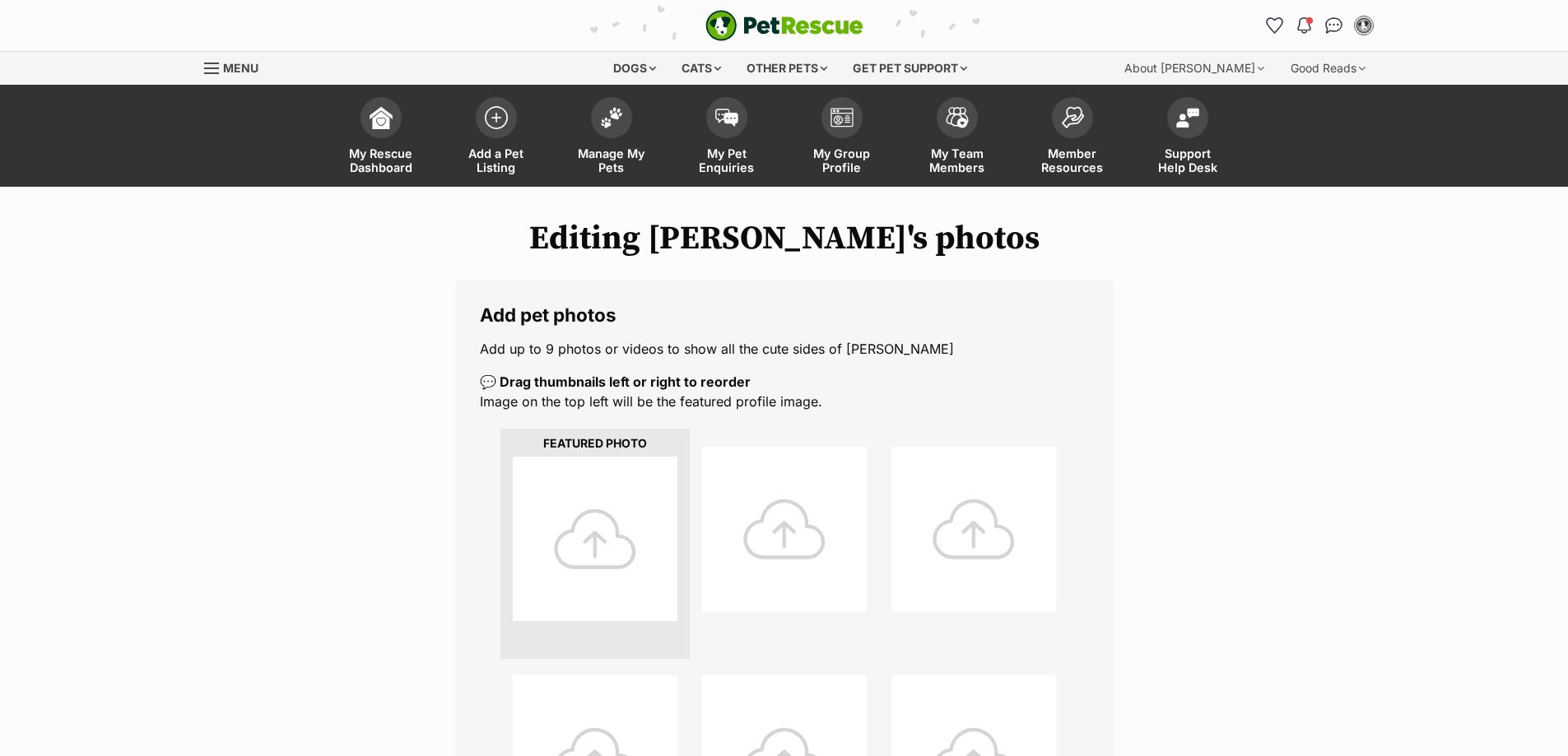
click at [639, 555] on div at bounding box center [595, 539] width 165 height 165
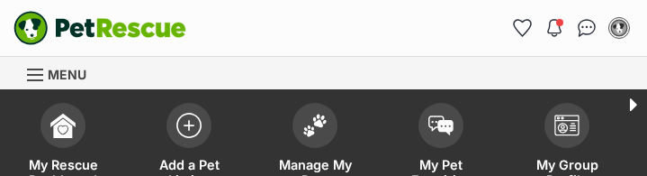
click at [270, 68] on div "Dogs Find a dog on PetRescue View all dogs Browse all of the doggos looking for…" at bounding box center [366, 73] width 535 height 32
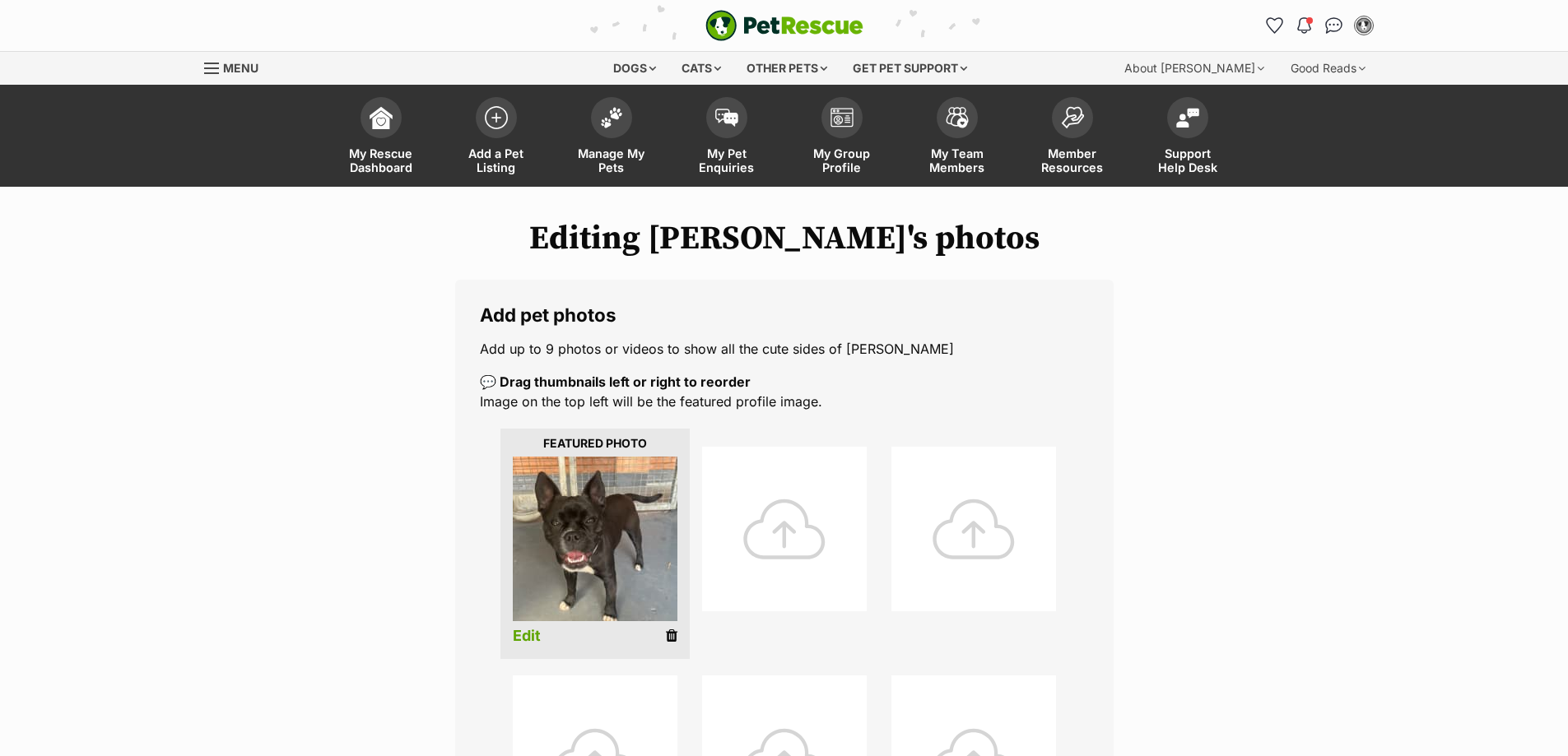
click at [803, 528] on div at bounding box center [784, 529] width 165 height 165
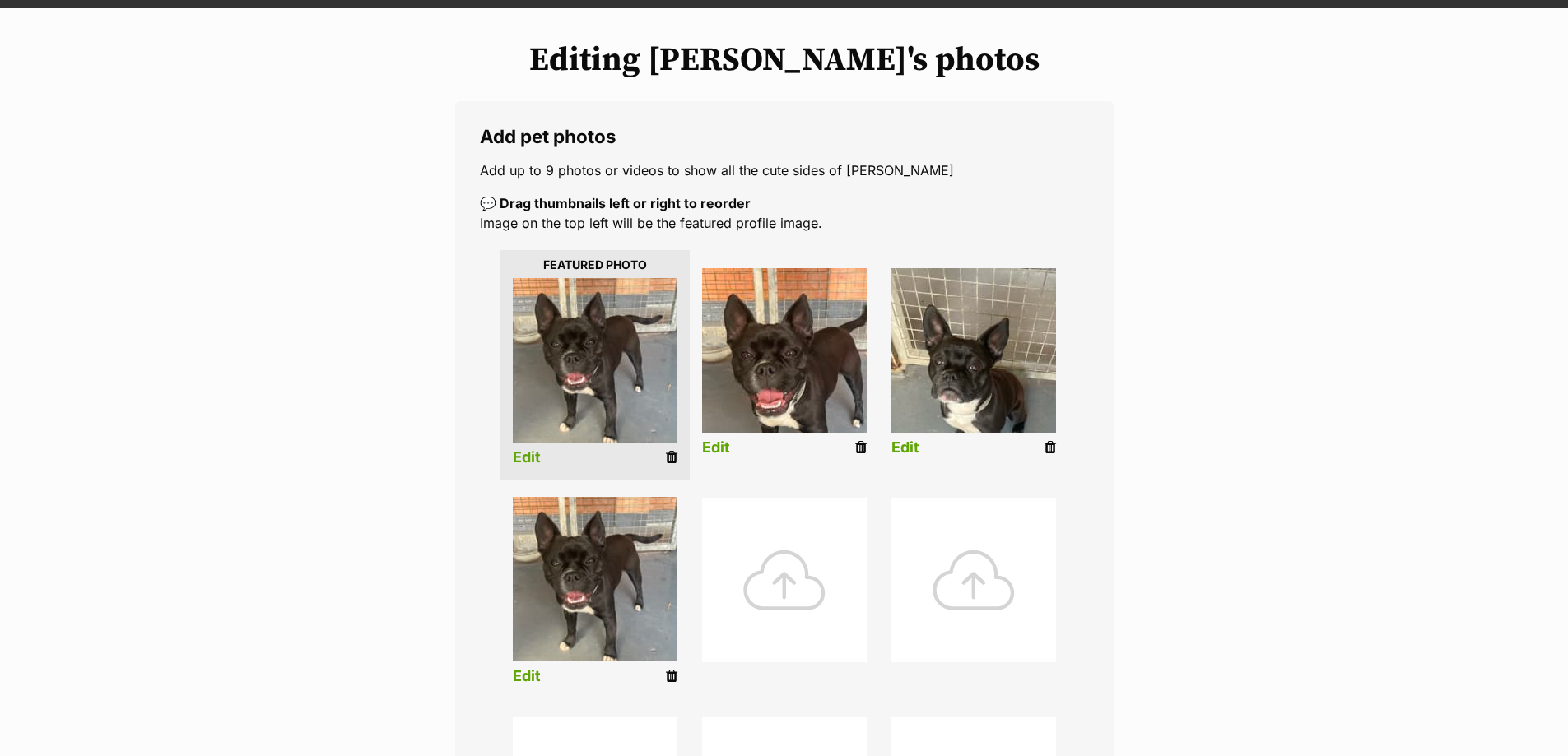
scroll to position [247, 0]
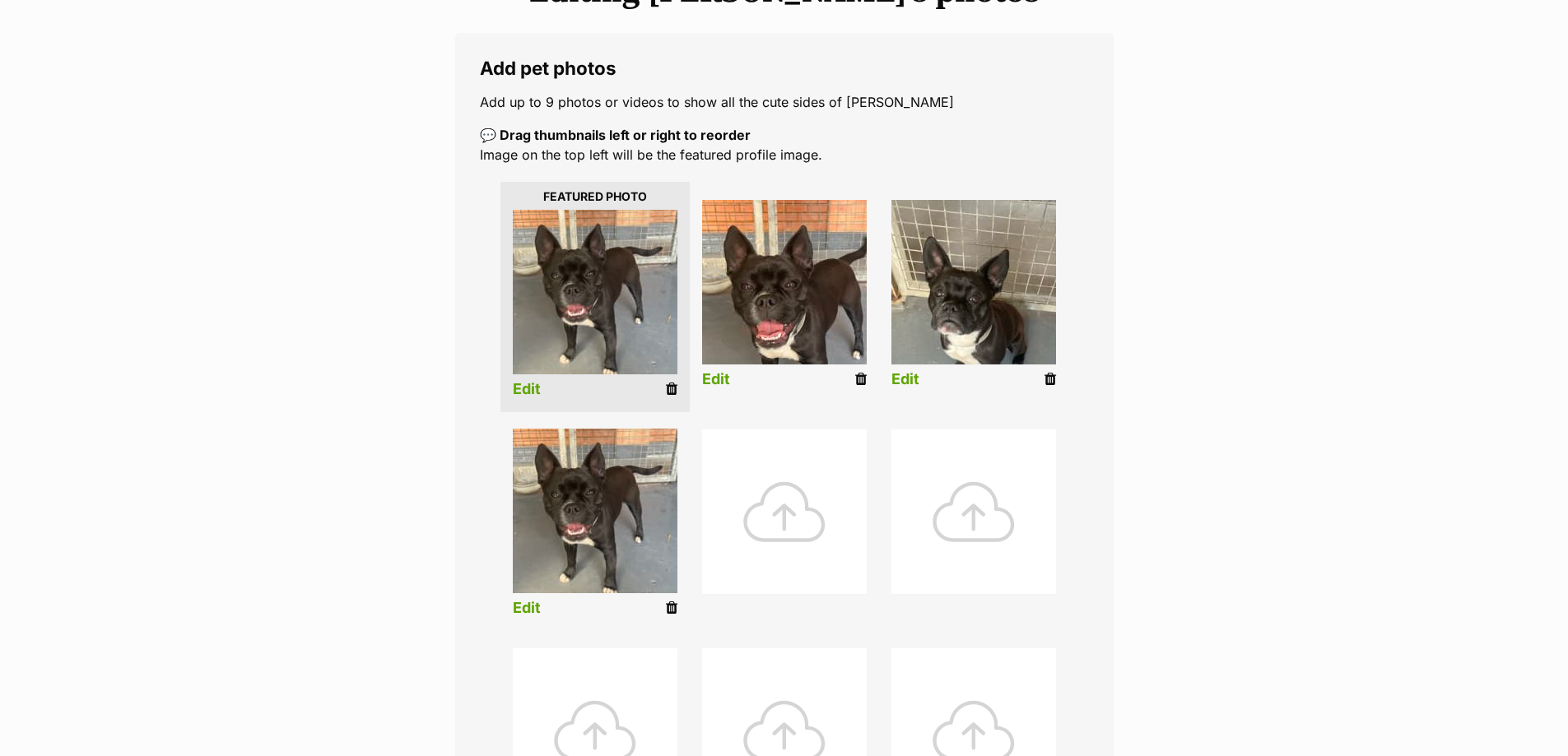
click at [595, 548] on img at bounding box center [595, 511] width 165 height 165
drag, startPoint x: 667, startPoint y: 608, endPoint x: 854, endPoint y: 57, distance: 581.9
click at [666, 608] on icon at bounding box center [671, 608] width 12 height 15
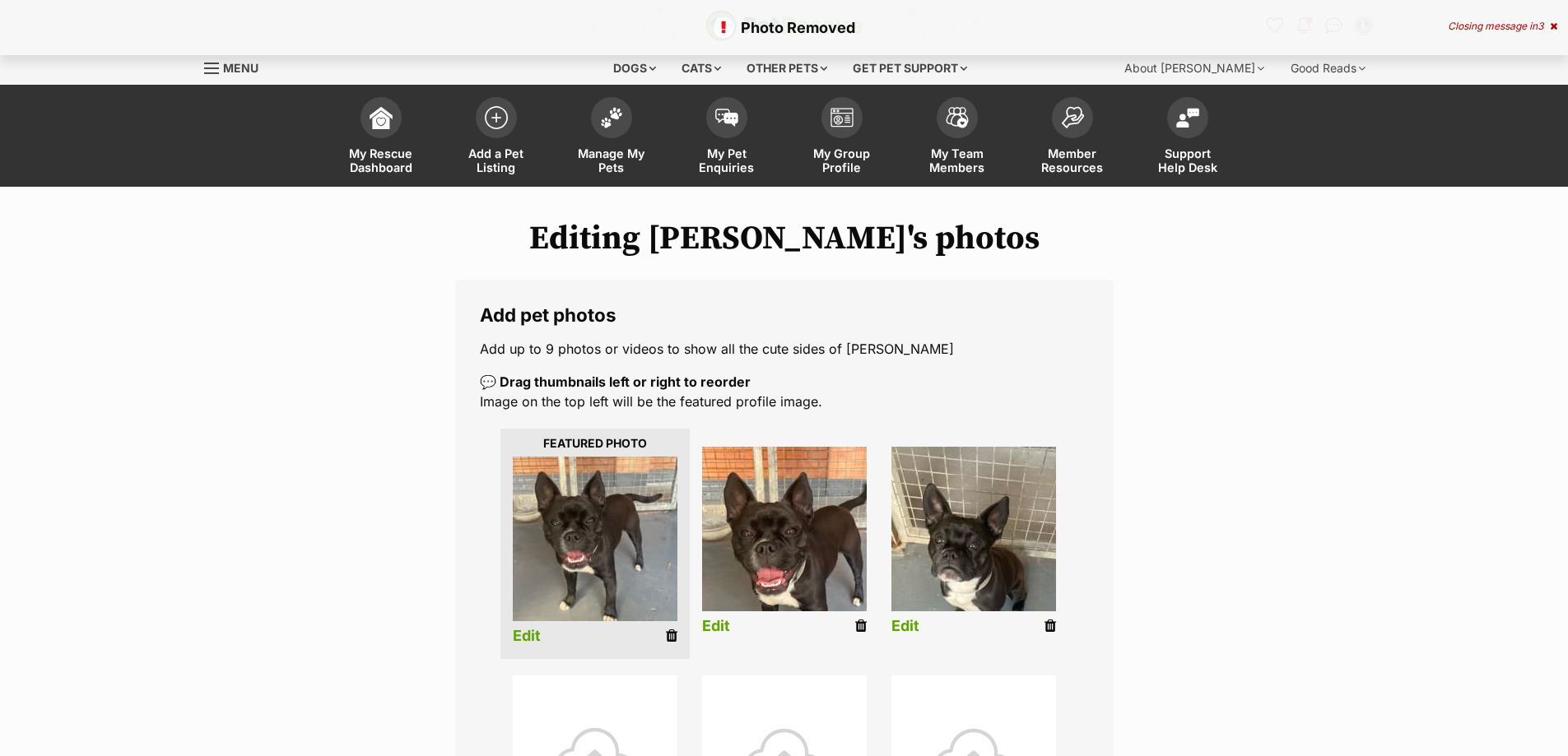
click at [581, 717] on div at bounding box center [595, 758] width 165 height 165
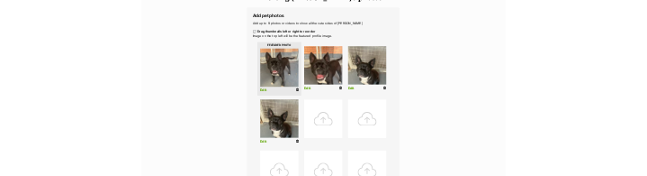
scroll to position [266, 0]
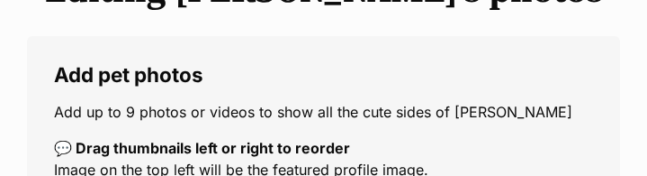
click at [324, 68] on legend "Add pet photos" at bounding box center [323, 74] width 539 height 23
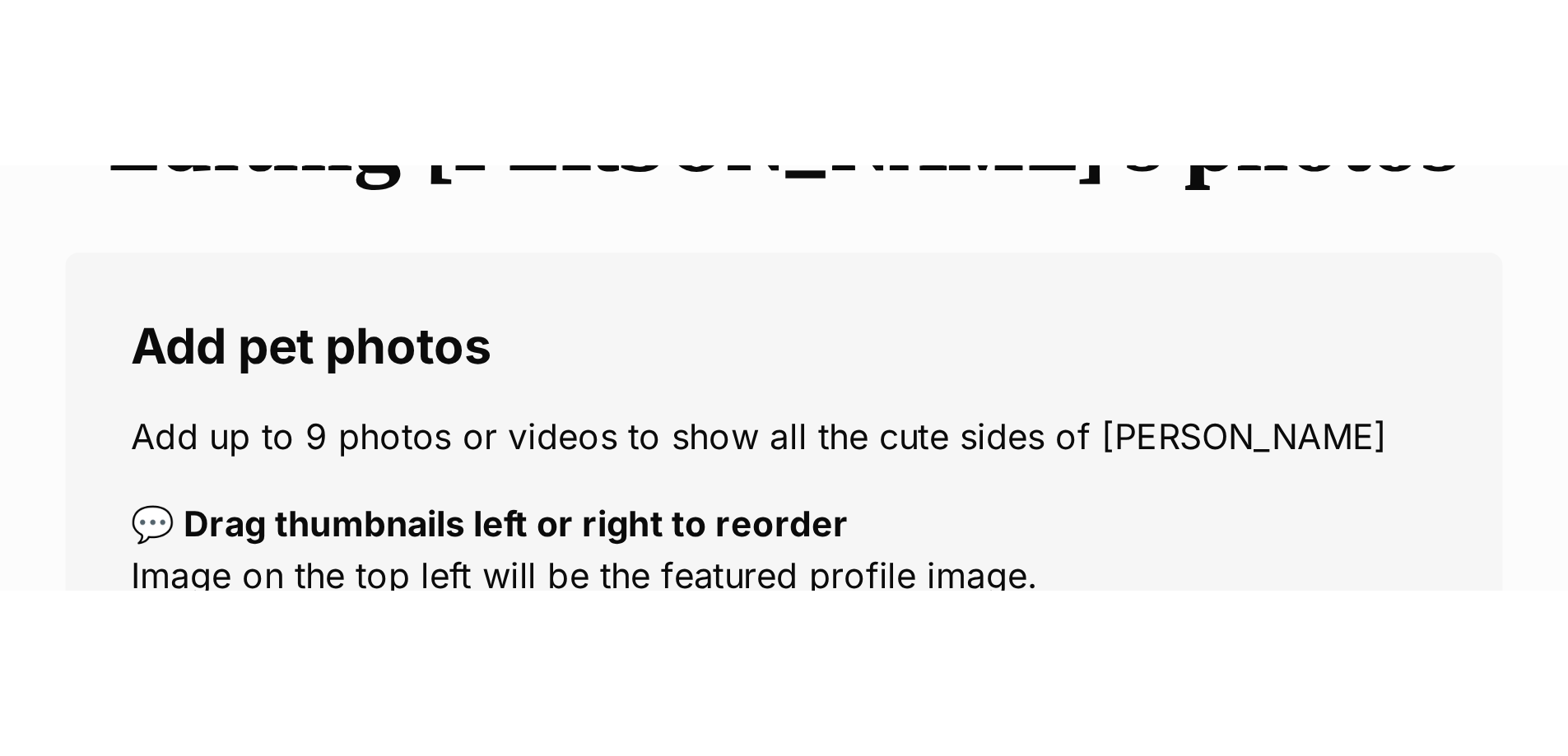
scroll to position [247, 0]
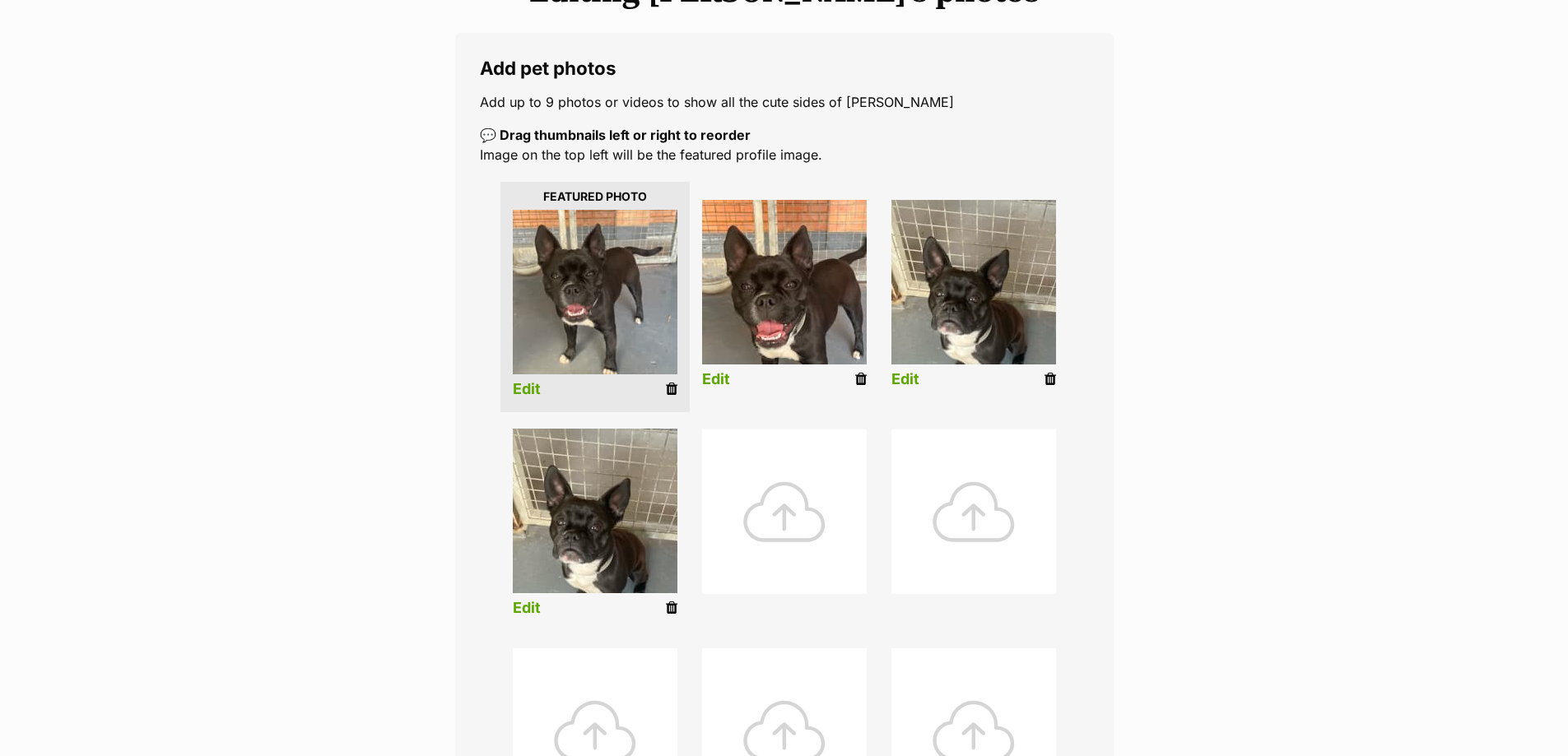
click at [784, 548] on div at bounding box center [784, 512] width 165 height 165
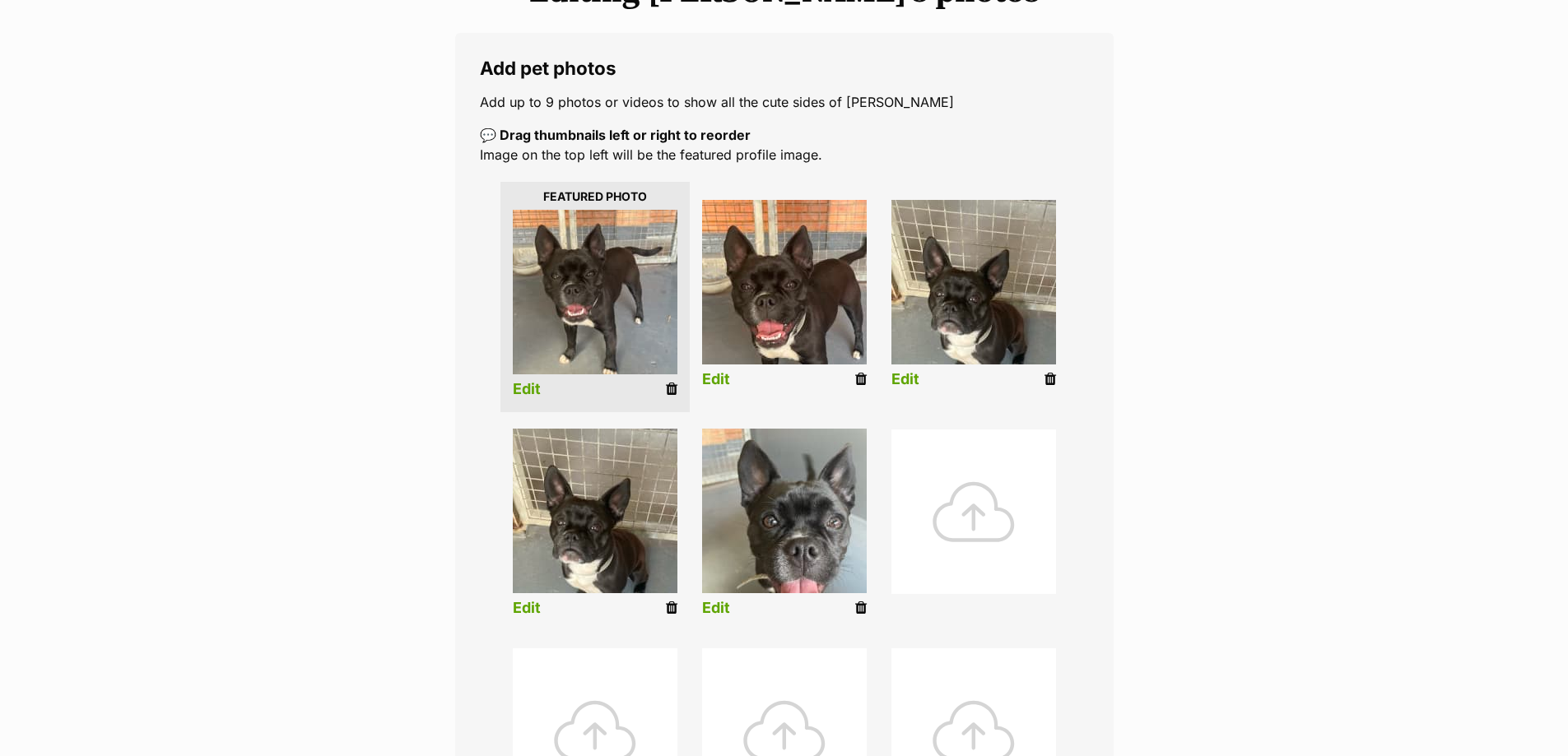
click at [1052, 380] on icon at bounding box center [1050, 379] width 12 height 15
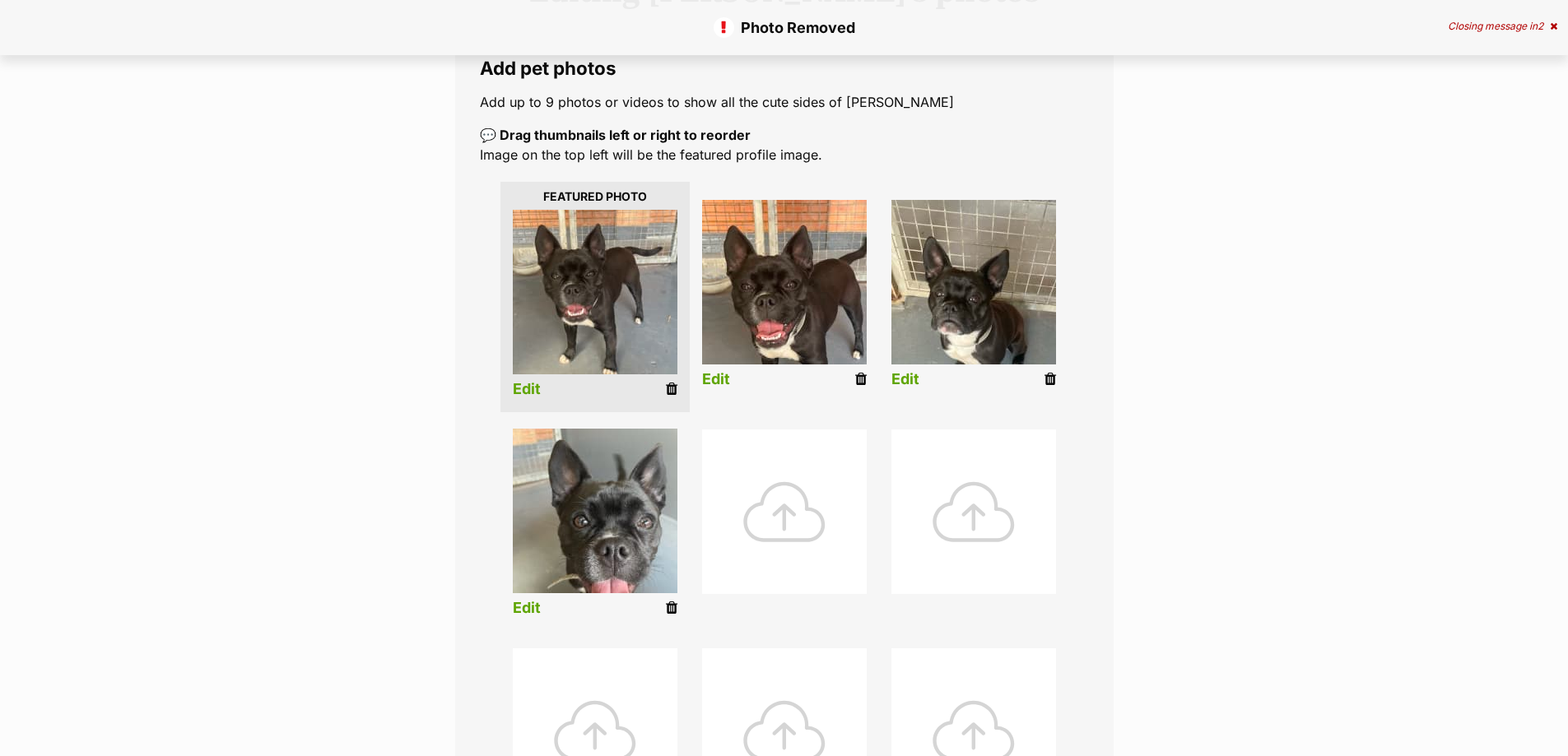
scroll to position [658, 0]
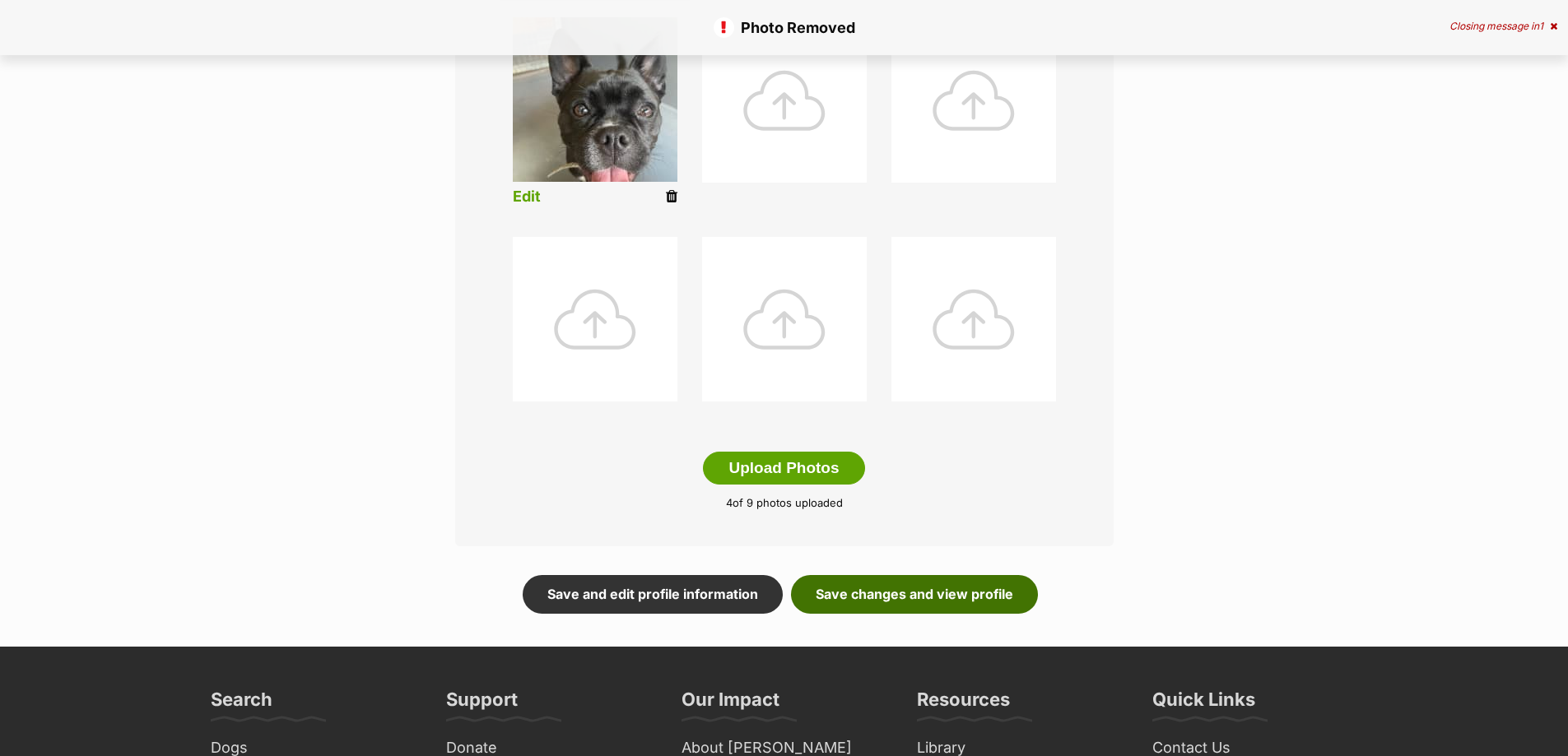
click at [877, 583] on link "Save changes and view profile" at bounding box center [914, 593] width 247 height 37
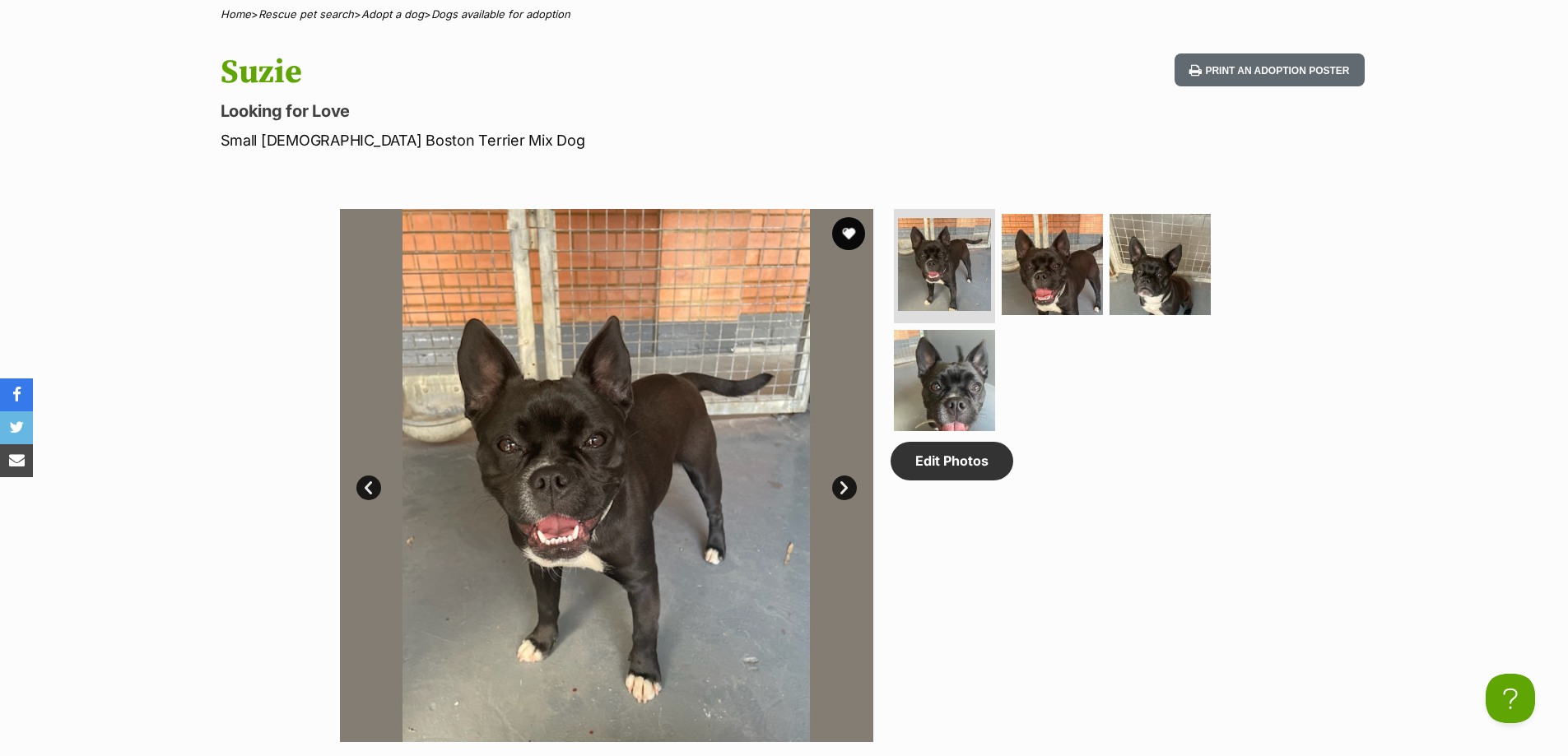
click at [856, 493] on div "Available 1 of 4 images 1 of 4 images 1 of 4 images 1 of 4 images Next Prev 1 2…" at bounding box center [606, 475] width 533 height 533
click at [847, 483] on link "Next" at bounding box center [844, 487] width 25 height 25
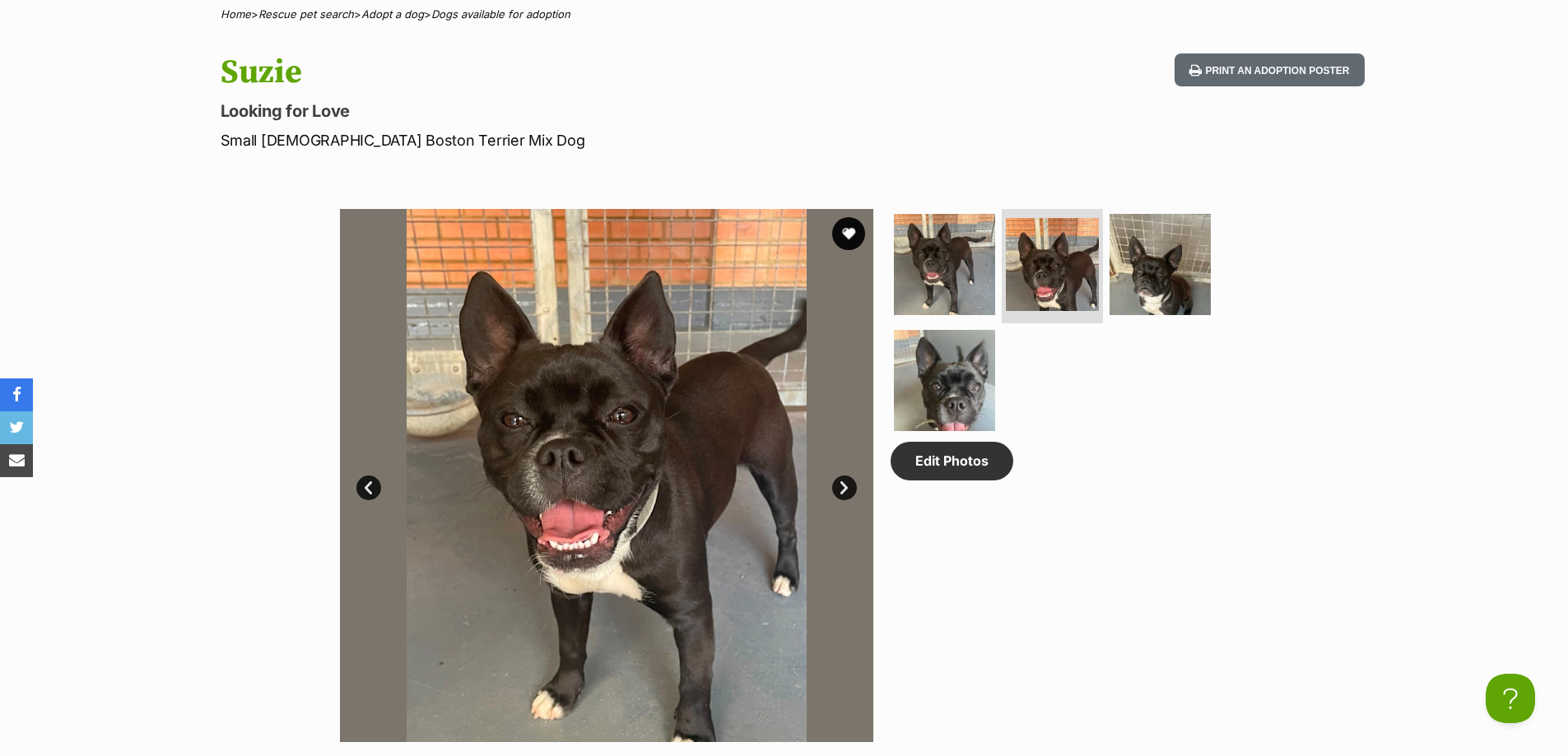
click at [847, 483] on link "Next" at bounding box center [844, 487] width 25 height 25
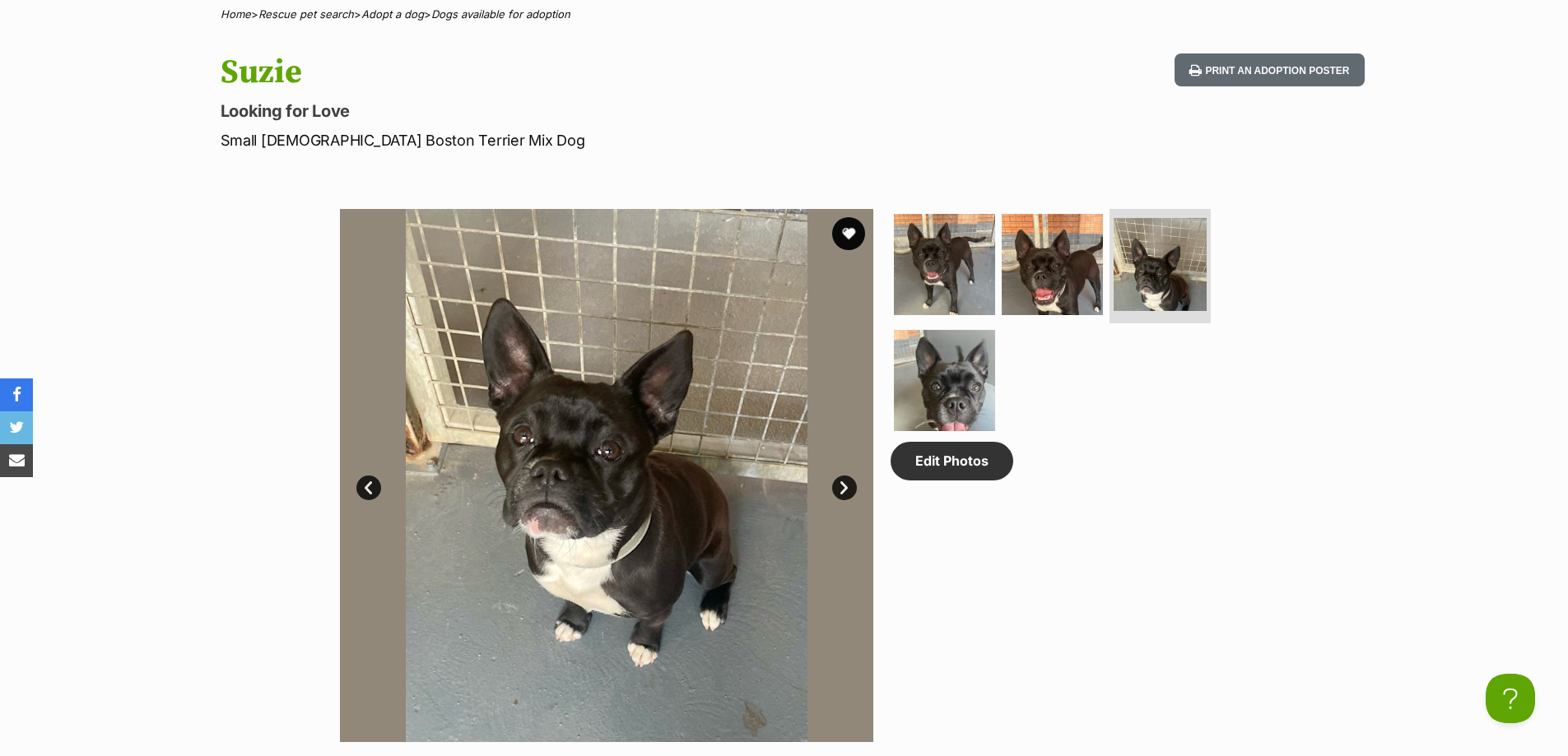
click at [847, 483] on link "Next" at bounding box center [844, 487] width 25 height 25
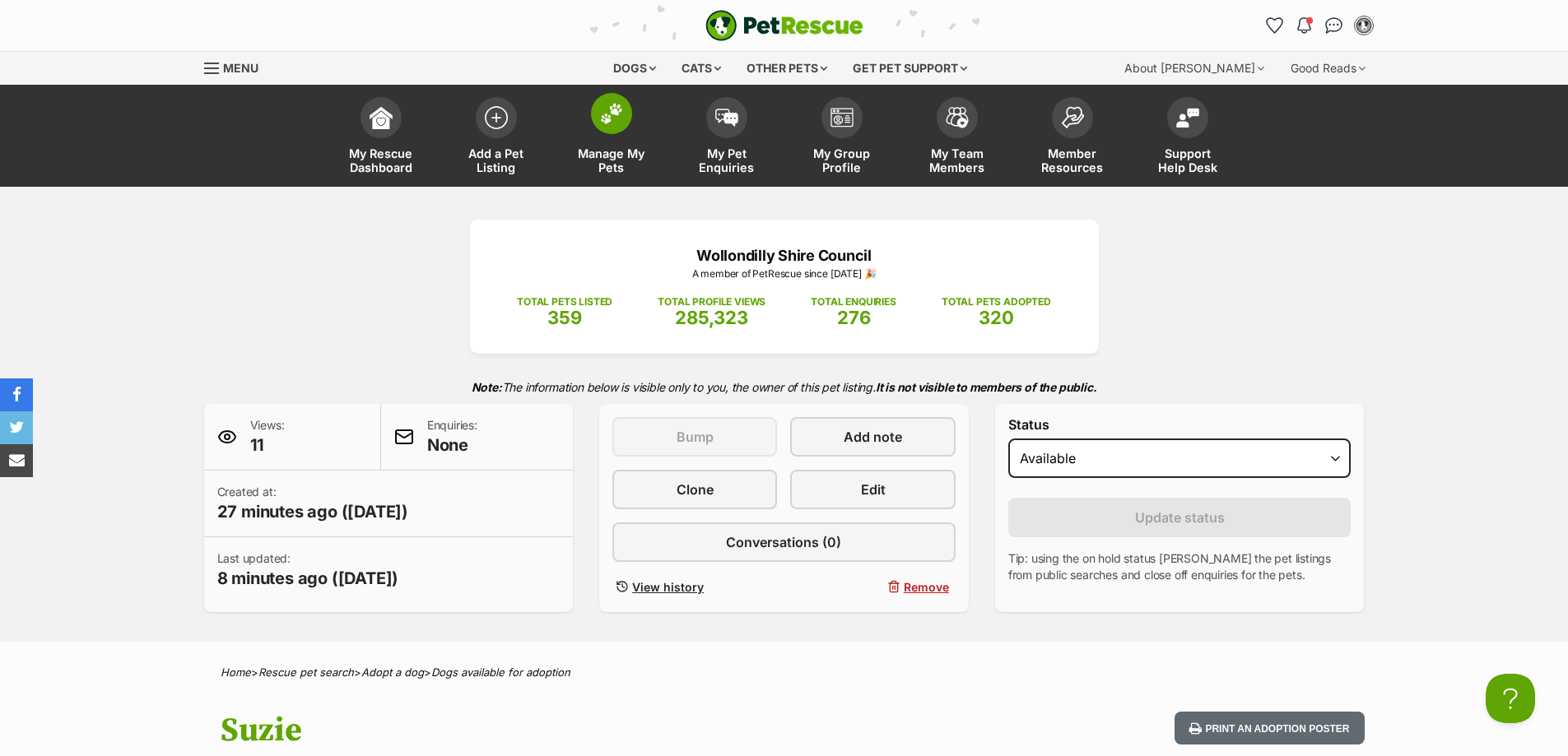
click at [607, 131] on span at bounding box center [611, 113] width 41 height 41
